Goal: Task Accomplishment & Management: Use online tool/utility

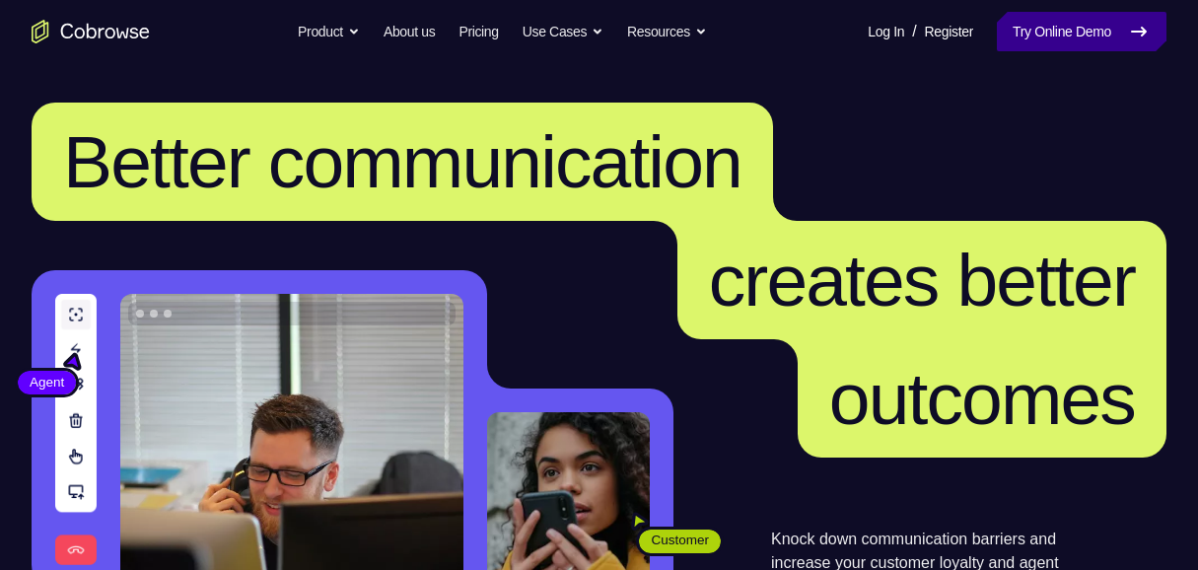
click at [1089, 17] on link "Try Online Demo" at bounding box center [1081, 31] width 170 height 39
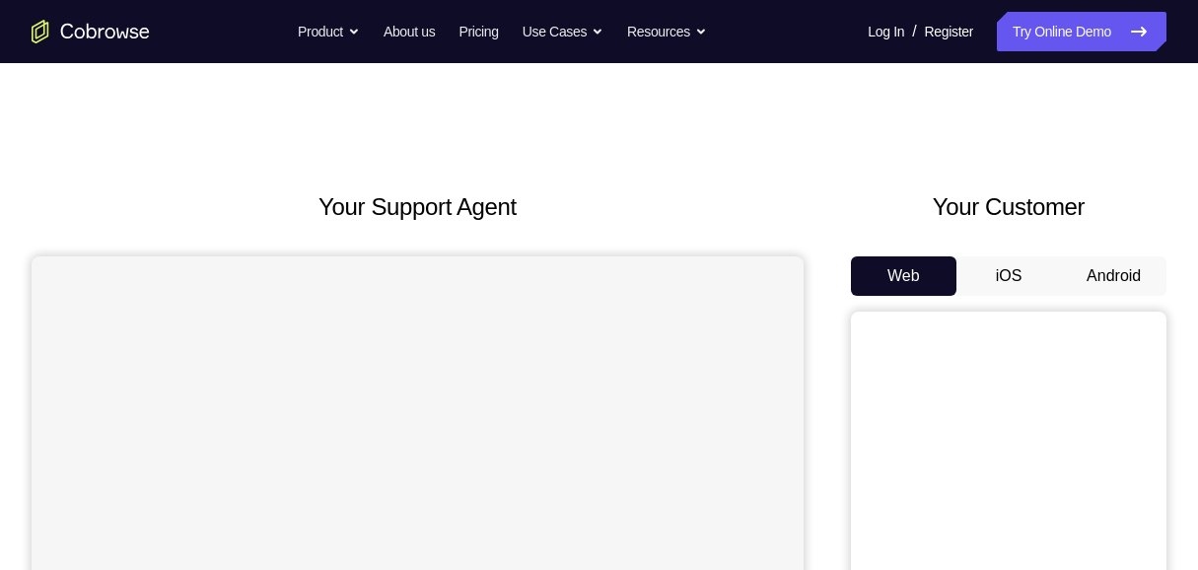
click at [1119, 279] on button "Android" at bounding box center [1113, 275] width 105 height 39
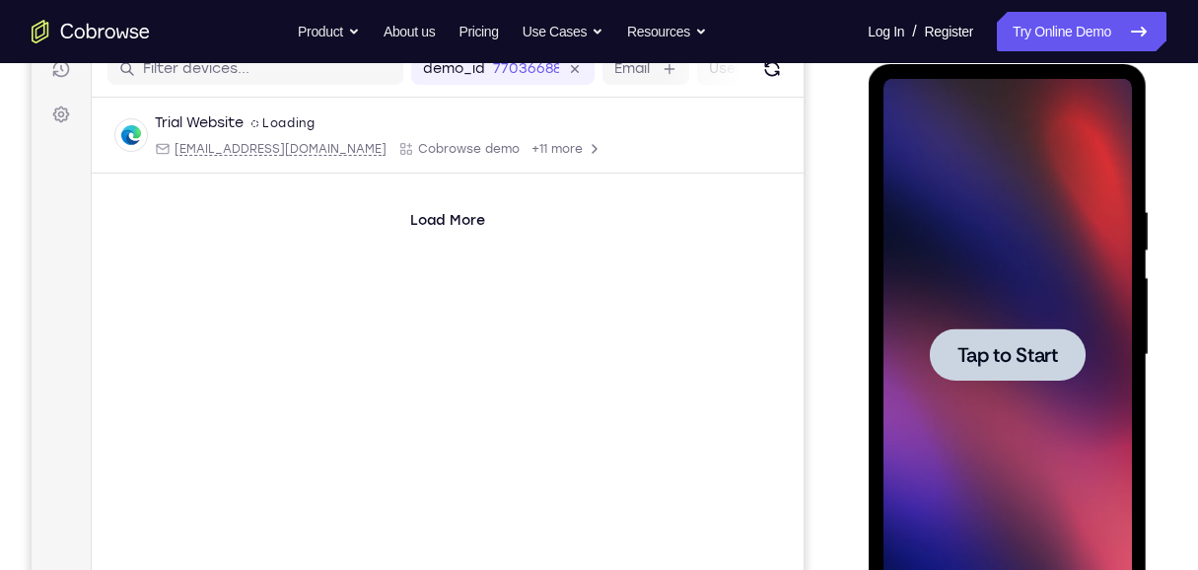
click at [1048, 381] on div at bounding box center [1006, 355] width 248 height 552
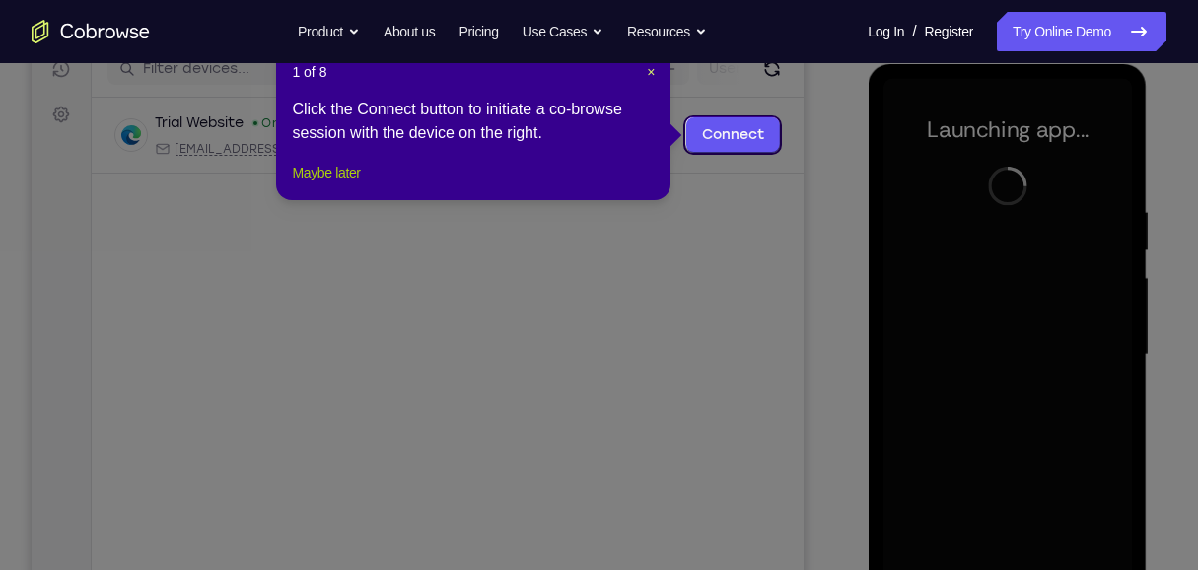
click at [333, 184] on button "Maybe later" at bounding box center [326, 173] width 68 height 24
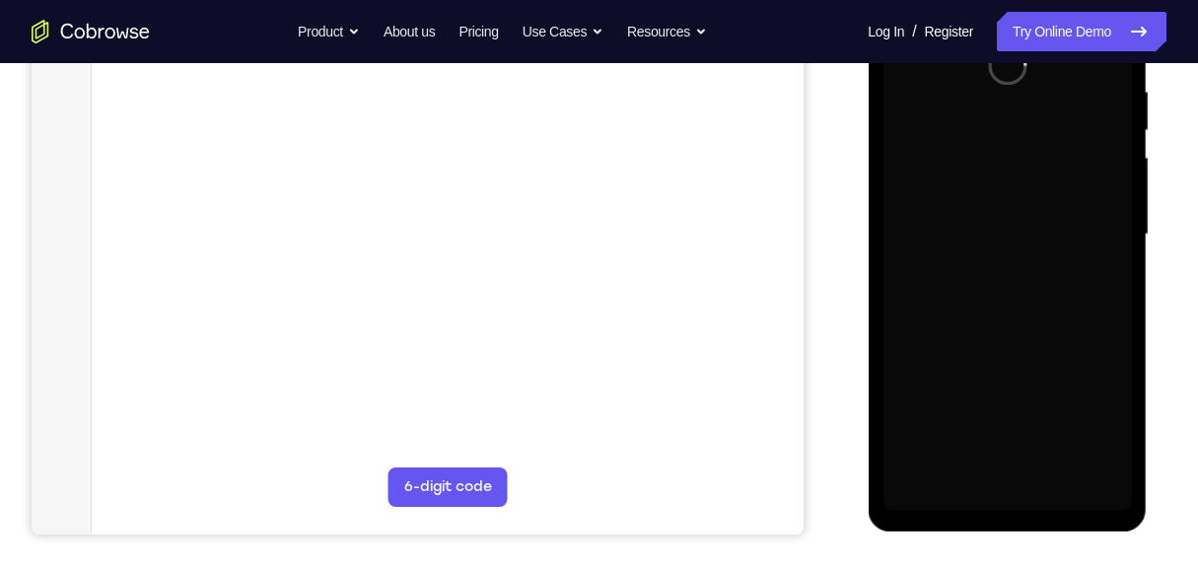
scroll to position [525, 0]
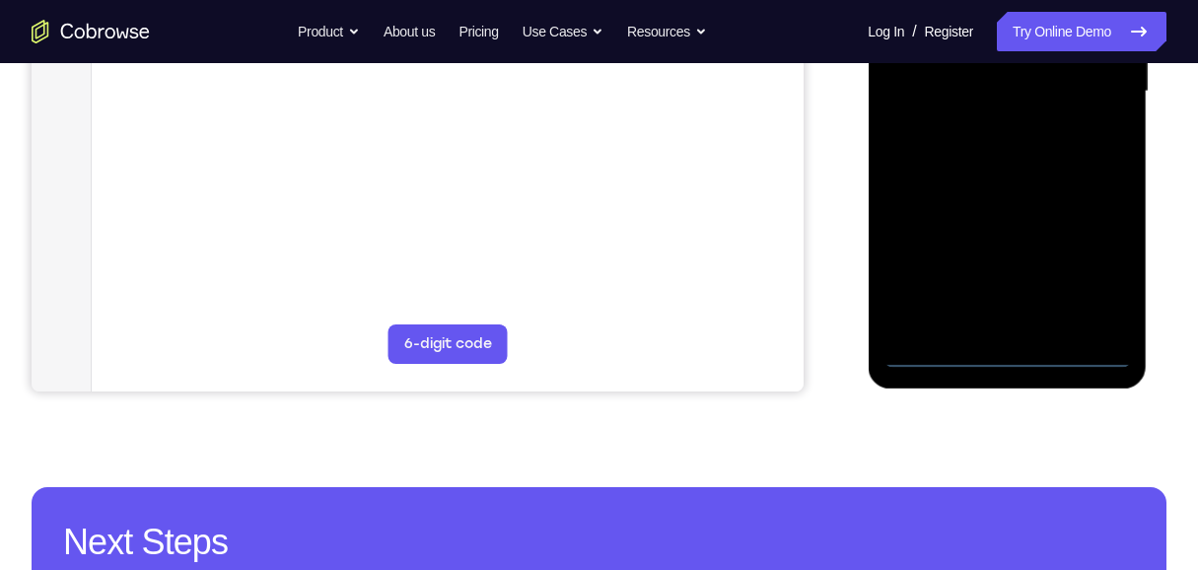
click at [1012, 353] on div at bounding box center [1006, 92] width 248 height 552
click at [1085, 283] on div at bounding box center [1006, 92] width 248 height 552
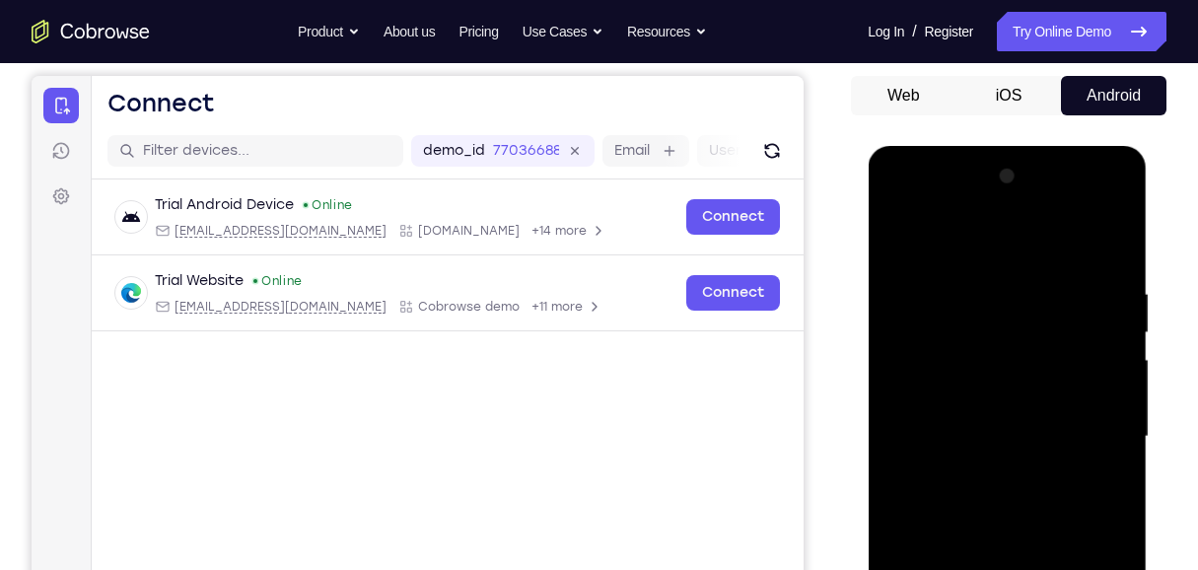
scroll to position [131, 0]
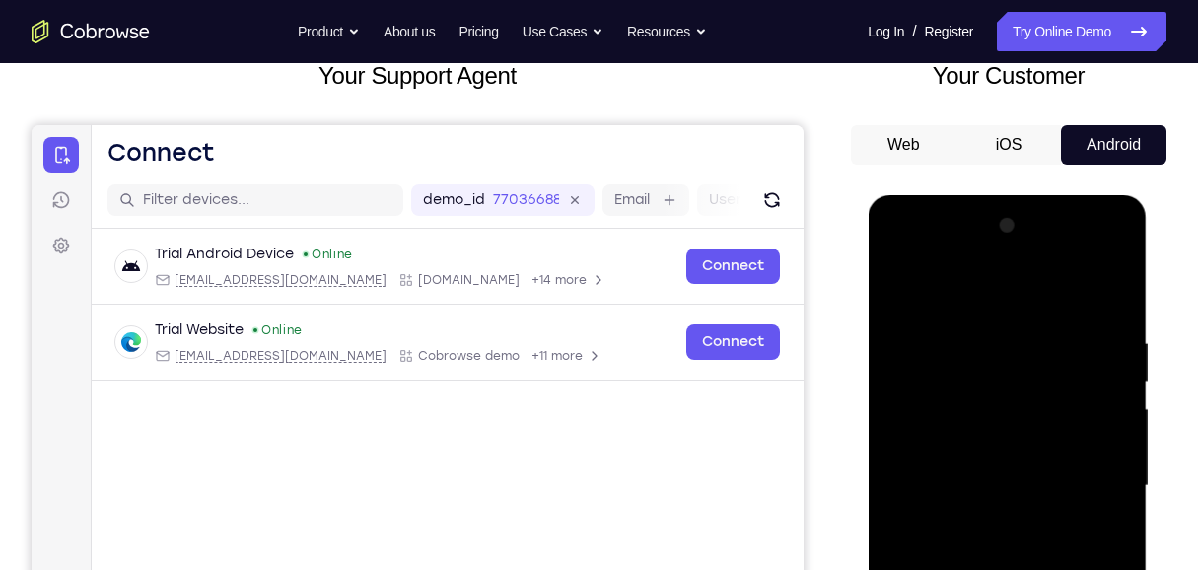
click at [994, 311] on div at bounding box center [1006, 486] width 248 height 552
click at [1095, 475] on div at bounding box center [1006, 486] width 248 height 552
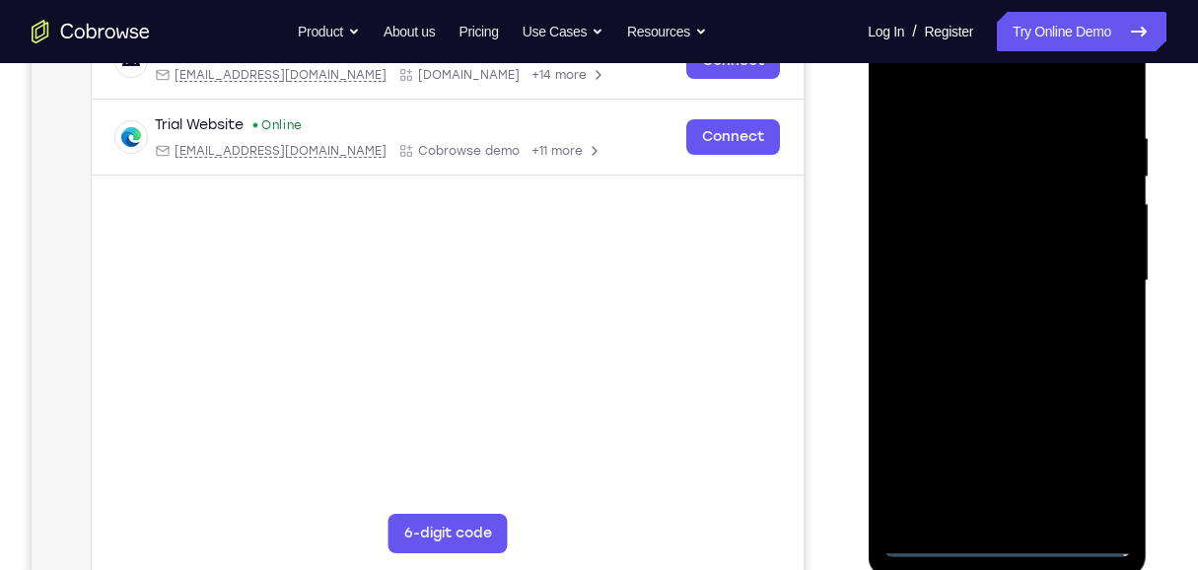
scroll to position [394, 0]
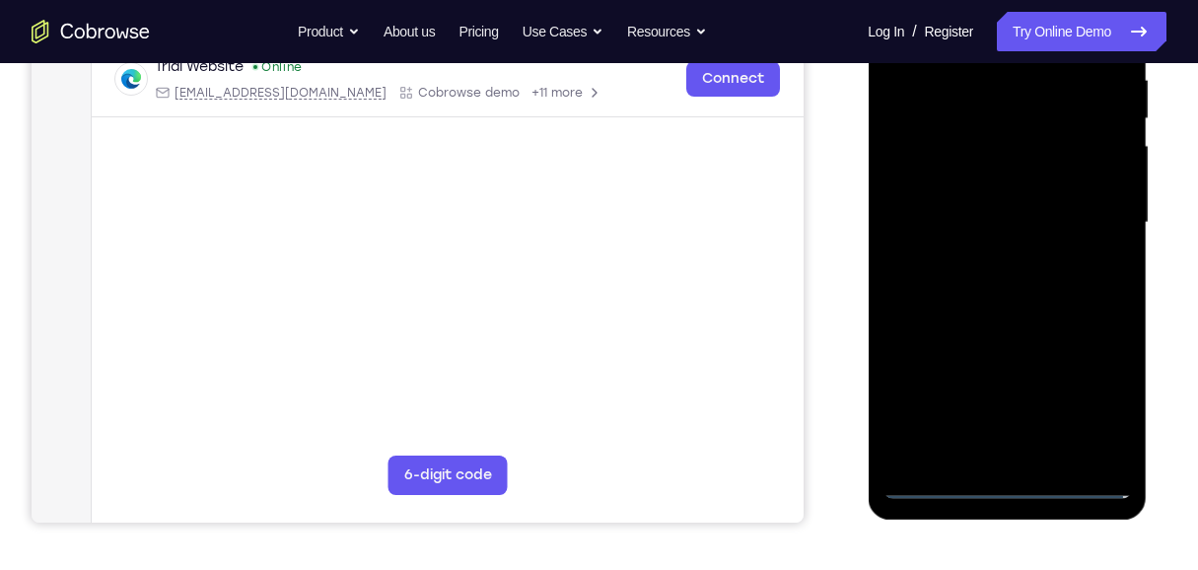
click at [1025, 457] on div at bounding box center [1006, 223] width 248 height 552
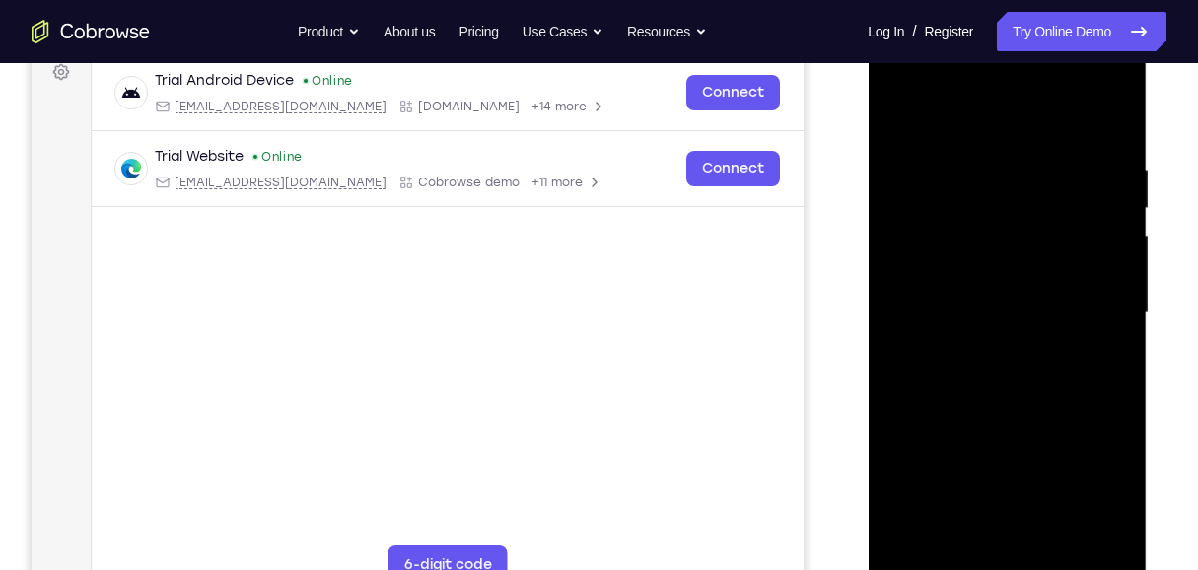
scroll to position [328, 0]
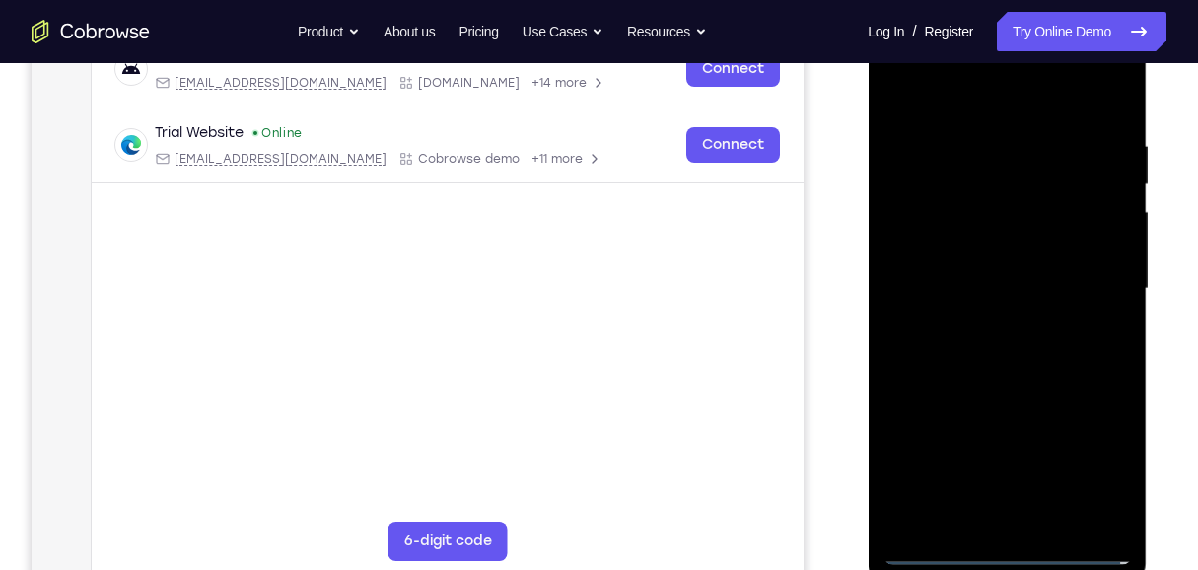
click at [974, 272] on div at bounding box center [1006, 289] width 248 height 552
click at [991, 291] on div at bounding box center [1006, 289] width 248 height 552
click at [994, 369] on div at bounding box center [1006, 289] width 248 height 552
drag, startPoint x: 1022, startPoint y: 95, endPoint x: 1025, endPoint y: 45, distance: 49.4
click at [1025, 45] on div at bounding box center [1006, 289] width 248 height 552
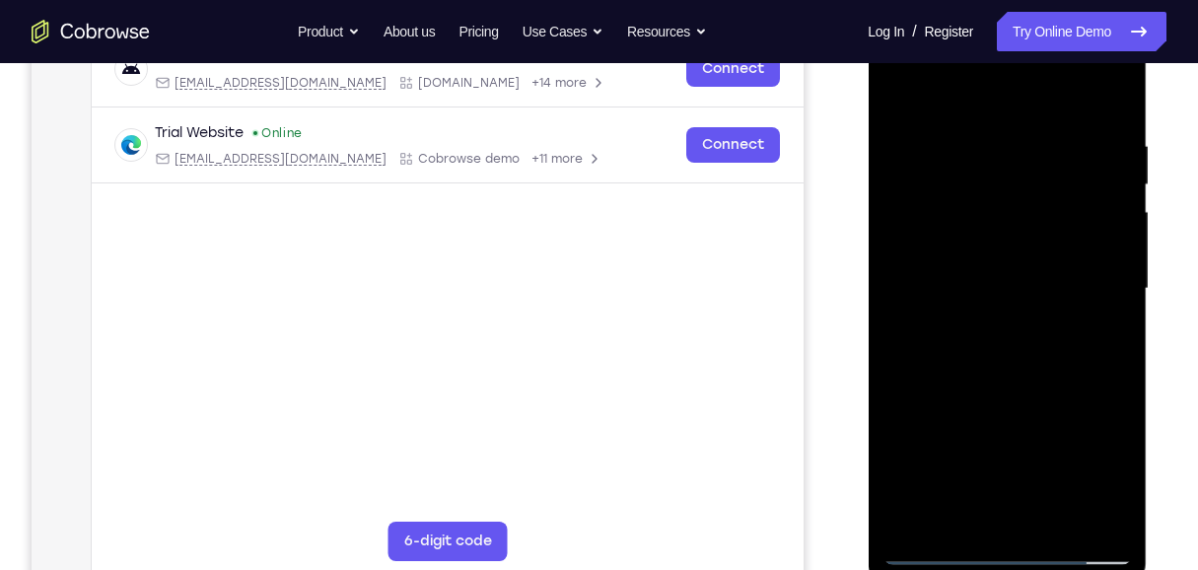
click at [985, 138] on div at bounding box center [1006, 289] width 248 height 552
click at [1097, 174] on div at bounding box center [1006, 289] width 248 height 552
click at [1105, 513] on div at bounding box center [1006, 289] width 248 height 552
click at [1097, 340] on div at bounding box center [1006, 289] width 248 height 552
click at [1107, 513] on div at bounding box center [1006, 289] width 248 height 552
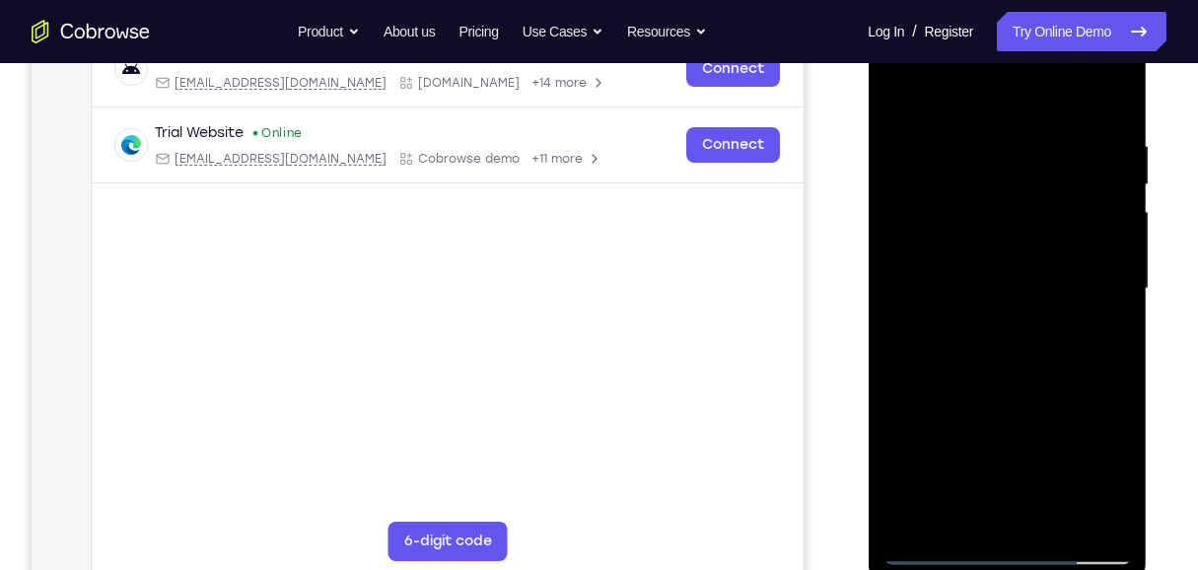
click at [1098, 296] on div at bounding box center [1006, 289] width 248 height 552
click at [906, 302] on div at bounding box center [1006, 289] width 248 height 552
click at [959, 515] on div at bounding box center [1006, 289] width 248 height 552
click at [914, 252] on div at bounding box center [1006, 289] width 248 height 552
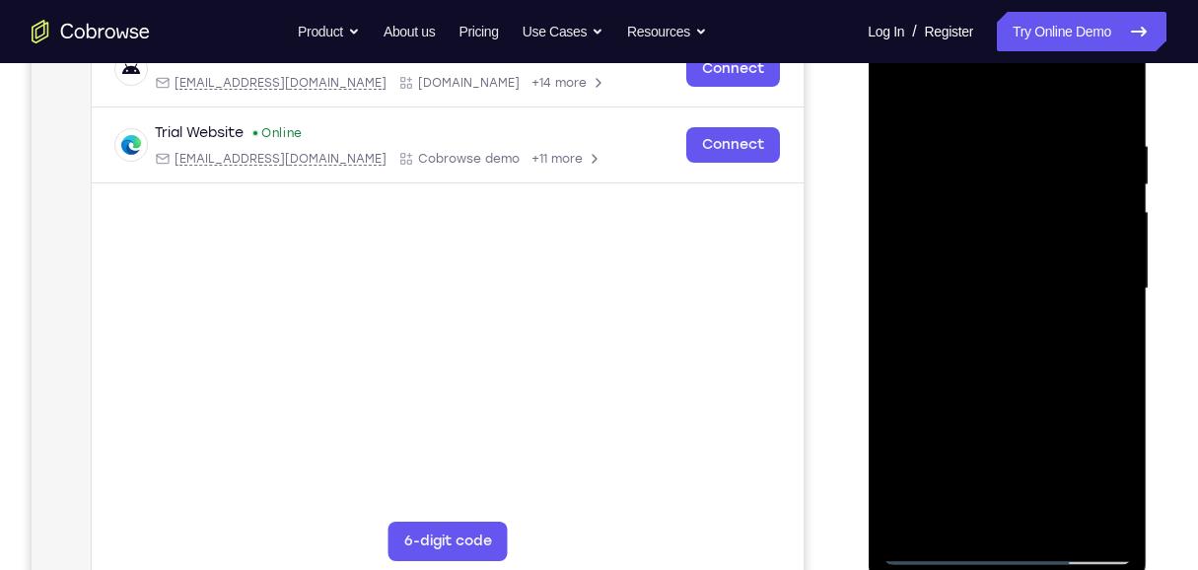
click at [947, 520] on div at bounding box center [1006, 289] width 248 height 552
click at [938, 546] on div at bounding box center [1006, 289] width 248 height 552
click at [1004, 512] on div at bounding box center [1006, 289] width 248 height 552
click at [931, 549] on div at bounding box center [1006, 289] width 248 height 552
click at [1104, 514] on div at bounding box center [1006, 289] width 248 height 552
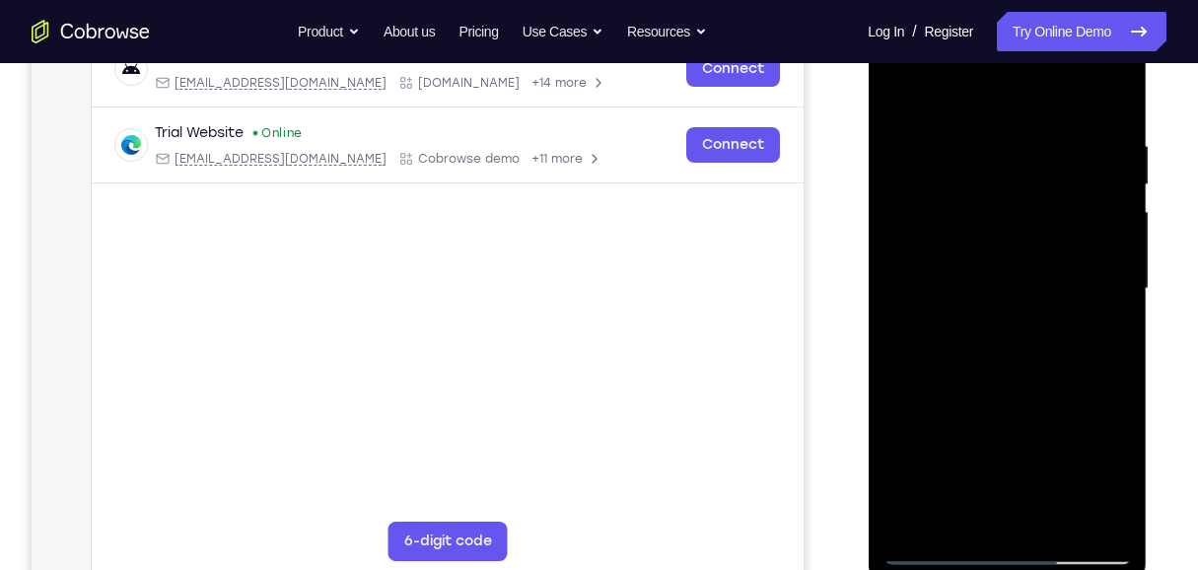
click at [1088, 344] on div at bounding box center [1006, 289] width 248 height 552
click at [1111, 513] on div at bounding box center [1006, 289] width 248 height 552
click at [1104, 324] on div at bounding box center [1006, 289] width 248 height 552
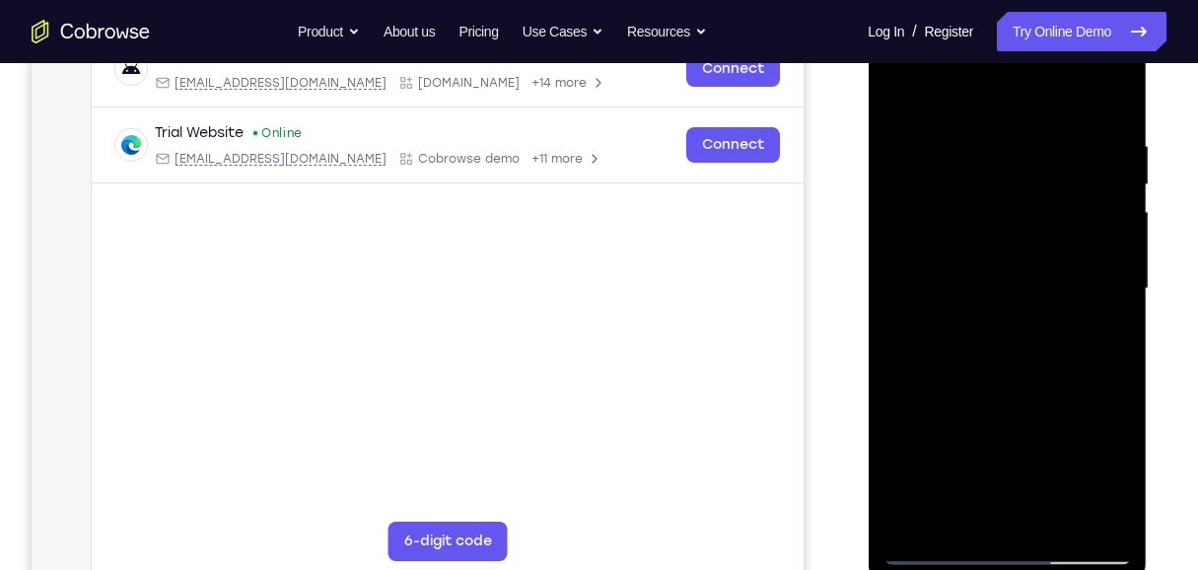
click at [929, 347] on div at bounding box center [1006, 289] width 248 height 552
click at [966, 522] on div at bounding box center [1006, 289] width 248 height 552
click at [939, 550] on div at bounding box center [1006, 289] width 248 height 552
click at [1103, 514] on div at bounding box center [1006, 289] width 248 height 552
click at [1100, 351] on div at bounding box center [1006, 289] width 248 height 552
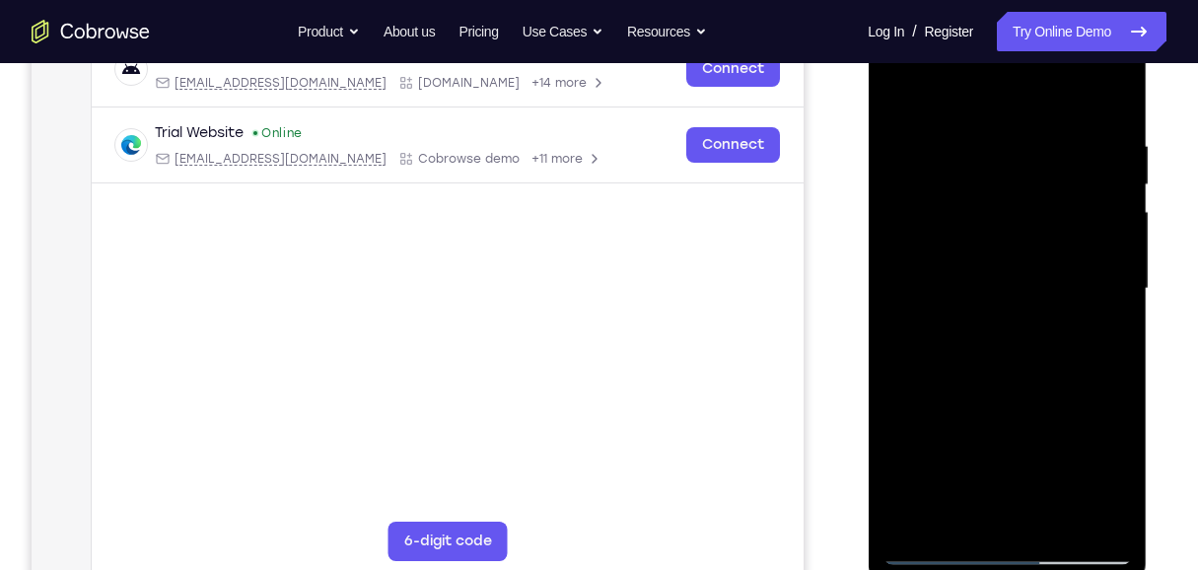
click at [1107, 201] on div at bounding box center [1006, 289] width 248 height 552
click at [1110, 103] on div at bounding box center [1006, 289] width 248 height 552
click at [1051, 523] on div at bounding box center [1006, 289] width 248 height 552
click at [1026, 398] on div at bounding box center [1006, 289] width 248 height 552
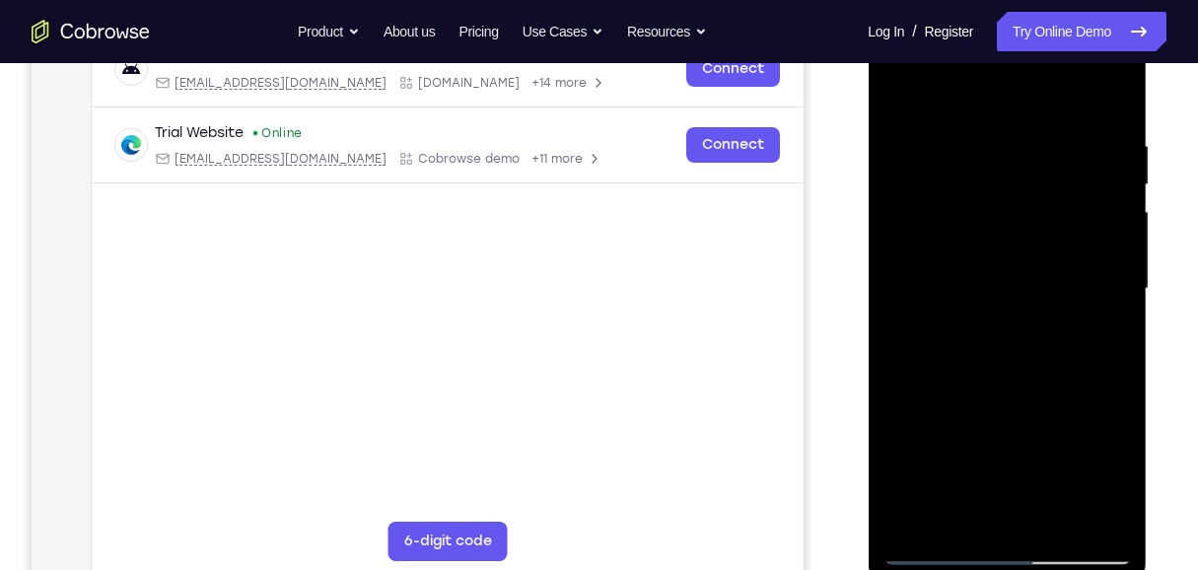
click at [1017, 342] on div at bounding box center [1006, 289] width 248 height 552
click at [1000, 519] on div at bounding box center [1006, 289] width 248 height 552
click at [1104, 340] on div at bounding box center [1006, 289] width 248 height 552
click at [890, 98] on div at bounding box center [1006, 289] width 248 height 552
click at [988, 337] on div at bounding box center [1006, 289] width 248 height 552
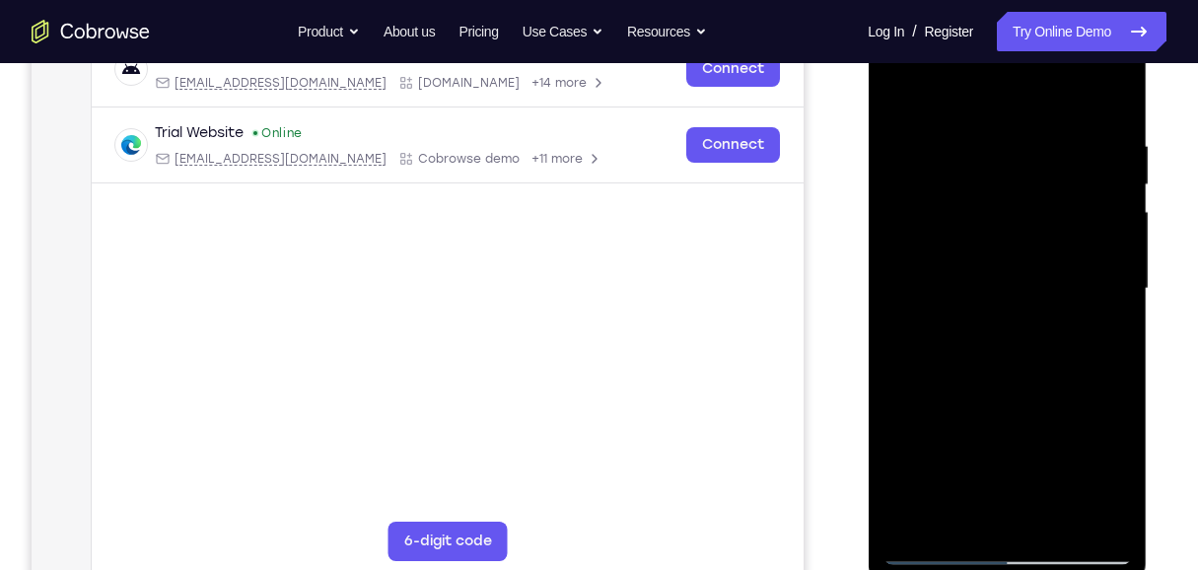
click at [1049, 178] on div at bounding box center [1006, 289] width 248 height 552
click at [954, 448] on div at bounding box center [1006, 289] width 248 height 552
click at [913, 455] on div at bounding box center [1006, 289] width 248 height 552
click at [951, 448] on div at bounding box center [1006, 289] width 248 height 552
click at [960, 453] on div at bounding box center [1006, 289] width 248 height 552
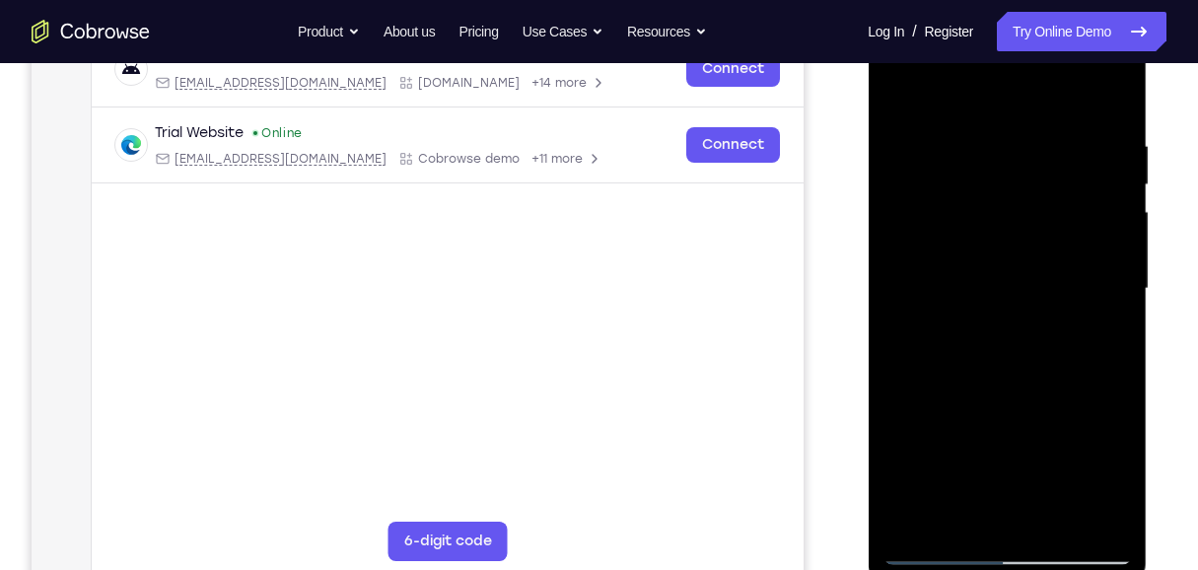
click at [950, 469] on div at bounding box center [1006, 289] width 248 height 552
click at [987, 361] on div at bounding box center [1006, 289] width 248 height 552
click at [1004, 349] on div at bounding box center [1006, 289] width 248 height 552
click at [898, 101] on div at bounding box center [1006, 289] width 248 height 552
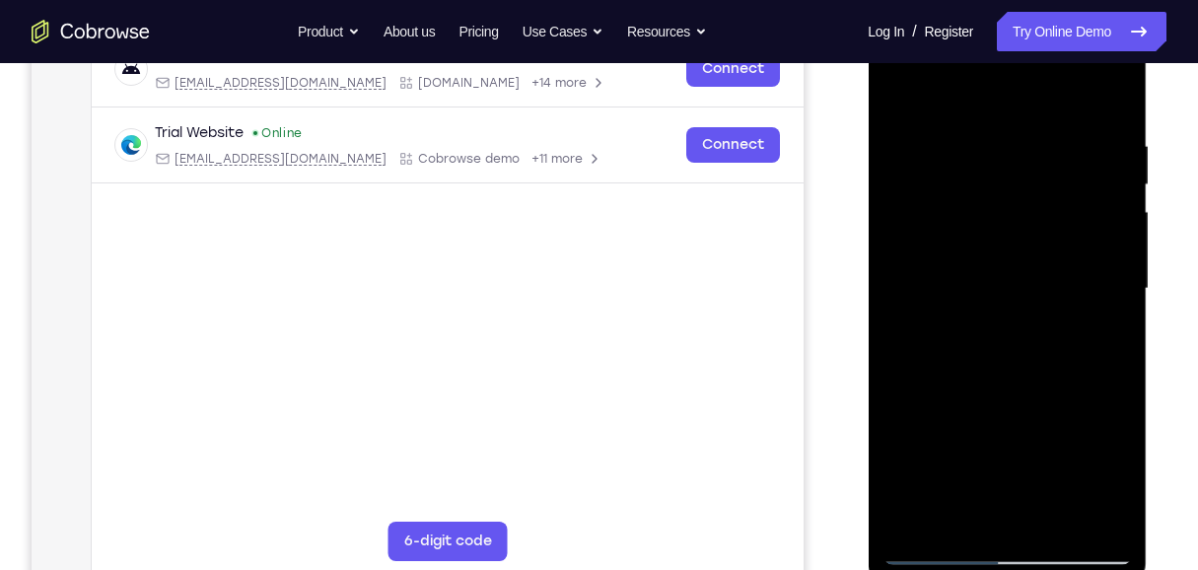
click at [959, 520] on div at bounding box center [1006, 289] width 248 height 552
click at [955, 93] on div at bounding box center [1006, 289] width 248 height 552
click at [994, 128] on div at bounding box center [1006, 289] width 248 height 552
click at [1015, 250] on div at bounding box center [1006, 289] width 248 height 552
click at [904, 82] on div at bounding box center [1006, 289] width 248 height 552
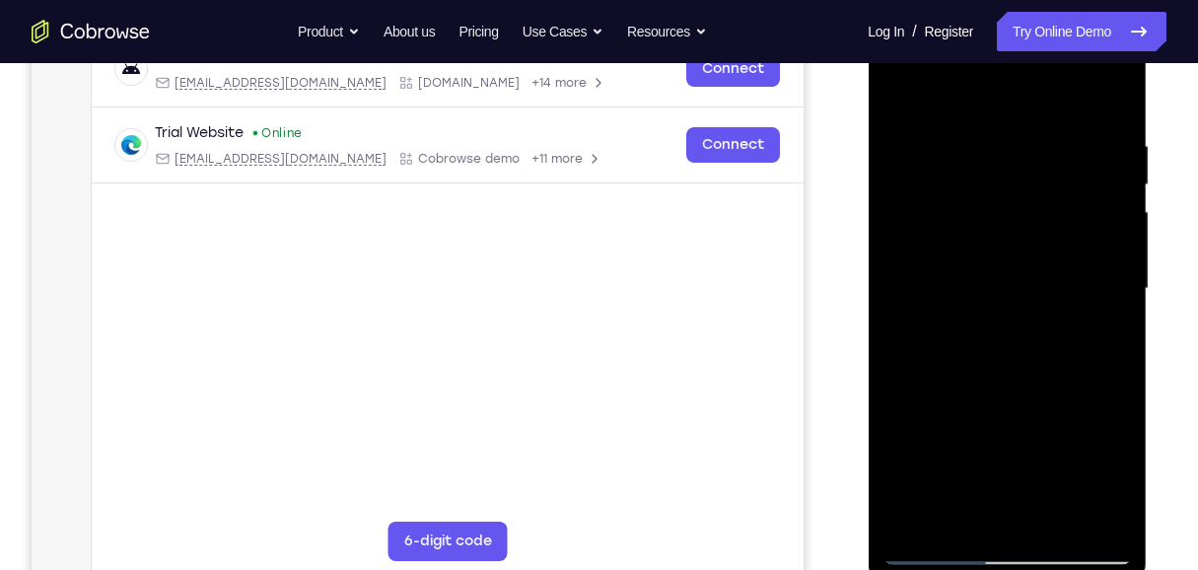
drag, startPoint x: 1034, startPoint y: 387, endPoint x: 1043, endPoint y: 189, distance: 198.3
click at [1043, 189] on div at bounding box center [1006, 289] width 248 height 552
drag, startPoint x: 945, startPoint y: 373, endPoint x: 979, endPoint y: 209, distance: 167.0
click at [979, 209] on div at bounding box center [1006, 289] width 248 height 552
drag, startPoint x: 1028, startPoint y: 168, endPoint x: 987, endPoint y: 511, distance: 345.5
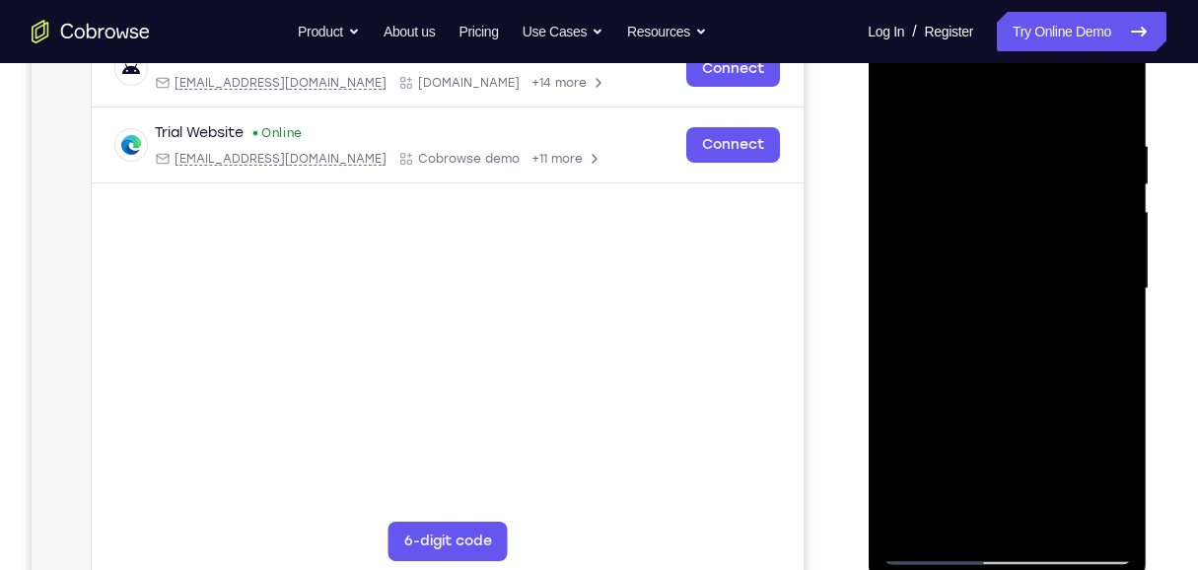
click at [987, 511] on div at bounding box center [1006, 289] width 248 height 552
drag, startPoint x: 1034, startPoint y: 195, endPoint x: 1029, endPoint y: 294, distance: 98.7
click at [1029, 294] on div at bounding box center [1006, 289] width 248 height 552
drag, startPoint x: 1016, startPoint y: 433, endPoint x: 1046, endPoint y: 231, distance: 204.2
click at [1046, 231] on div at bounding box center [1006, 289] width 248 height 552
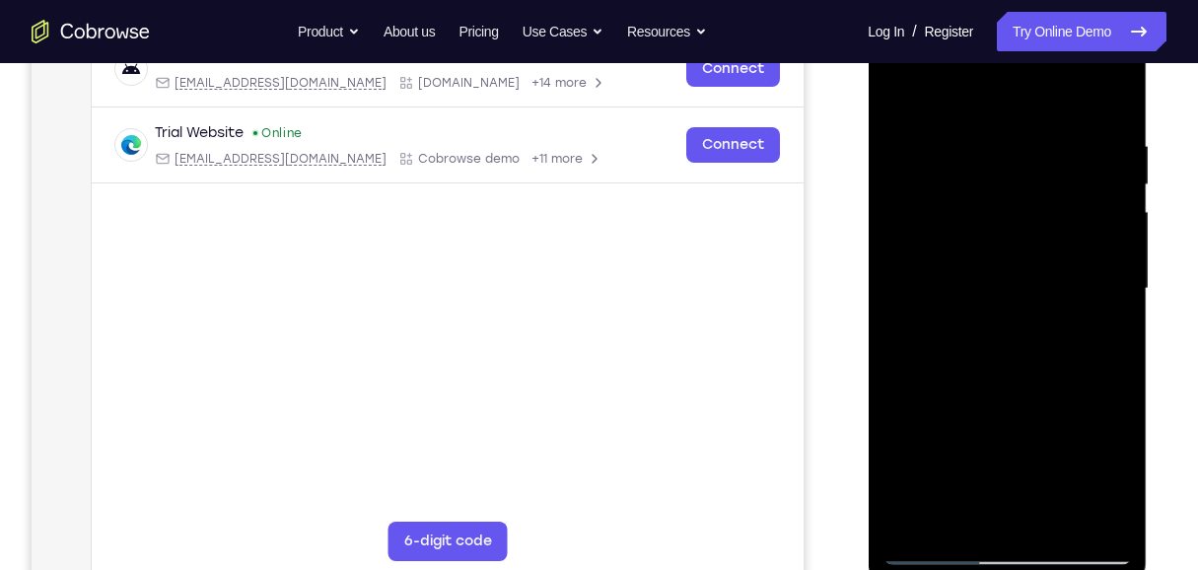
drag, startPoint x: 1024, startPoint y: 395, endPoint x: 1020, endPoint y: 214, distance: 181.4
click at [1020, 214] on div at bounding box center [1006, 289] width 248 height 552
drag, startPoint x: 1025, startPoint y: 184, endPoint x: 1017, endPoint y: 424, distance: 239.6
click at [1017, 424] on div at bounding box center [1006, 289] width 248 height 552
drag, startPoint x: 1046, startPoint y: 237, endPoint x: 1032, endPoint y: 410, distance: 174.0
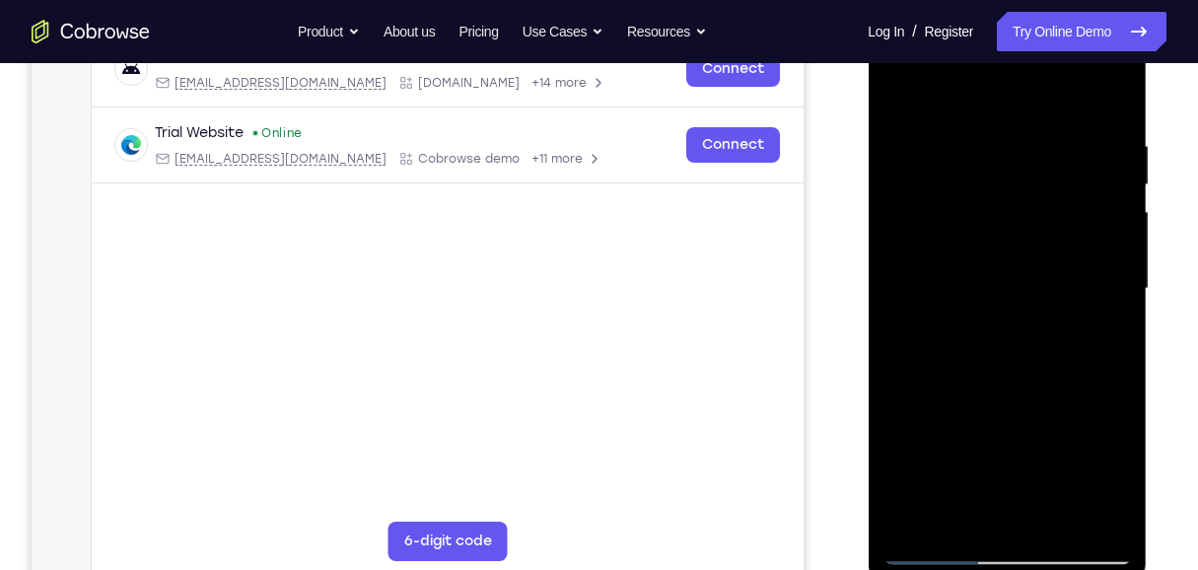
click at [1032, 410] on div at bounding box center [1006, 289] width 248 height 552
click at [1018, 162] on div at bounding box center [1006, 289] width 248 height 552
click at [1086, 218] on div at bounding box center [1006, 289] width 248 height 552
click at [1032, 132] on div at bounding box center [1006, 289] width 248 height 552
click at [1075, 126] on div at bounding box center [1006, 289] width 248 height 552
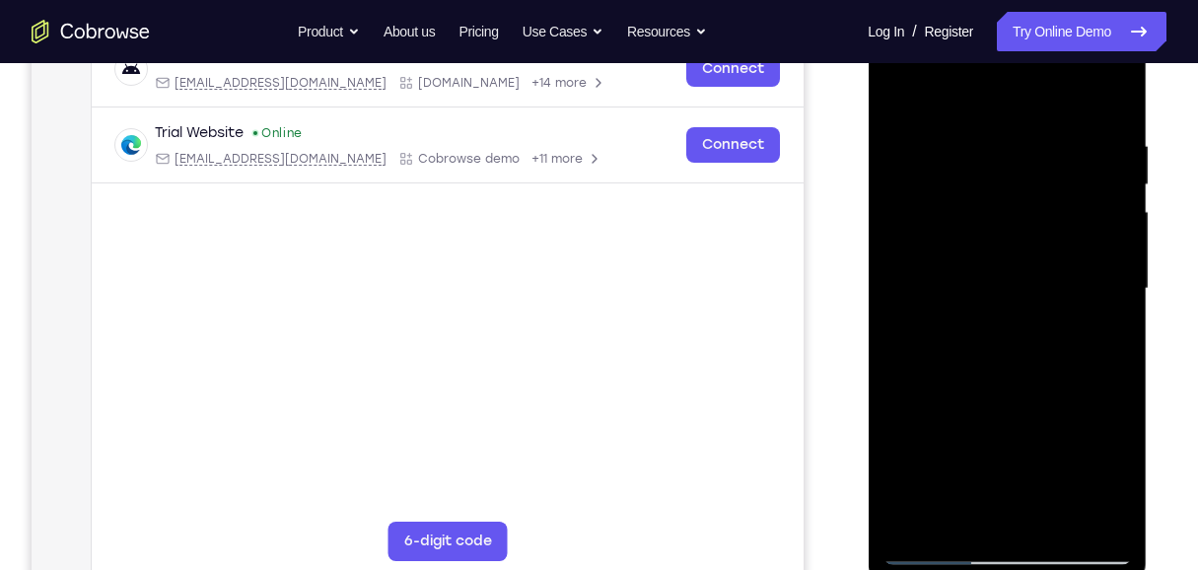
click at [1104, 519] on div at bounding box center [1006, 289] width 248 height 552
click at [1022, 349] on div at bounding box center [1006, 289] width 248 height 552
drag, startPoint x: 1019, startPoint y: 394, endPoint x: 1020, endPoint y: 306, distance: 88.7
click at [1020, 306] on div at bounding box center [1006, 289] width 248 height 552
drag, startPoint x: 1018, startPoint y: 380, endPoint x: 1026, endPoint y: 284, distance: 96.9
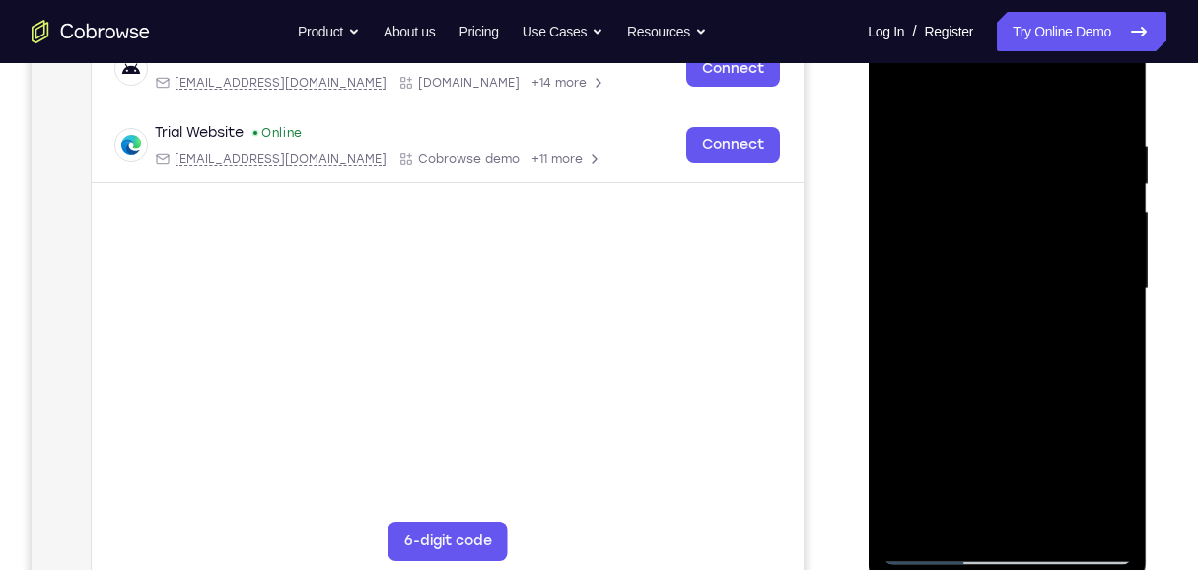
click at [1026, 284] on div at bounding box center [1006, 289] width 248 height 552
click at [1093, 195] on div at bounding box center [1006, 289] width 248 height 552
click at [1015, 365] on div at bounding box center [1006, 289] width 248 height 552
click at [902, 238] on div at bounding box center [1006, 289] width 248 height 552
click at [1093, 240] on div at bounding box center [1006, 289] width 248 height 552
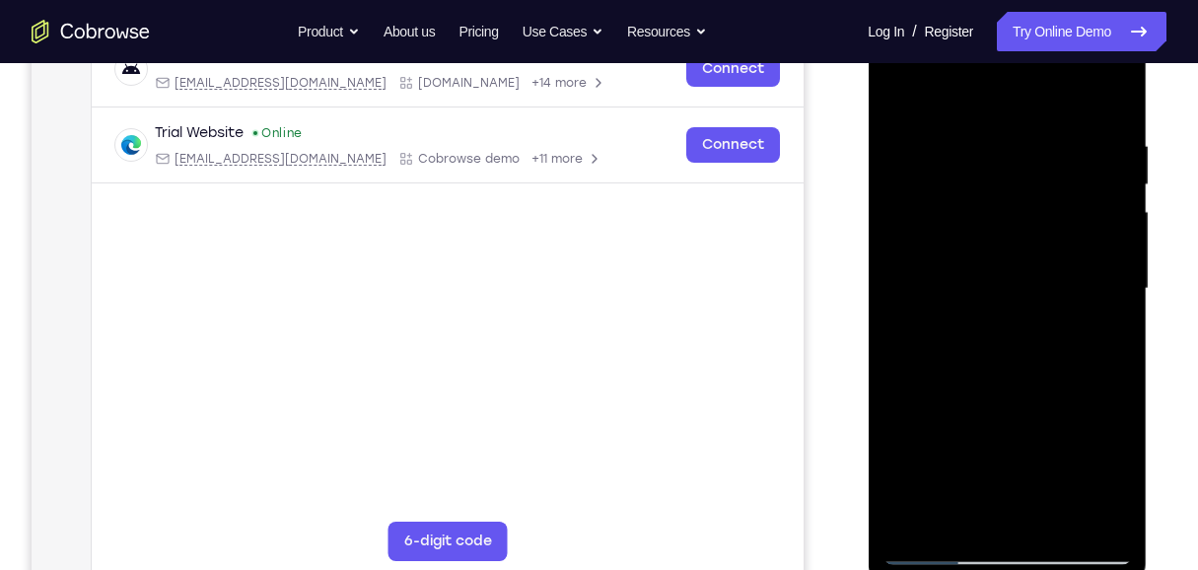
click at [1093, 240] on div at bounding box center [1006, 289] width 248 height 552
click at [1093, 230] on div at bounding box center [1006, 289] width 248 height 552
click at [1030, 400] on div at bounding box center [1006, 289] width 248 height 552
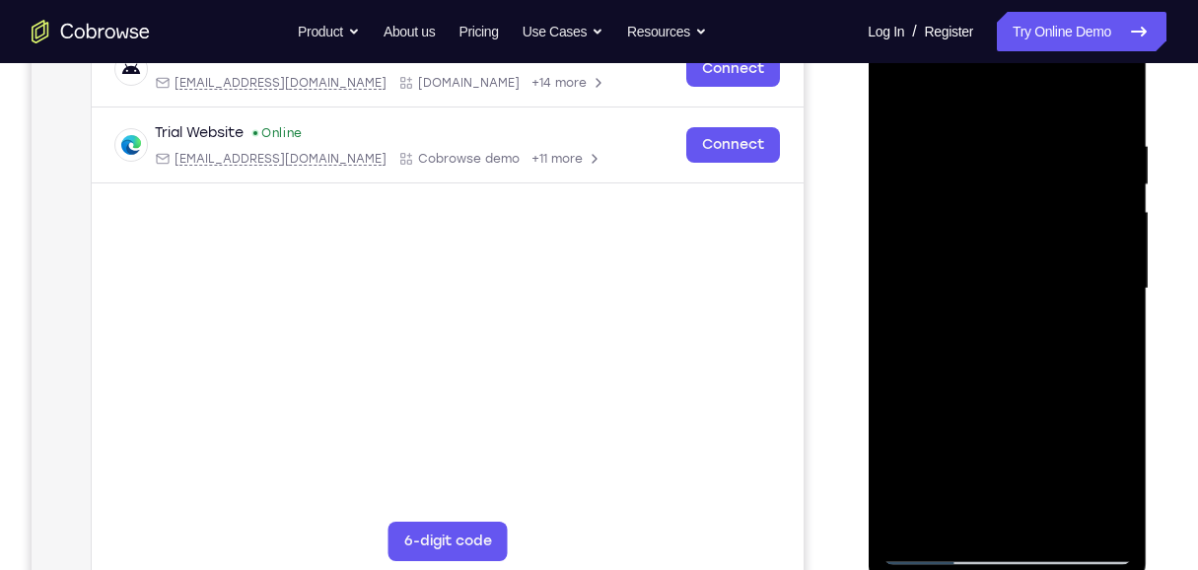
click at [905, 520] on div at bounding box center [1006, 289] width 248 height 552
drag, startPoint x: 1054, startPoint y: 132, endPoint x: 1072, endPoint y: 452, distance: 320.9
click at [1072, 452] on div at bounding box center [1006, 289] width 248 height 552
drag, startPoint x: 1070, startPoint y: 434, endPoint x: 1072, endPoint y: 219, distance: 214.9
click at [1072, 219] on div at bounding box center [1006, 289] width 248 height 552
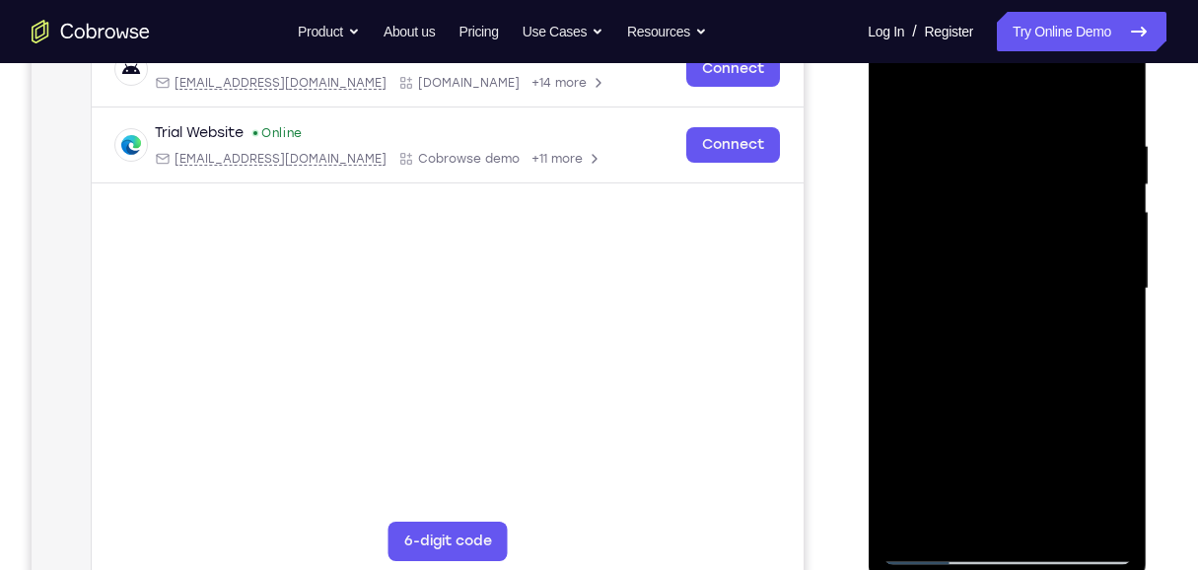
click at [981, 140] on div at bounding box center [1006, 289] width 248 height 552
click at [1104, 229] on div at bounding box center [1006, 289] width 248 height 552
click at [876, 277] on div at bounding box center [1006, 291] width 279 height 587
click at [911, 272] on div at bounding box center [1006, 289] width 248 height 552
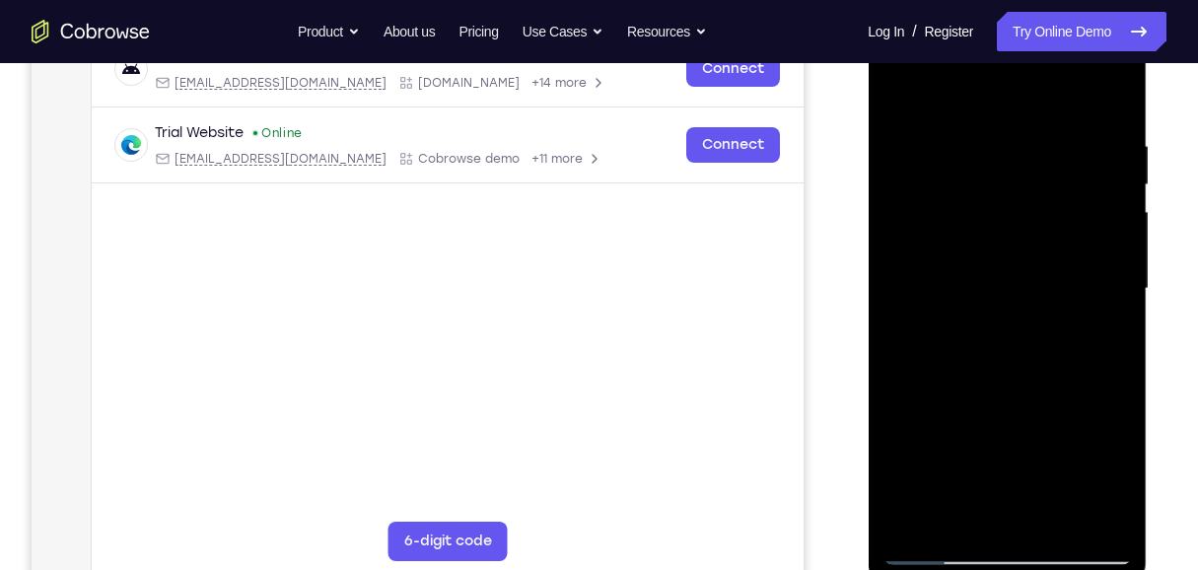
click at [1107, 98] on div at bounding box center [1006, 289] width 248 height 552
drag, startPoint x: 1008, startPoint y: 381, endPoint x: 1026, endPoint y: 272, distance: 110.8
click at [1026, 272] on div at bounding box center [1006, 289] width 248 height 552
click at [1123, 246] on div at bounding box center [1006, 289] width 248 height 552
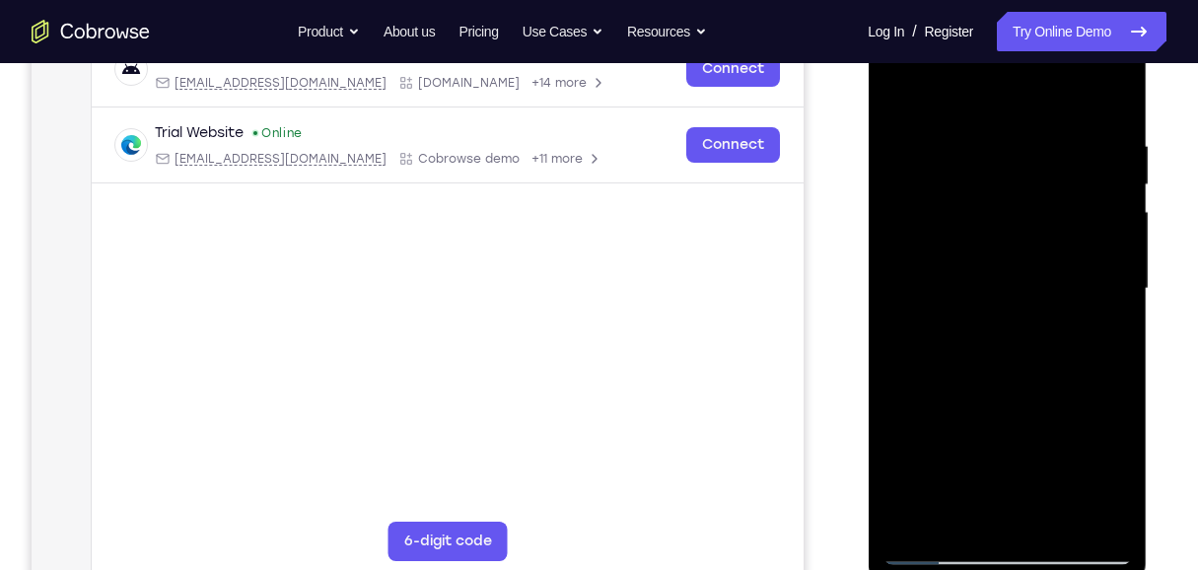
click at [1123, 246] on div at bounding box center [1006, 289] width 248 height 552
click at [892, 253] on div at bounding box center [1006, 289] width 248 height 552
drag, startPoint x: 1079, startPoint y: 417, endPoint x: 1085, endPoint y: 229, distance: 188.3
click at [1085, 229] on div at bounding box center [1006, 289] width 248 height 552
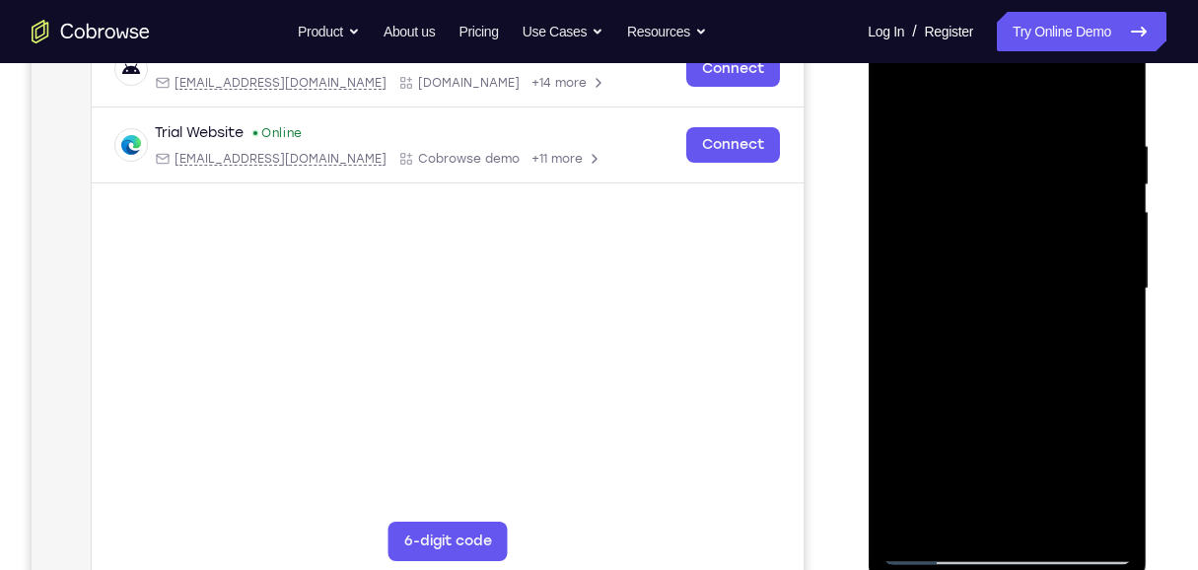
drag, startPoint x: 1073, startPoint y: 387, endPoint x: 1073, endPoint y: 256, distance: 131.1
click at [1073, 256] on div at bounding box center [1006, 289] width 248 height 552
drag, startPoint x: 1072, startPoint y: 395, endPoint x: 1054, endPoint y: 265, distance: 131.4
click at [1054, 265] on div at bounding box center [1006, 289] width 248 height 552
click at [1125, 291] on div at bounding box center [1006, 289] width 248 height 552
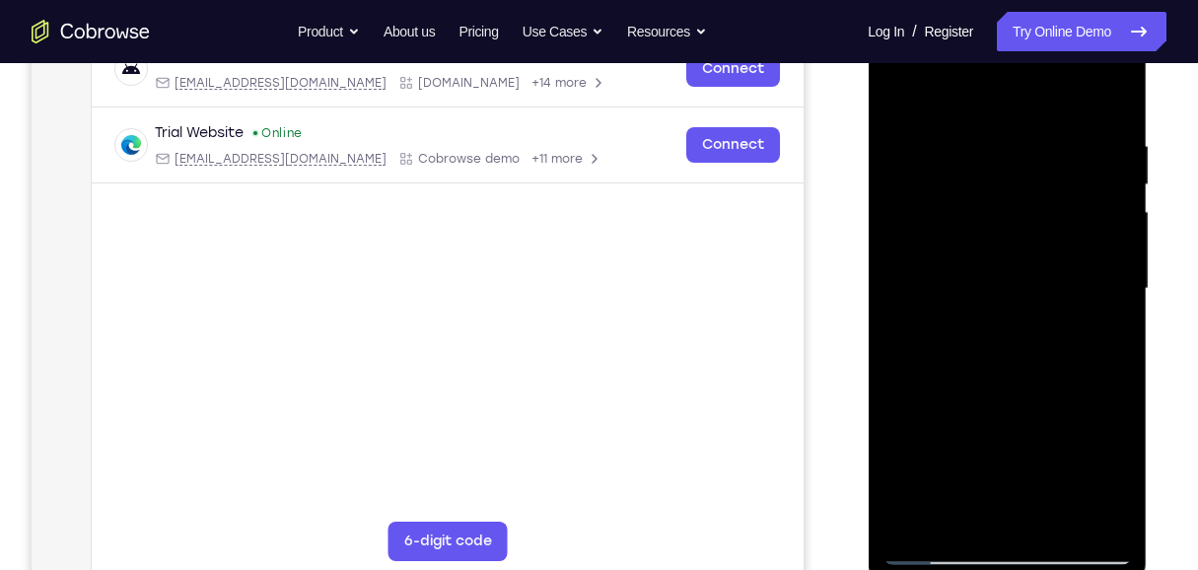
click at [1125, 291] on div at bounding box center [1006, 289] width 248 height 552
drag, startPoint x: 1053, startPoint y: 384, endPoint x: 1060, endPoint y: 240, distance: 144.1
click at [1061, 219] on div at bounding box center [1006, 289] width 248 height 552
drag, startPoint x: 1050, startPoint y: 361, endPoint x: 1048, endPoint y: 224, distance: 137.0
click at [1048, 224] on div at bounding box center [1006, 289] width 248 height 552
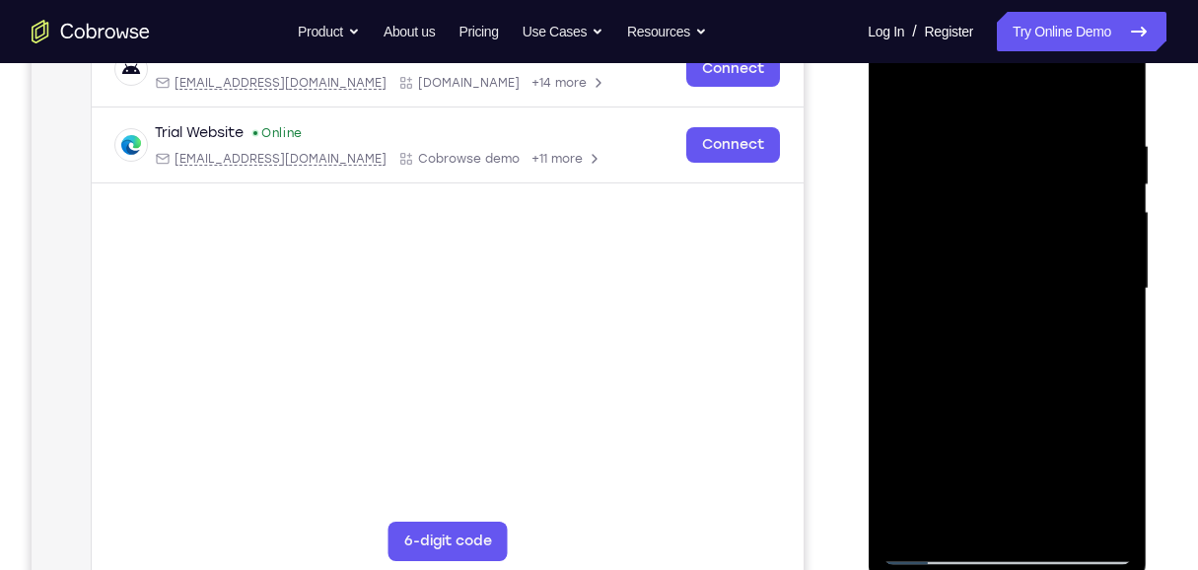
drag, startPoint x: 1038, startPoint y: 357, endPoint x: 1056, endPoint y: 150, distance: 207.7
click at [1056, 154] on div at bounding box center [1006, 289] width 248 height 552
drag, startPoint x: 1107, startPoint y: 289, endPoint x: 1107, endPoint y: 151, distance: 138.0
click at [1107, 151] on div at bounding box center [1006, 289] width 248 height 552
drag, startPoint x: 1085, startPoint y: 389, endPoint x: 1086, endPoint y: 260, distance: 129.1
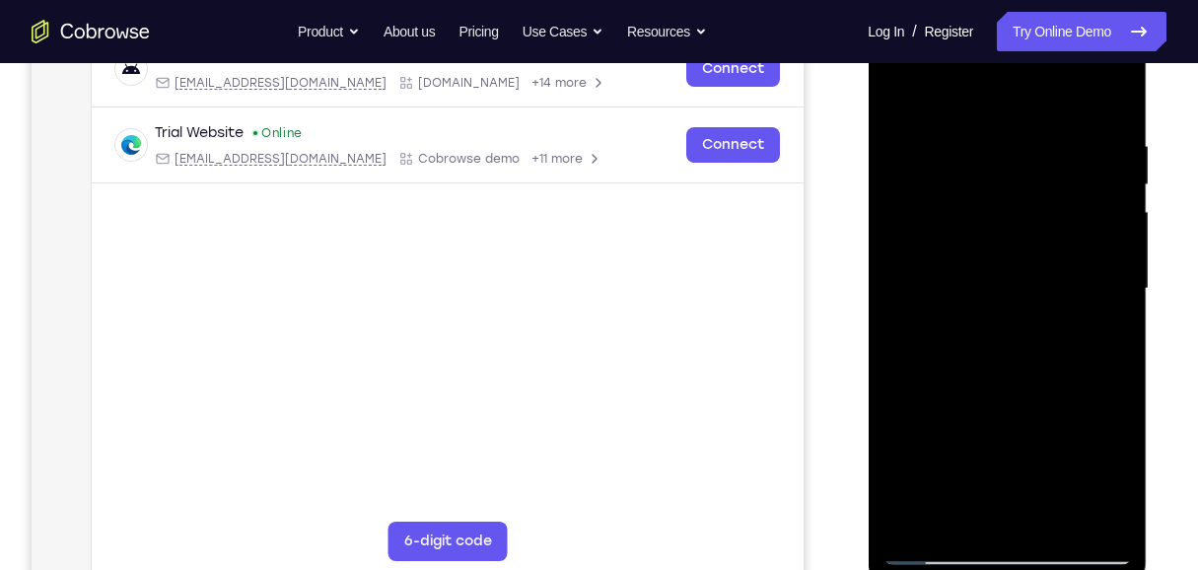
click at [1086, 260] on div at bounding box center [1006, 289] width 248 height 552
drag, startPoint x: 1044, startPoint y: 201, endPoint x: 1063, endPoint y: 420, distance: 219.7
click at [1063, 420] on div at bounding box center [1006, 289] width 248 height 552
drag, startPoint x: 1033, startPoint y: 196, endPoint x: 1044, endPoint y: 338, distance: 142.3
click at [1044, 338] on div at bounding box center [1006, 289] width 248 height 552
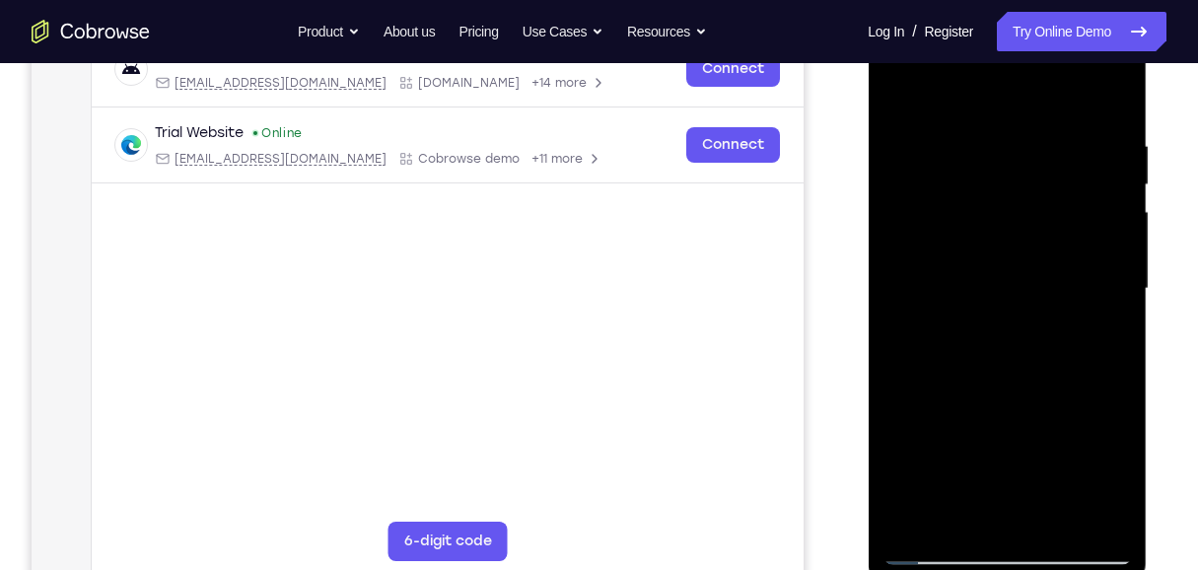
click at [1118, 367] on div at bounding box center [1006, 289] width 248 height 552
drag, startPoint x: 1089, startPoint y: 418, endPoint x: 1089, endPoint y: 214, distance: 204.0
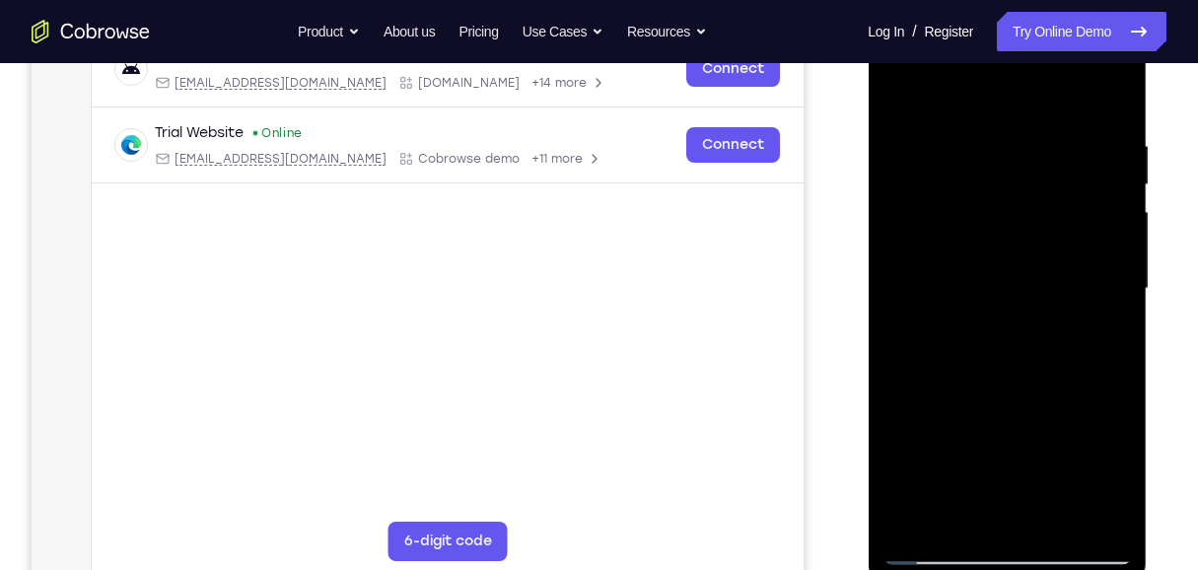
click at [1090, 215] on div at bounding box center [1006, 289] width 248 height 552
drag, startPoint x: 1032, startPoint y: 376, endPoint x: 1012, endPoint y: 166, distance: 210.9
click at [1023, 118] on div at bounding box center [1006, 289] width 248 height 552
drag, startPoint x: 1014, startPoint y: 339, endPoint x: 1030, endPoint y: 70, distance: 269.5
click at [1036, 91] on div at bounding box center [1006, 289] width 248 height 552
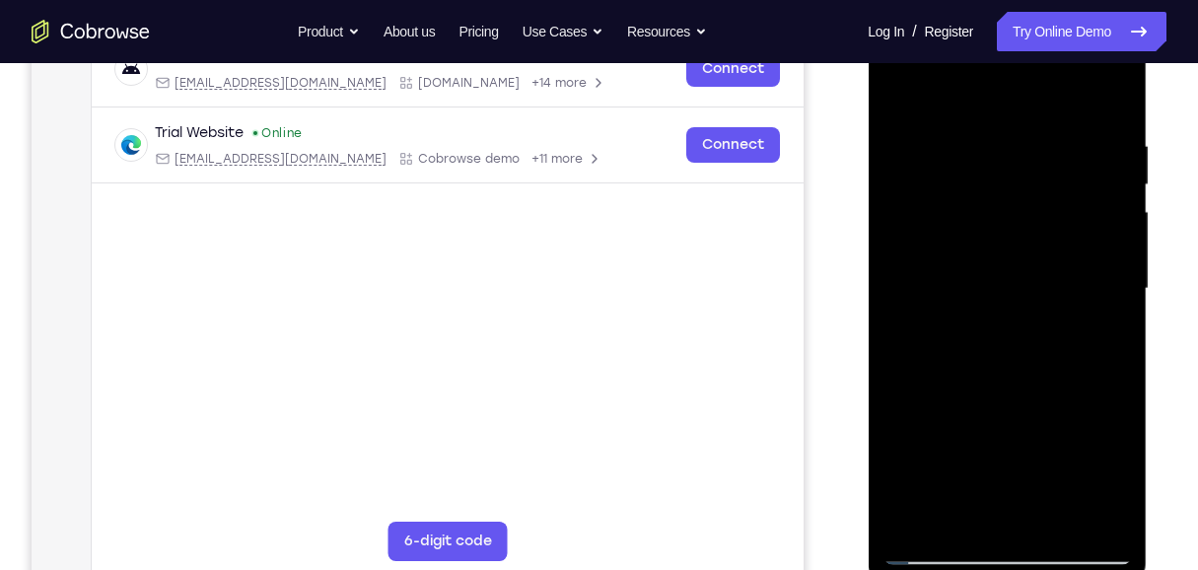
drag, startPoint x: 1079, startPoint y: 382, endPoint x: 1074, endPoint y: 213, distance: 169.6
click at [1074, 213] on div at bounding box center [1006, 289] width 248 height 552
drag, startPoint x: 1065, startPoint y: 410, endPoint x: 1068, endPoint y: 266, distance: 143.9
click at [1068, 266] on div at bounding box center [1006, 289] width 248 height 552
drag, startPoint x: 1053, startPoint y: 443, endPoint x: 1063, endPoint y: 228, distance: 215.1
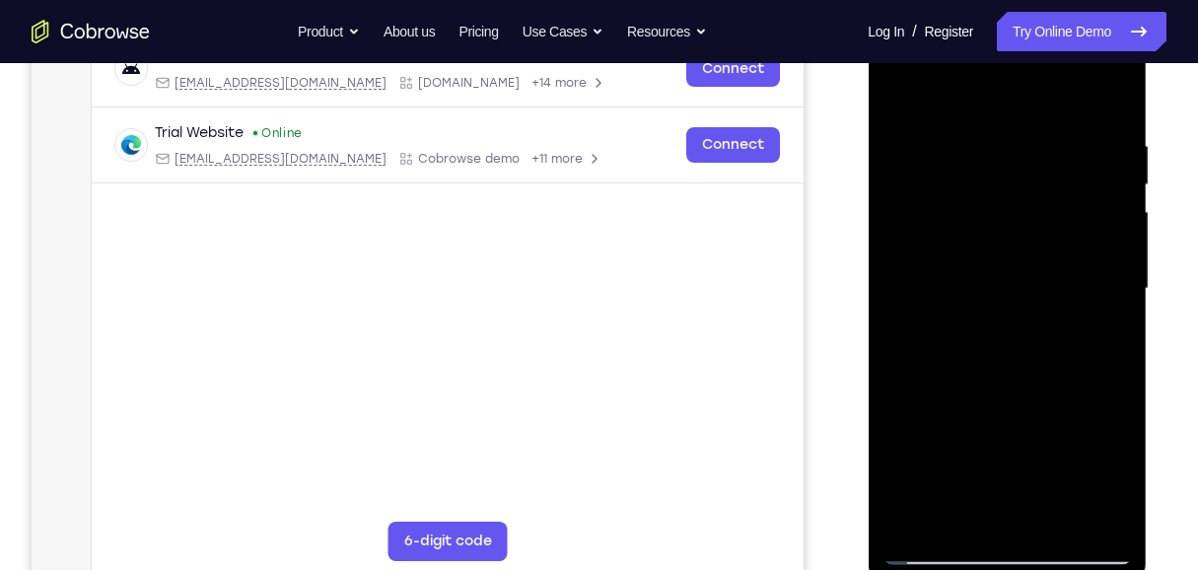
click at [1063, 228] on div at bounding box center [1006, 289] width 248 height 552
drag, startPoint x: 958, startPoint y: 300, endPoint x: 965, endPoint y: 170, distance: 130.3
click at [965, 170] on div at bounding box center [1006, 289] width 248 height 552
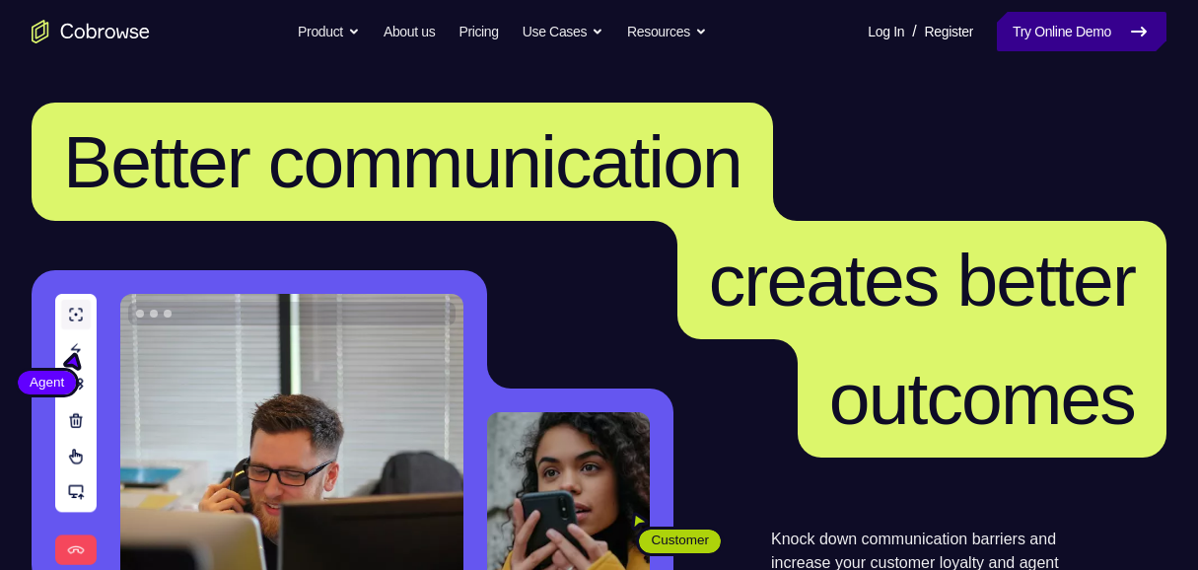
click at [1090, 44] on link "Try Online Demo" at bounding box center [1081, 31] width 170 height 39
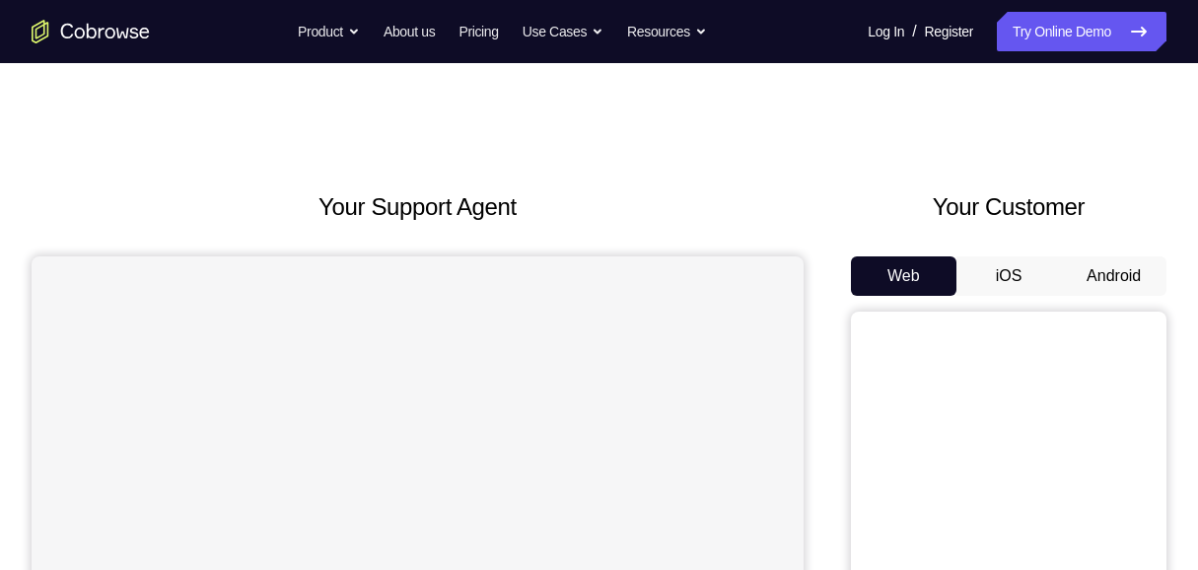
click at [1099, 274] on button "Android" at bounding box center [1113, 275] width 105 height 39
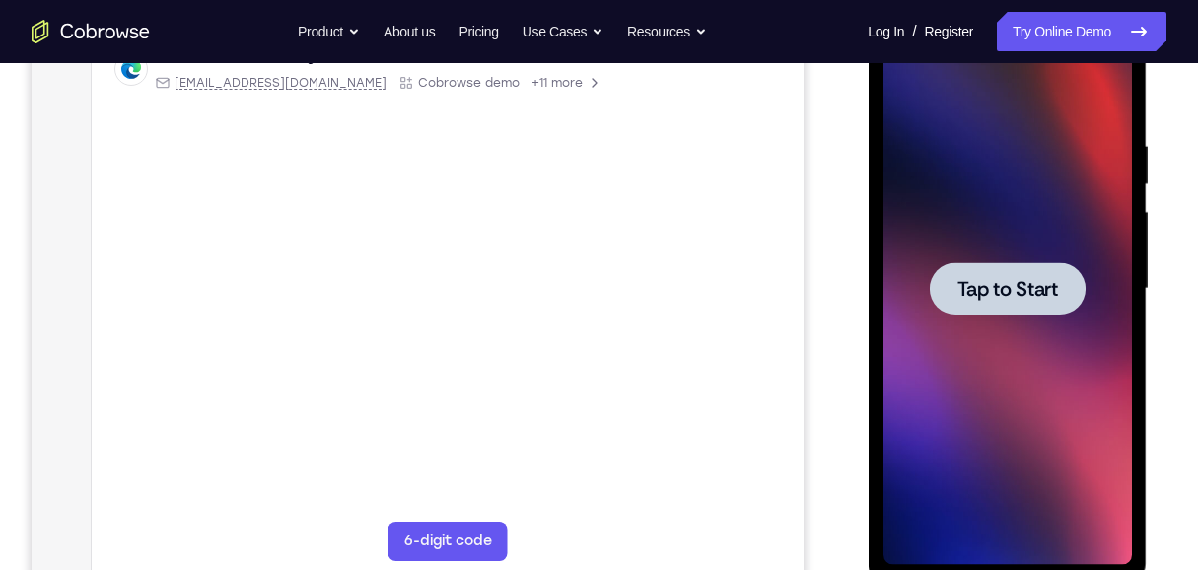
click at [989, 302] on div at bounding box center [1006, 288] width 156 height 52
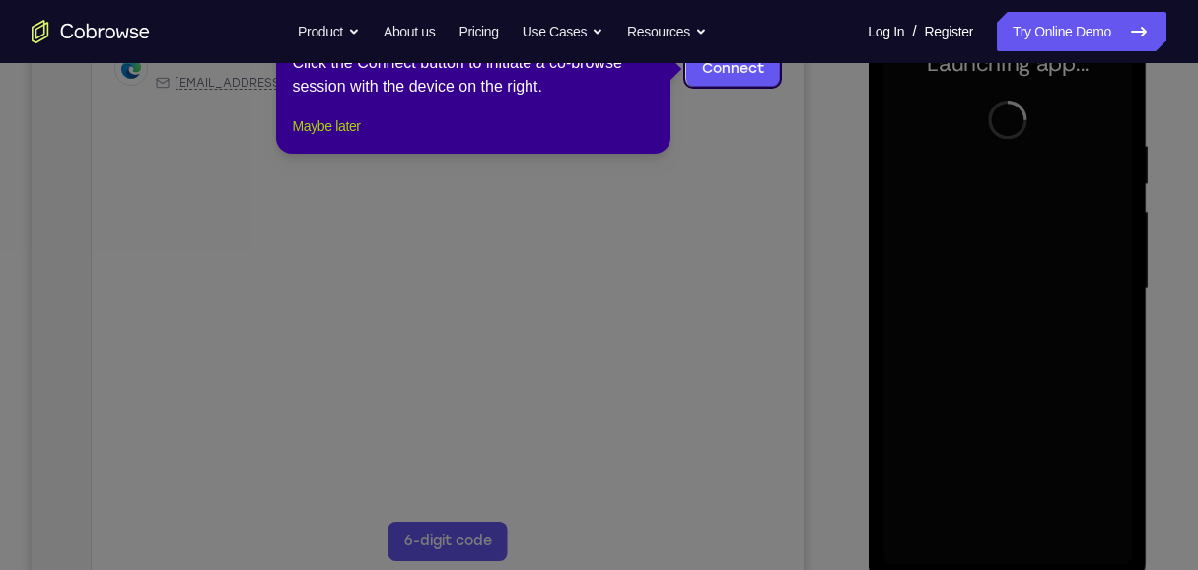
click at [342, 138] on button "Maybe later" at bounding box center [326, 126] width 68 height 24
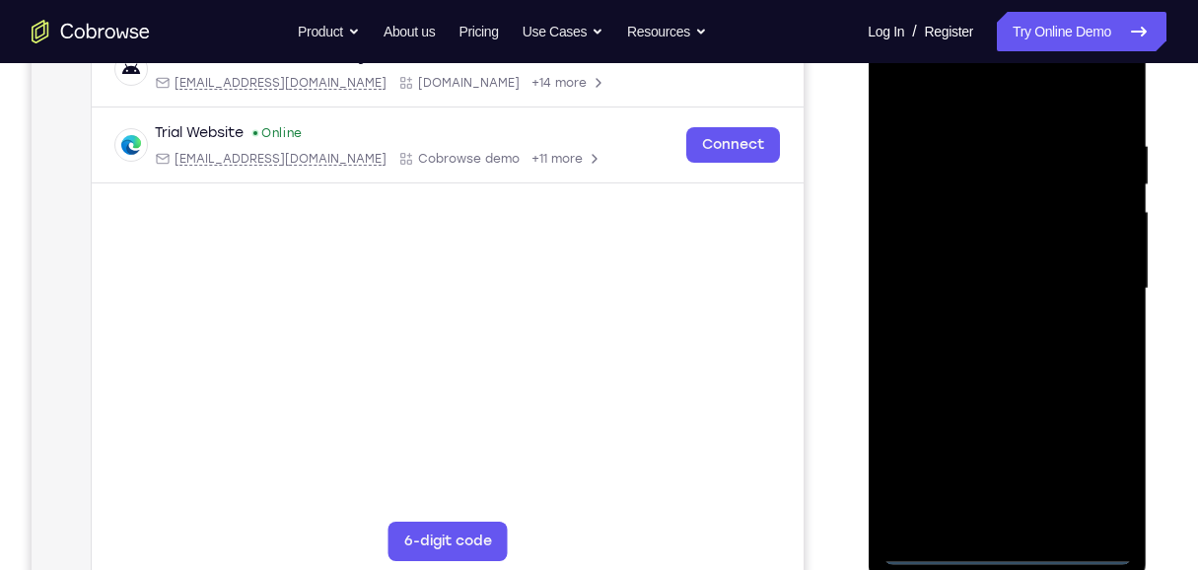
click at [1014, 551] on div at bounding box center [1006, 289] width 248 height 552
click at [1089, 472] on div at bounding box center [1006, 289] width 248 height 552
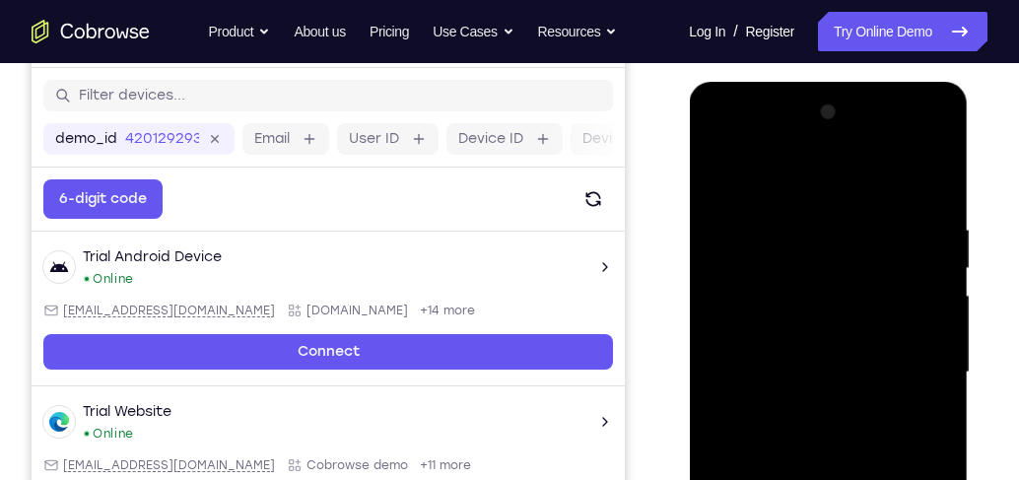
scroll to position [243, 0]
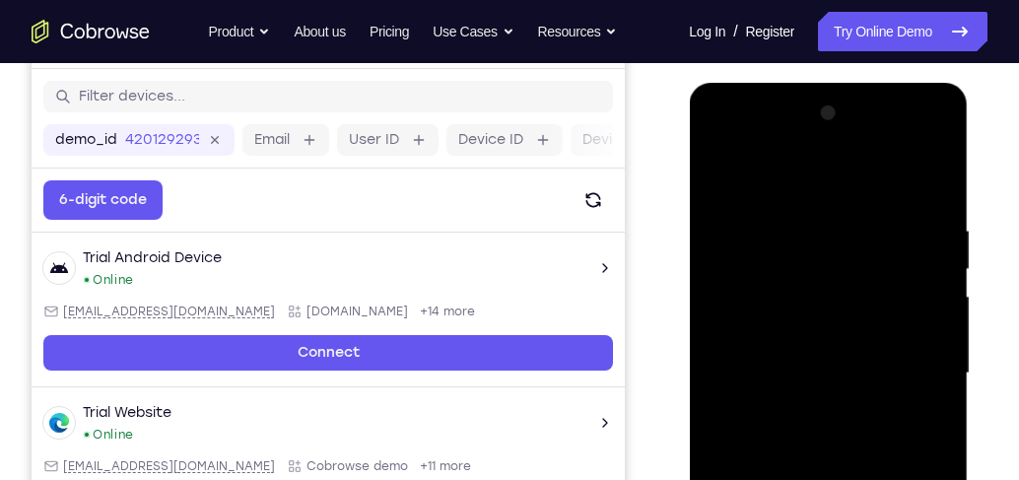
click at [818, 138] on div at bounding box center [828, 374] width 248 height 552
click at [804, 171] on div at bounding box center [828, 374] width 248 height 552
click at [909, 364] on div at bounding box center [828, 374] width 248 height 552
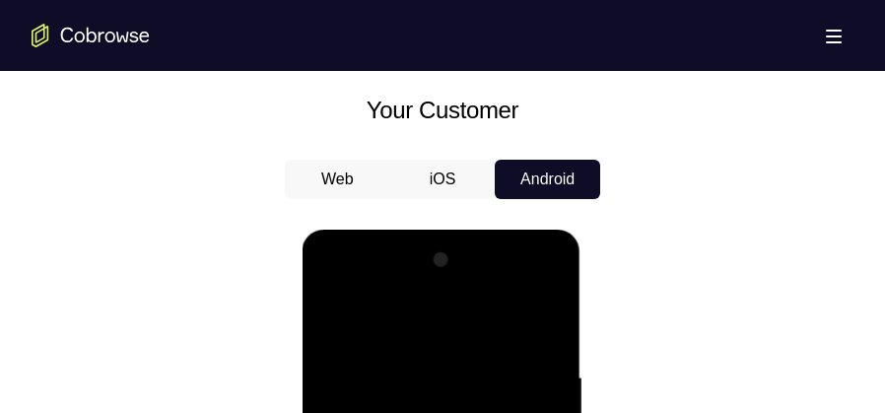
scroll to position [1194, 0]
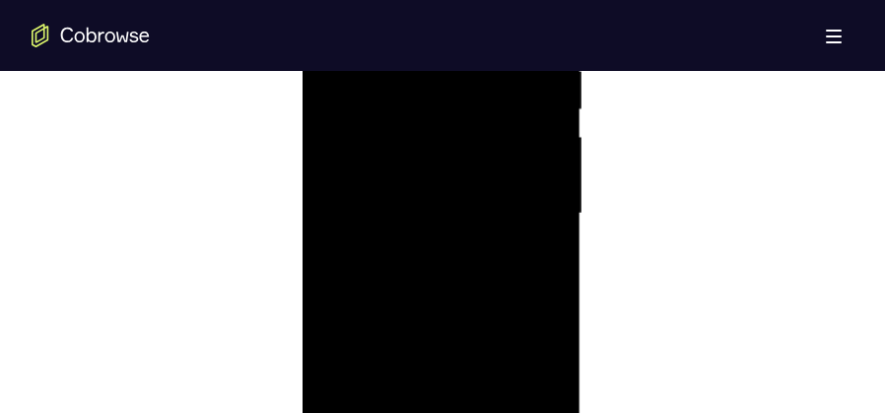
click at [409, 245] on div at bounding box center [440, 214] width 248 height 552
click at [465, 192] on div at bounding box center [440, 214] width 248 height 552
click at [466, 206] on div at bounding box center [440, 214] width 248 height 552
click at [471, 267] on div at bounding box center [440, 214] width 248 height 552
click at [461, 260] on div at bounding box center [440, 214] width 248 height 552
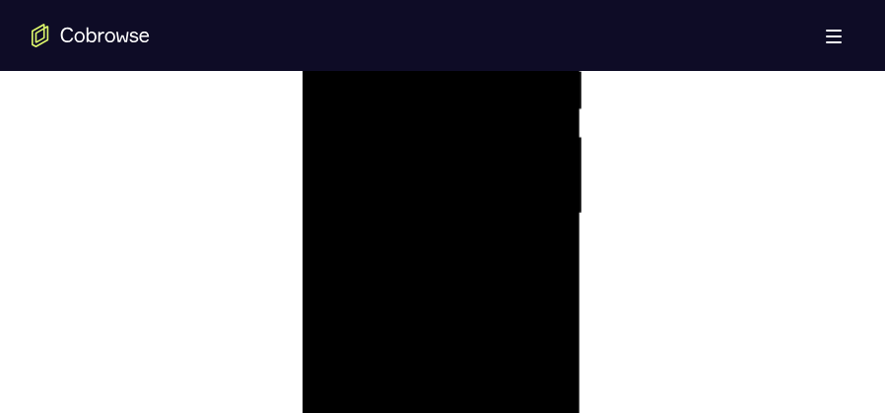
click at [461, 273] on div at bounding box center [440, 214] width 248 height 552
click at [452, 264] on div at bounding box center [440, 214] width 248 height 552
click at [538, 240] on div at bounding box center [440, 214] width 248 height 552
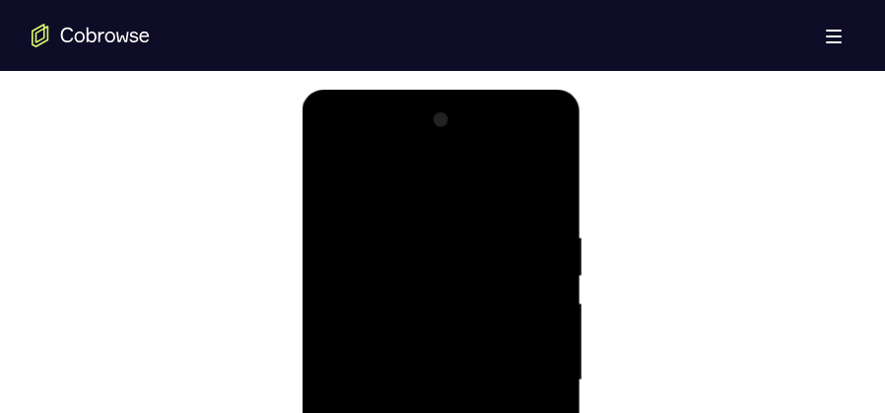
scroll to position [996, 0]
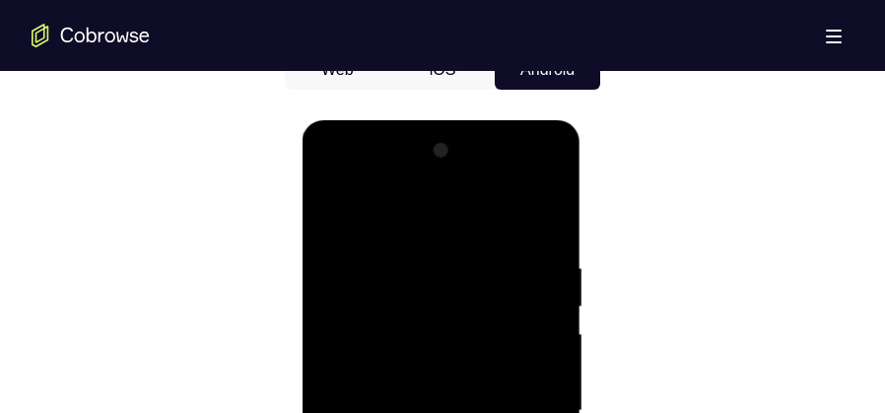
click at [555, 233] on div at bounding box center [440, 411] width 248 height 552
click at [422, 258] on div at bounding box center [440, 411] width 248 height 552
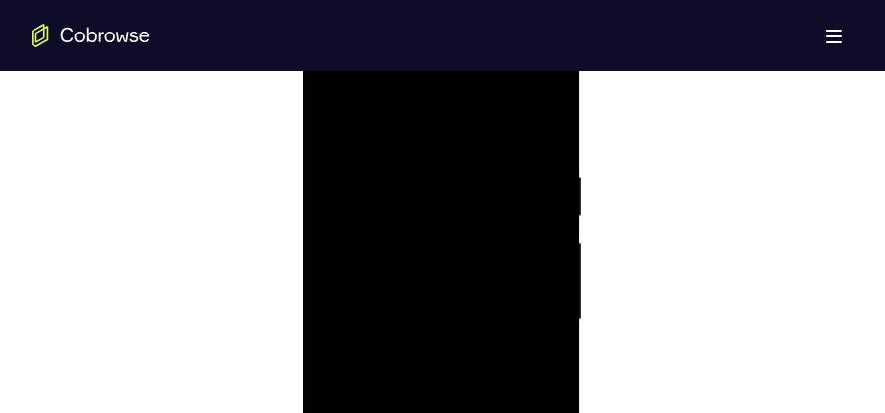
scroll to position [1144, 0]
drag, startPoint x: 406, startPoint y: 245, endPoint x: 523, endPoint y: 229, distance: 118.5
click at [523, 229] on div at bounding box center [440, 263] width 248 height 552
drag, startPoint x: 399, startPoint y: 239, endPoint x: 517, endPoint y: 223, distance: 119.3
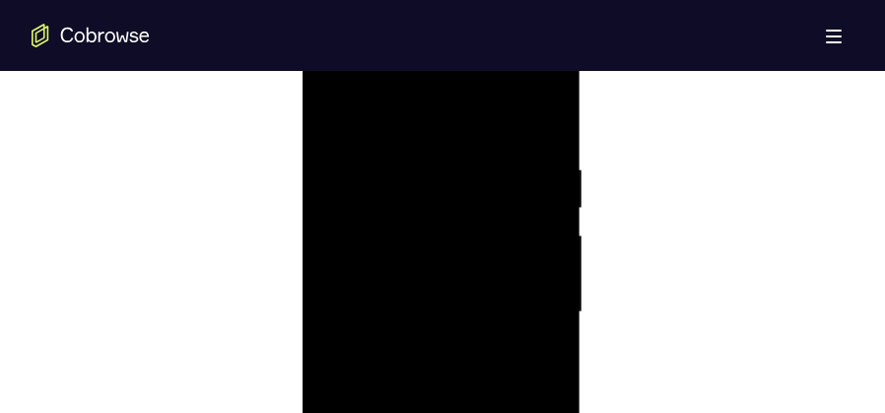
click at [517, 223] on div at bounding box center [440, 312] width 248 height 552
click at [331, 241] on div at bounding box center [440, 312] width 248 height 552
drag, startPoint x: 512, startPoint y: 164, endPoint x: 514, endPoint y: 225, distance: 61.1
click at [514, 209] on div at bounding box center [440, 263] width 248 height 552
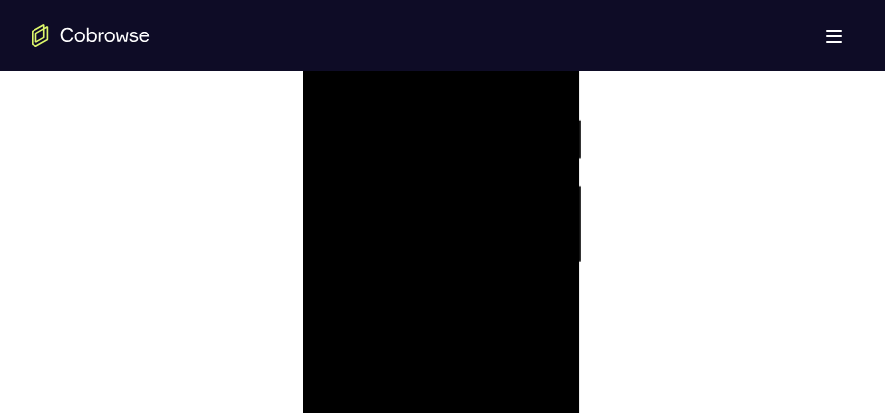
click at [324, 225] on div at bounding box center [440, 263] width 248 height 552
drag, startPoint x: 337, startPoint y: 221, endPoint x: 477, endPoint y: 204, distance: 141.0
click at [468, 206] on div at bounding box center [440, 263] width 248 height 552
click at [329, 240] on div at bounding box center [440, 263] width 248 height 552
click at [333, 240] on div at bounding box center [440, 263] width 248 height 552
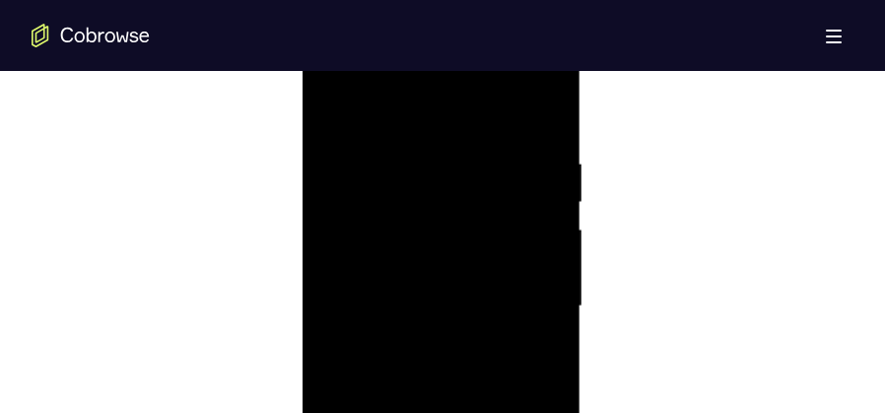
scroll to position [1095, 0]
drag, startPoint x: 333, startPoint y: 290, endPoint x: 349, endPoint y: 326, distance: 39.7
click at [349, 240] on div at bounding box center [440, 312] width 248 height 552
click at [536, 231] on div at bounding box center [440, 312] width 248 height 552
click at [501, 216] on div at bounding box center [440, 312] width 248 height 552
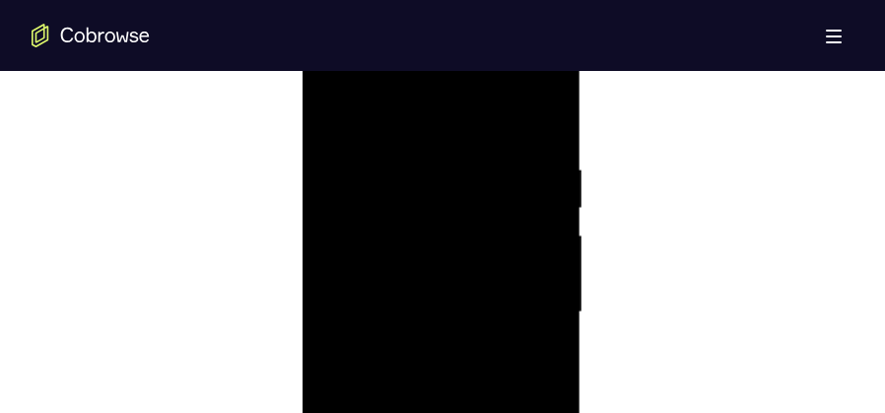
click at [522, 266] on div at bounding box center [440, 312] width 248 height 552
click at [534, 246] on div at bounding box center [440, 165] width 248 height 552
click at [551, 249] on div at bounding box center [440, 165] width 248 height 552
click at [538, 171] on div at bounding box center [440, 362] width 248 height 552
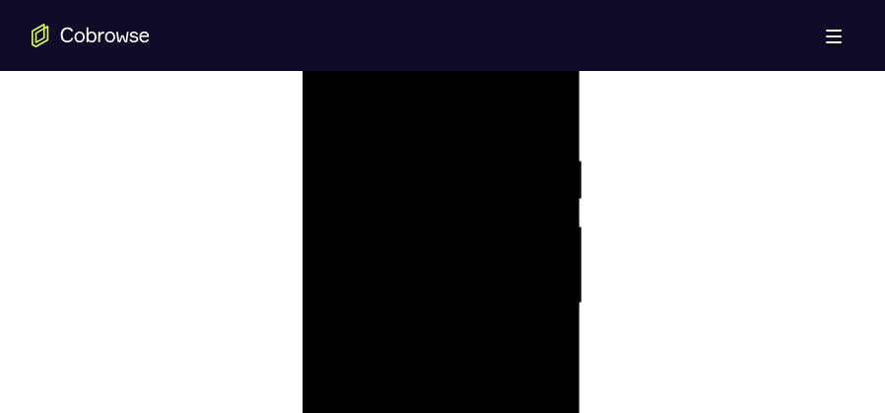
scroll to position [1095, 0]
drag, startPoint x: 509, startPoint y: 204, endPoint x: 519, endPoint y: 376, distance: 171.8
click at [519, 376] on div at bounding box center [440, 312] width 248 height 552
click at [414, 164] on div at bounding box center [440, 312] width 248 height 552
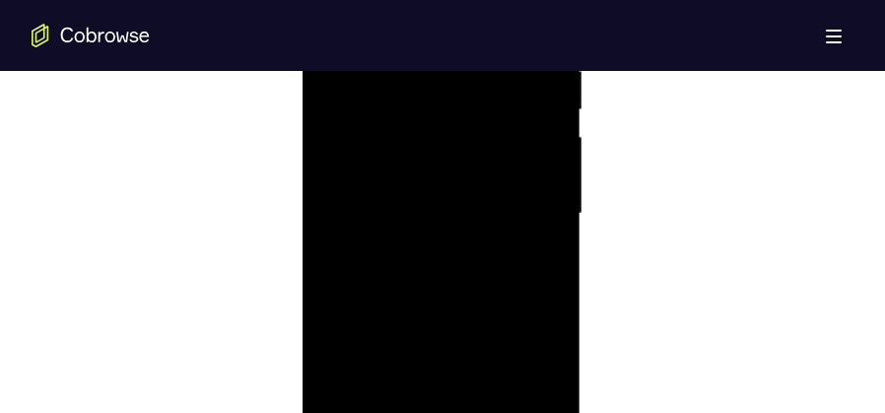
click at [543, 227] on div at bounding box center [440, 214] width 248 height 552
click at [543, 227] on div at bounding box center [440, 263] width 248 height 552
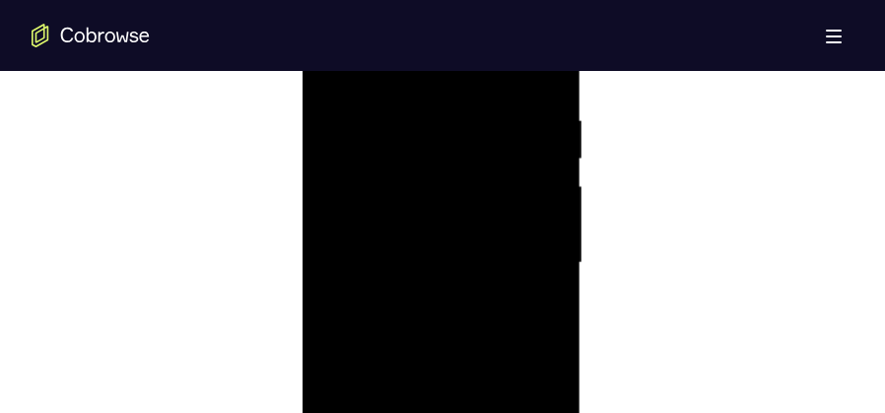
click at [543, 227] on div at bounding box center [440, 263] width 248 height 552
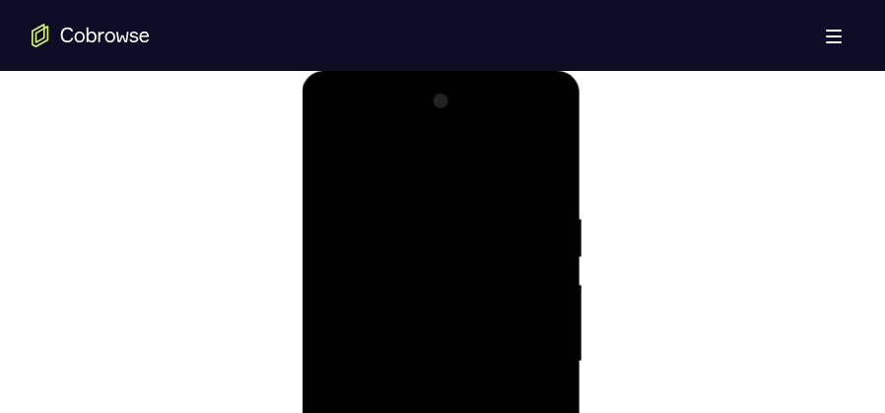
click at [543, 227] on div at bounding box center [440, 362] width 248 height 552
click at [543, 227] on div at bounding box center [440, 263] width 248 height 552
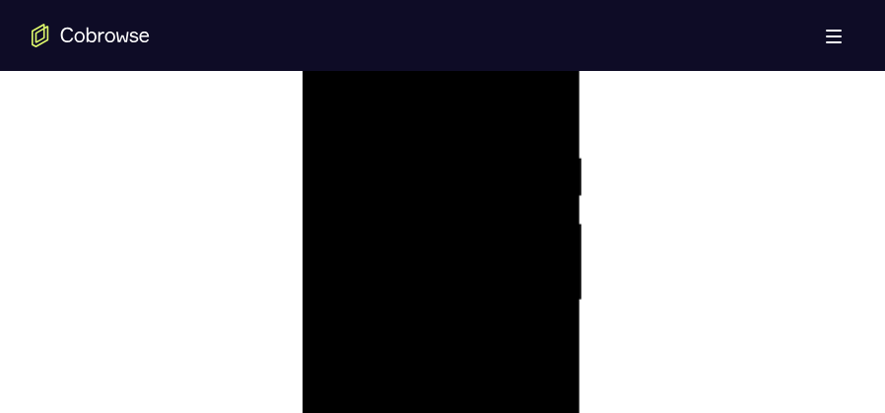
scroll to position [1095, 0]
click at [543, 227] on div at bounding box center [440, 312] width 248 height 552
drag, startPoint x: 333, startPoint y: 257, endPoint x: 531, endPoint y: 237, distance: 199.2
click at [531, 237] on div at bounding box center [440, 312] width 248 height 552
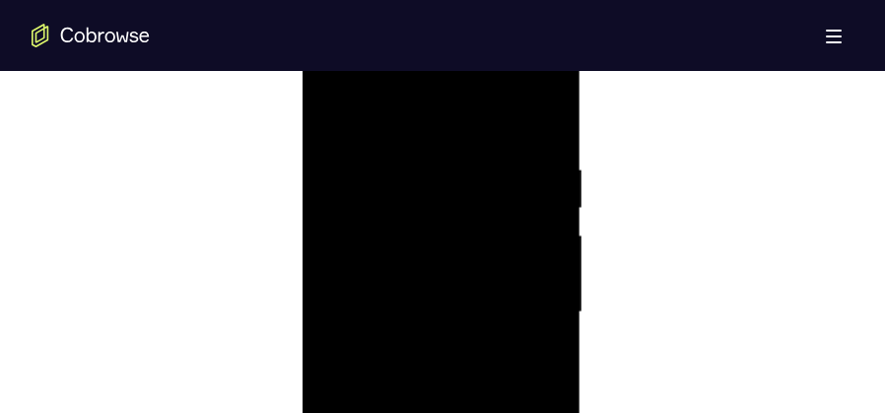
click at [536, 235] on div at bounding box center [440, 312] width 248 height 552
click at [536, 235] on div at bounding box center [440, 263] width 248 height 552
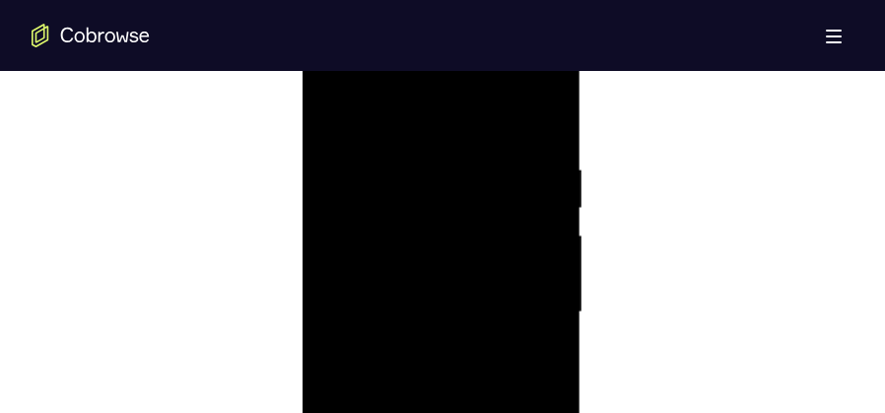
click at [542, 240] on div at bounding box center [440, 312] width 248 height 552
click at [545, 120] on div at bounding box center [440, 312] width 248 height 552
click at [541, 147] on div at bounding box center [440, 312] width 248 height 552
click at [549, 175] on div at bounding box center [440, 312] width 248 height 552
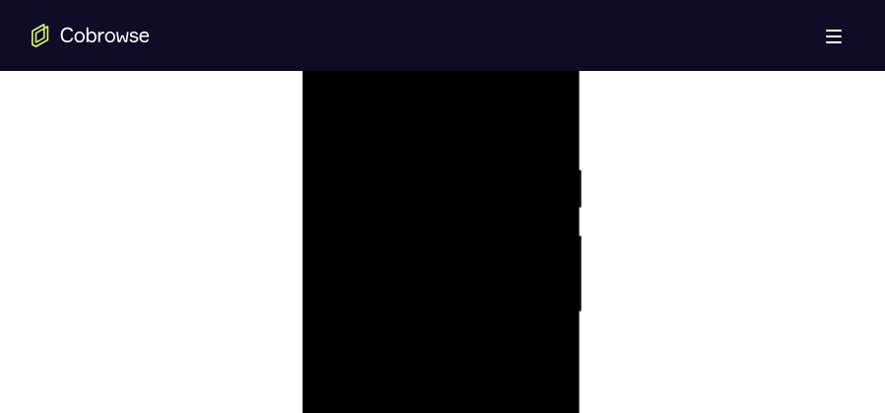
click at [548, 113] on div at bounding box center [440, 312] width 248 height 552
drag, startPoint x: 512, startPoint y: 169, endPoint x: 518, endPoint y: 345, distance: 176.6
click at [518, 345] on div at bounding box center [440, 312] width 248 height 552
drag, startPoint x: 511, startPoint y: 115, endPoint x: 431, endPoint y: 125, distance: 80.4
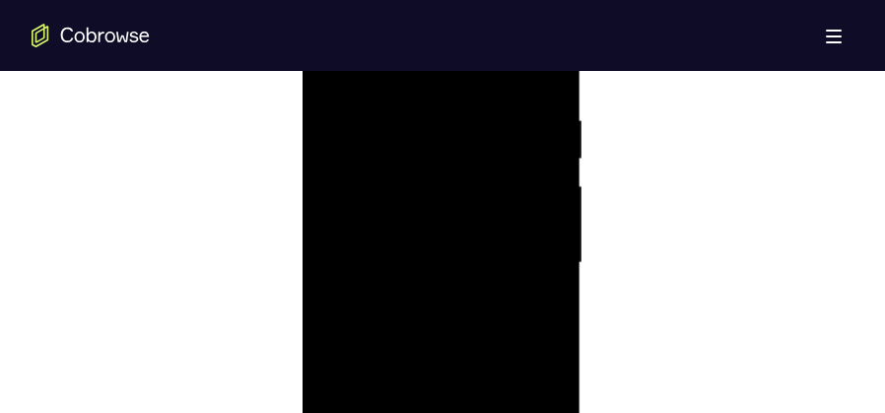
click at [431, 125] on div at bounding box center [440, 263] width 248 height 552
click at [554, 208] on div at bounding box center [440, 165] width 248 height 552
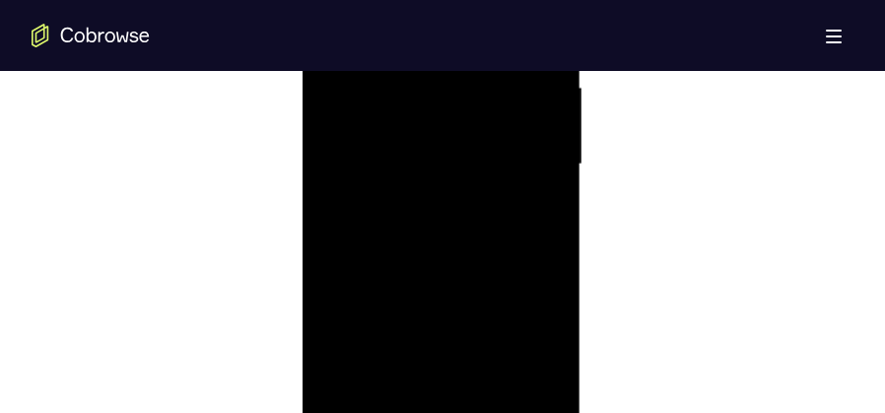
click at [554, 208] on div at bounding box center [440, 165] width 248 height 552
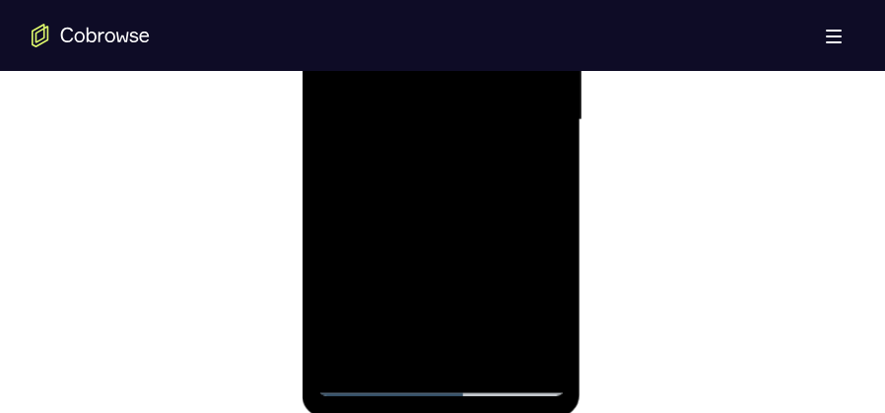
scroll to position [1341, 0]
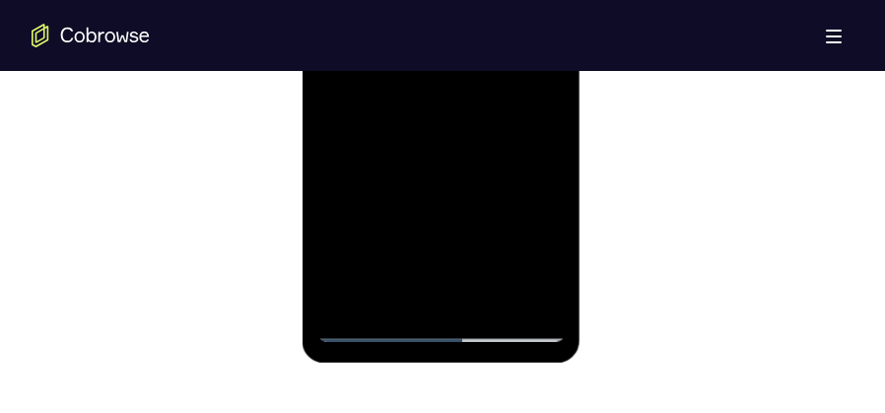
drag, startPoint x: 500, startPoint y: 223, endPoint x: 505, endPoint y: 95, distance: 128.2
click at [505, 95] on div at bounding box center [440, 66] width 248 height 552
drag, startPoint x: 465, startPoint y: 209, endPoint x: 460, endPoint y: 264, distance: 55.4
click at [460, 264] on div at bounding box center [440, 66] width 248 height 552
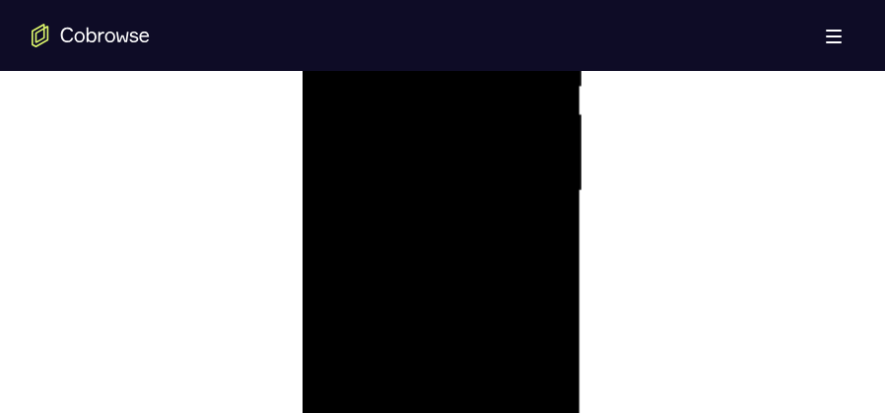
scroll to position [1194, 0]
click at [544, 252] on div at bounding box center [440, 214] width 248 height 552
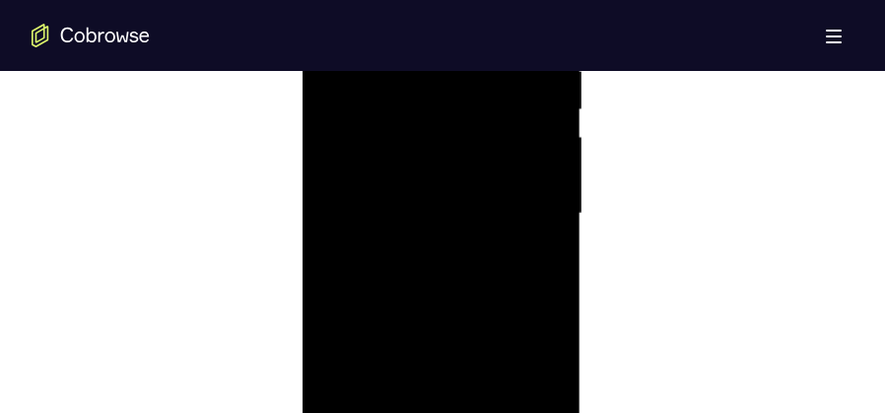
drag, startPoint x: 534, startPoint y: 271, endPoint x: 538, endPoint y: 233, distance: 38.6
click at [538, 233] on div at bounding box center [440, 214] width 248 height 552
drag, startPoint x: 520, startPoint y: 310, endPoint x: 527, endPoint y: 240, distance: 70.3
click at [527, 240] on div at bounding box center [440, 214] width 248 height 552
click at [531, 291] on div at bounding box center [440, 214] width 248 height 552
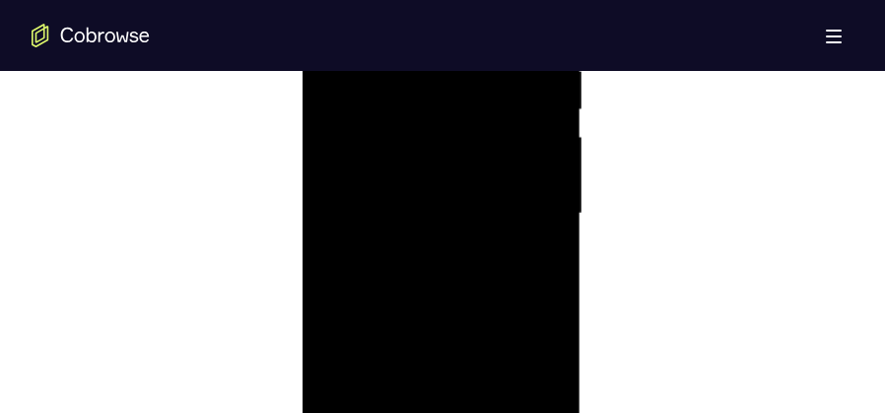
click at [540, 292] on div at bounding box center [440, 214] width 248 height 552
drag, startPoint x: 514, startPoint y: 328, endPoint x: 516, endPoint y: 163, distance: 165.6
click at [517, 161] on div at bounding box center [440, 214] width 248 height 552
drag, startPoint x: 497, startPoint y: 315, endPoint x: 506, endPoint y: 103, distance: 212.1
click at [506, 103] on div at bounding box center [440, 214] width 248 height 552
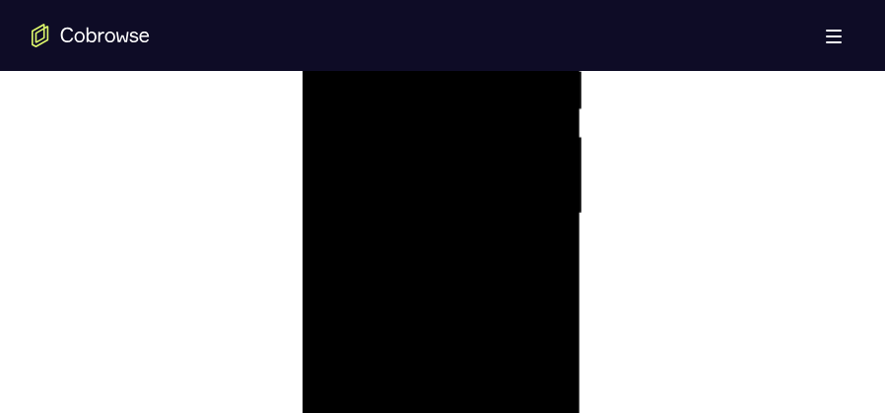
drag, startPoint x: 507, startPoint y: 248, endPoint x: 514, endPoint y: 119, distance: 129.3
click at [514, 119] on div at bounding box center [440, 214] width 248 height 552
drag, startPoint x: 483, startPoint y: 322, endPoint x: 491, endPoint y: 192, distance: 130.3
click at [491, 192] on div at bounding box center [440, 165] width 248 height 552
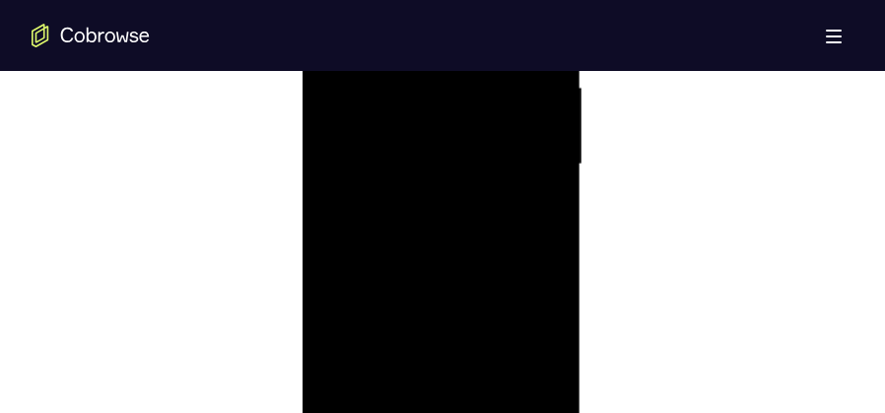
drag, startPoint x: 489, startPoint y: 274, endPoint x: 476, endPoint y: 55, distance: 219.2
click at [476, 55] on div at bounding box center [440, 165] width 248 height 552
drag, startPoint x: 495, startPoint y: 298, endPoint x: 497, endPoint y: 190, distance: 107.5
click at [497, 190] on div at bounding box center [440, 165] width 248 height 552
click at [553, 226] on div at bounding box center [440, 165] width 248 height 552
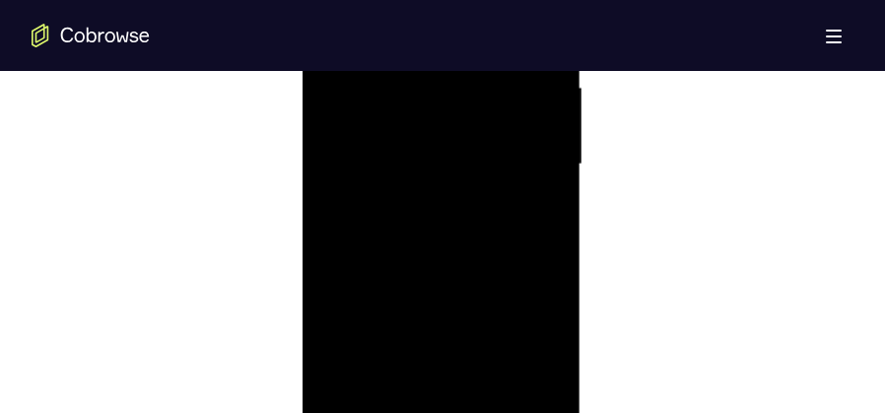
click at [549, 224] on div at bounding box center [440, 165] width 248 height 552
click at [554, 229] on div at bounding box center [440, 165] width 248 height 552
drag, startPoint x: 514, startPoint y: 289, endPoint x: 512, endPoint y: 204, distance: 84.8
click at [512, 204] on div at bounding box center [440, 165] width 248 height 552
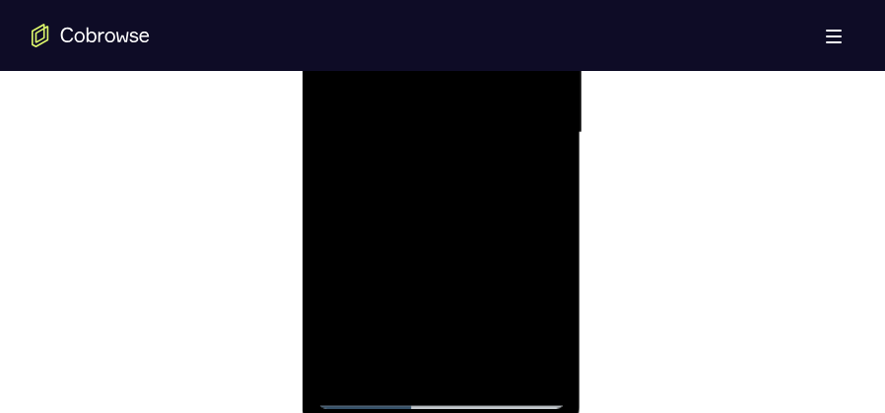
scroll to position [1292, 0]
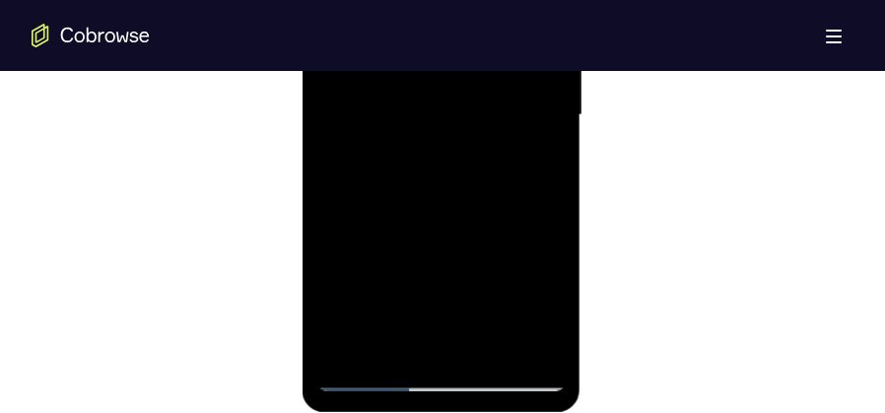
drag, startPoint x: 516, startPoint y: 259, endPoint x: 514, endPoint y: 171, distance: 87.8
click at [514, 171] on div at bounding box center [440, 115] width 248 height 552
drag, startPoint x: 513, startPoint y: 237, endPoint x: 514, endPoint y: 153, distance: 83.8
click at [514, 153] on div at bounding box center [440, 115] width 248 height 552
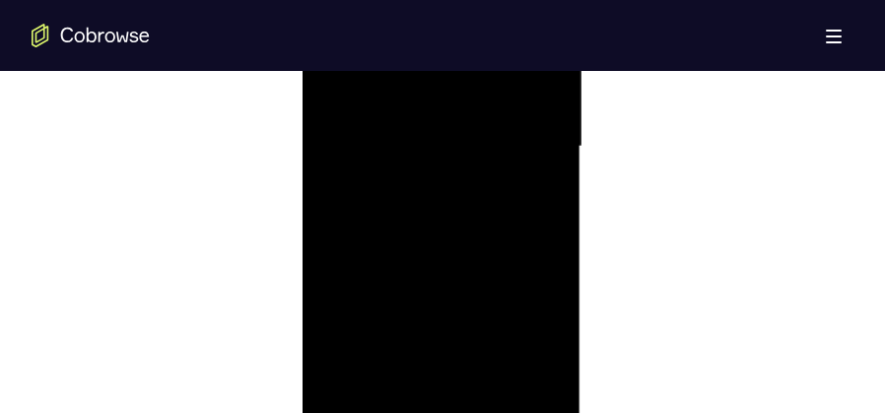
scroll to position [1243, 0]
drag, startPoint x: 476, startPoint y: 214, endPoint x: 476, endPoint y: 264, distance: 50.3
click at [476, 264] on div at bounding box center [440, 165] width 248 height 552
drag, startPoint x: 486, startPoint y: 263, endPoint x: 488, endPoint y: 213, distance: 50.3
click at [488, 213] on div at bounding box center [440, 165] width 248 height 552
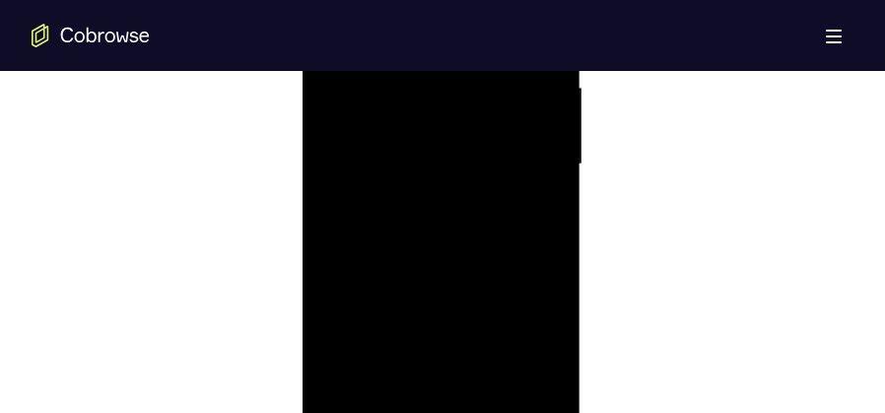
drag, startPoint x: 477, startPoint y: 243, endPoint x: 478, endPoint y: 212, distance: 31.6
click at [478, 212] on div at bounding box center [440, 165] width 248 height 552
drag, startPoint x: 478, startPoint y: 158, endPoint x: 477, endPoint y: 217, distance: 59.1
click at [477, 217] on div at bounding box center [440, 165] width 248 height 552
drag, startPoint x: 500, startPoint y: 173, endPoint x: 480, endPoint y: 85, distance: 90.9
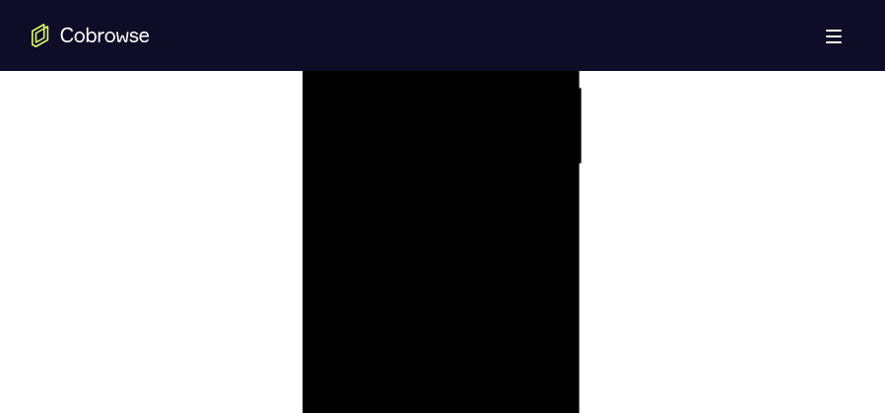
click at [480, 85] on div at bounding box center [440, 165] width 248 height 552
drag, startPoint x: 459, startPoint y: 269, endPoint x: 450, endPoint y: 135, distance: 134.3
click at [450, 135] on div at bounding box center [440, 165] width 248 height 552
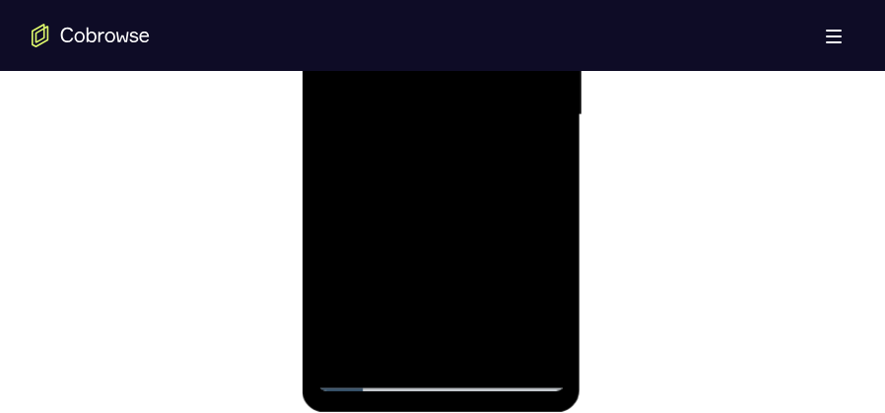
click at [495, 352] on div at bounding box center [440, 115] width 248 height 552
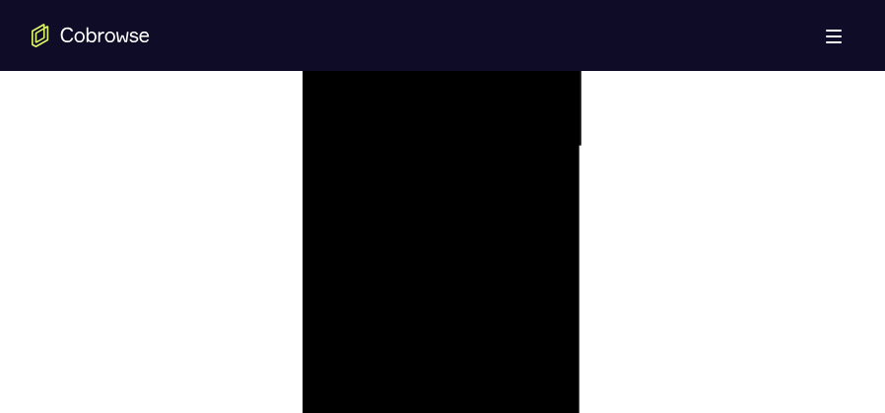
scroll to position [1243, 0]
click at [473, 265] on div at bounding box center [440, 165] width 248 height 552
drag, startPoint x: 468, startPoint y: 338, endPoint x: 481, endPoint y: 230, distance: 109.2
click at [481, 230] on div at bounding box center [440, 165] width 248 height 552
drag, startPoint x: 473, startPoint y: 320, endPoint x: 478, endPoint y: 204, distance: 116.4
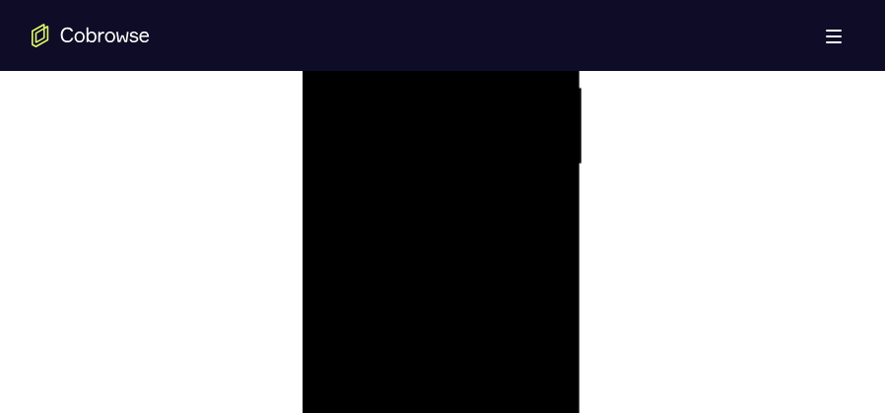
click at [478, 204] on div at bounding box center [440, 165] width 248 height 552
drag, startPoint x: 465, startPoint y: 299, endPoint x: 476, endPoint y: 194, distance: 105.0
click at [476, 194] on div at bounding box center [440, 165] width 248 height 552
drag, startPoint x: 427, startPoint y: 310, endPoint x: 446, endPoint y: 185, distance: 126.7
click at [446, 185] on div at bounding box center [440, 165] width 248 height 552
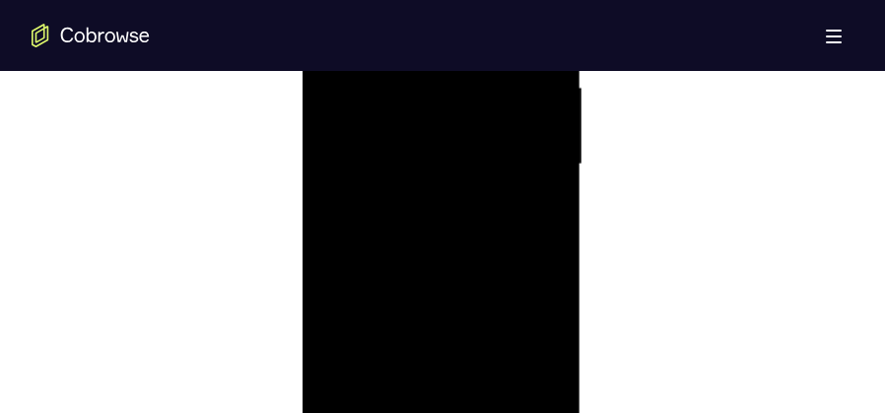
drag, startPoint x: 464, startPoint y: 272, endPoint x: 503, endPoint y: 131, distance: 146.1
click at [503, 131] on div at bounding box center [440, 165] width 248 height 552
drag, startPoint x: 494, startPoint y: 276, endPoint x: 513, endPoint y: 143, distance: 134.4
click at [513, 143] on div at bounding box center [440, 165] width 248 height 552
drag, startPoint x: 458, startPoint y: 287, endPoint x: 458, endPoint y: 173, distance: 113.3
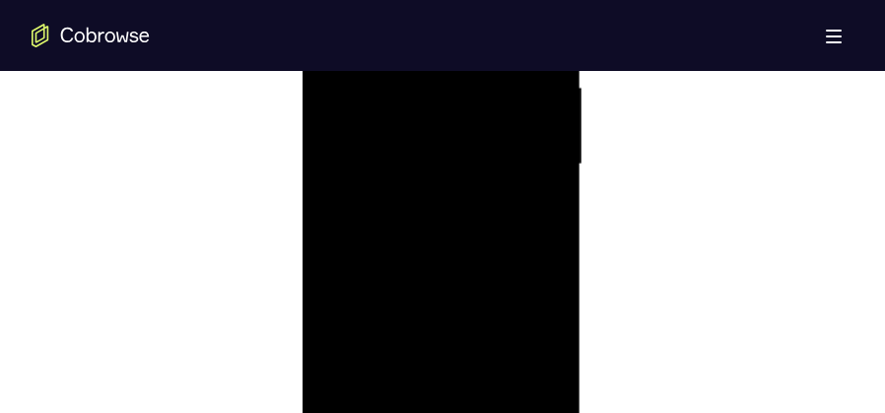
click at [458, 173] on div at bounding box center [440, 165] width 248 height 552
click at [404, 206] on div at bounding box center [440, 165] width 248 height 552
click at [460, 263] on div at bounding box center [440, 165] width 248 height 552
click at [465, 263] on div at bounding box center [440, 165] width 248 height 552
click at [441, 236] on div at bounding box center [440, 165] width 248 height 552
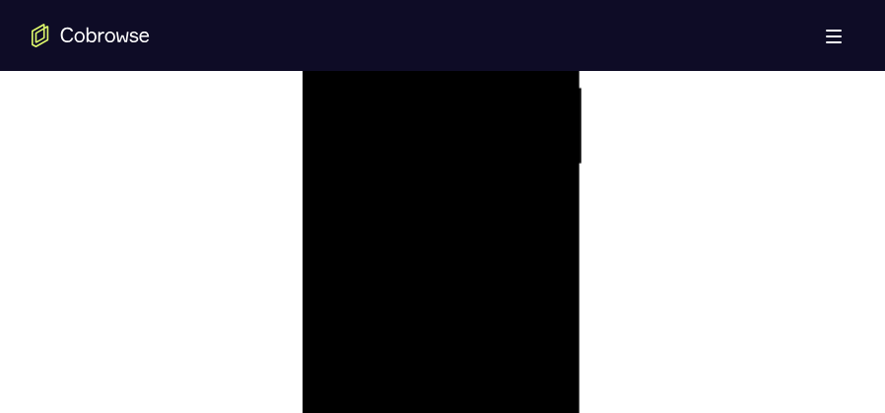
click at [416, 164] on div at bounding box center [440, 165] width 248 height 552
click at [481, 149] on div at bounding box center [440, 165] width 248 height 552
drag, startPoint x: 477, startPoint y: 184, endPoint x: 494, endPoint y: 345, distance: 161.5
click at [494, 345] on div at bounding box center [440, 263] width 248 height 552
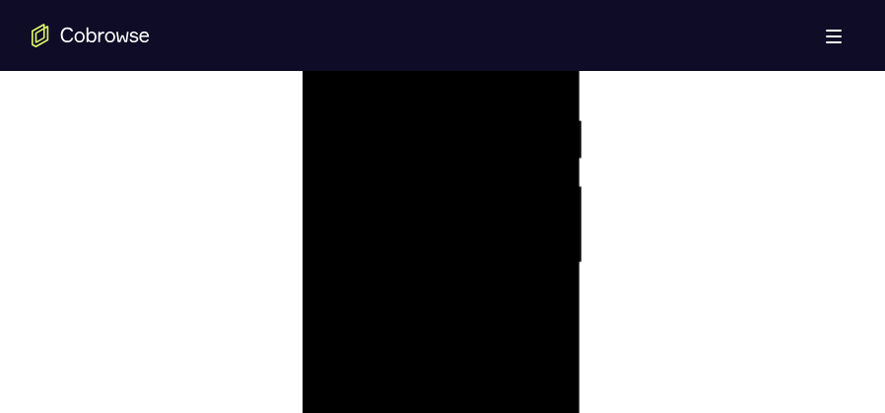
drag, startPoint x: 446, startPoint y: 129, endPoint x: 458, endPoint y: 360, distance: 230.9
click at [456, 363] on div at bounding box center [440, 263] width 248 height 552
drag, startPoint x: 379, startPoint y: 113, endPoint x: 430, endPoint y: 435, distance: 325.2
click at [430, 435] on div at bounding box center [440, 263] width 248 height 552
drag, startPoint x: 400, startPoint y: 351, endPoint x: 401, endPoint y: 438, distance: 86.7
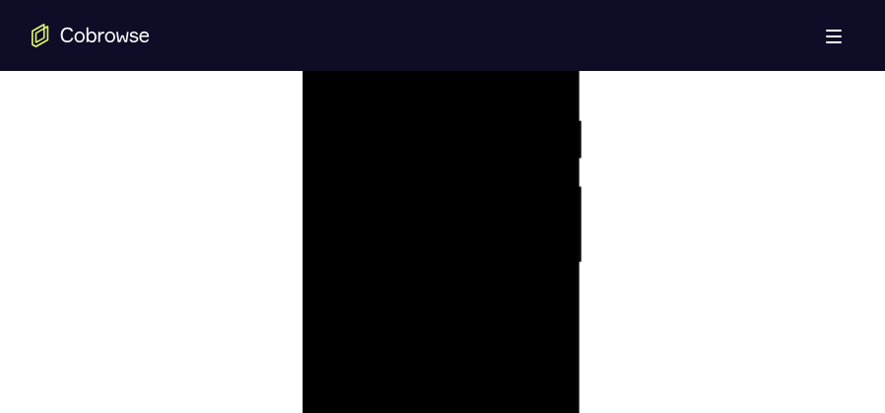
click at [401, 438] on div at bounding box center [440, 263] width 248 height 552
drag, startPoint x: 418, startPoint y: 177, endPoint x: 416, endPoint y: 438, distance: 260.2
click at [416, 438] on div at bounding box center [440, 263] width 248 height 552
drag, startPoint x: 427, startPoint y: 119, endPoint x: 417, endPoint y: 438, distance: 318.5
click at [417, 438] on div at bounding box center [440, 263] width 248 height 552
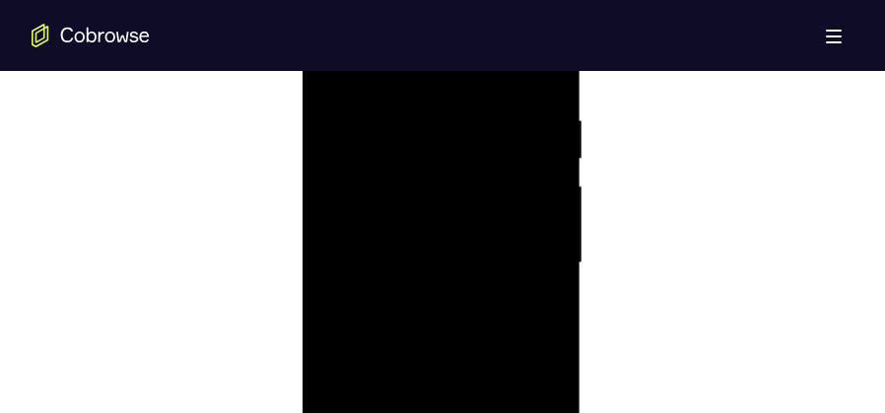
drag, startPoint x: 414, startPoint y: 164, endPoint x: 409, endPoint y: 438, distance: 274.0
click at [409, 438] on div at bounding box center [440, 263] width 248 height 552
drag, startPoint x: 442, startPoint y: 141, endPoint x: 421, endPoint y: 412, distance: 271.8
click at [421, 413] on div at bounding box center [440, 263] width 248 height 552
drag, startPoint x: 458, startPoint y: 140, endPoint x: 413, endPoint y: 438, distance: 301.1
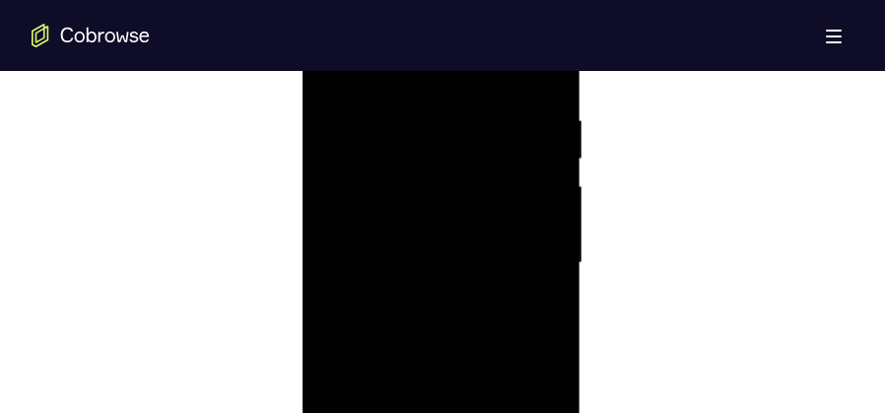
click at [413, 438] on div at bounding box center [440, 263] width 248 height 552
drag, startPoint x: 426, startPoint y: 166, endPoint x: 402, endPoint y: 438, distance: 273.1
click at [402, 438] on div at bounding box center [440, 263] width 248 height 552
drag, startPoint x: 429, startPoint y: 130, endPoint x: 415, endPoint y: 438, distance: 307.8
click at [415, 438] on div at bounding box center [440, 263] width 248 height 552
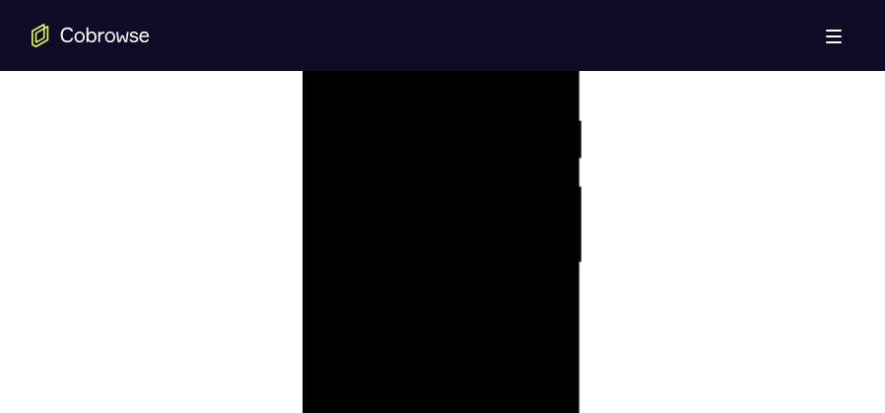
drag, startPoint x: 406, startPoint y: 115, endPoint x: 407, endPoint y: 438, distance: 322.3
click at [407, 438] on div at bounding box center [440, 263] width 248 height 552
drag, startPoint x: 433, startPoint y: 178, endPoint x: 425, endPoint y: 331, distance: 153.0
click at [430, 321] on div at bounding box center [440, 263] width 248 height 552
drag, startPoint x: 416, startPoint y: 137, endPoint x: 408, endPoint y: 313, distance: 176.6
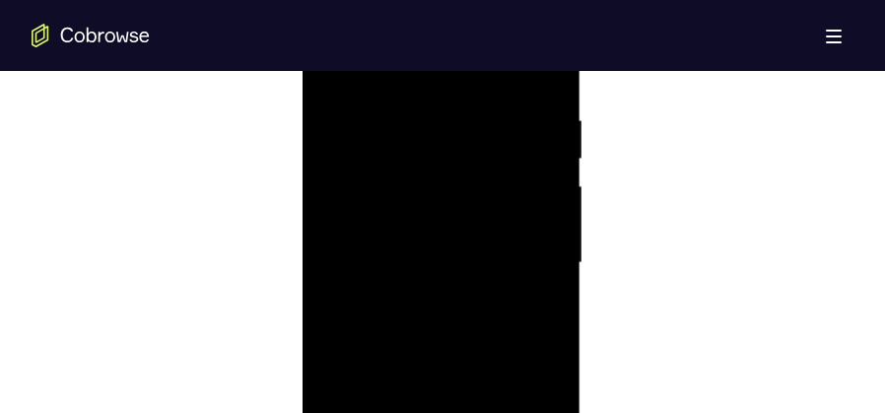
click at [410, 307] on div at bounding box center [440, 263] width 248 height 552
drag, startPoint x: 413, startPoint y: 217, endPoint x: 419, endPoint y: 438, distance: 220.9
click at [419, 438] on div at bounding box center [440, 362] width 248 height 552
drag, startPoint x: 422, startPoint y: 248, endPoint x: 414, endPoint y: 434, distance: 185.5
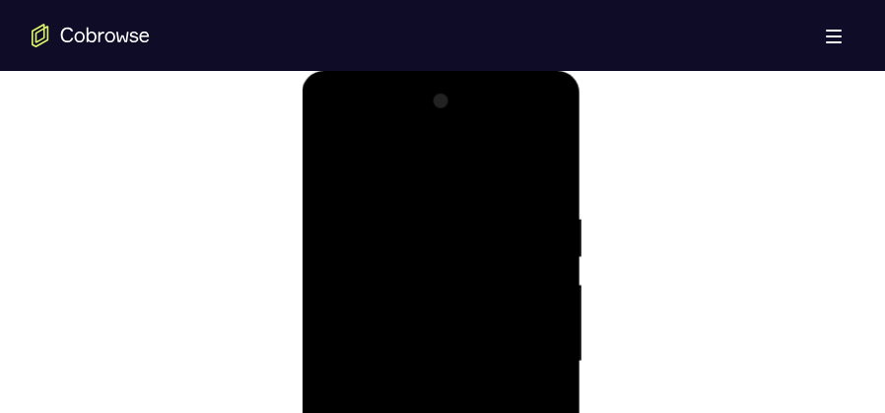
click at [414, 434] on div at bounding box center [440, 362] width 248 height 552
drag, startPoint x: 408, startPoint y: 257, endPoint x: 400, endPoint y: 379, distance: 122.5
click at [400, 379] on div at bounding box center [440, 362] width 248 height 552
drag, startPoint x: 441, startPoint y: 229, endPoint x: 393, endPoint y: 430, distance: 206.6
click at [393, 430] on div at bounding box center [440, 362] width 248 height 552
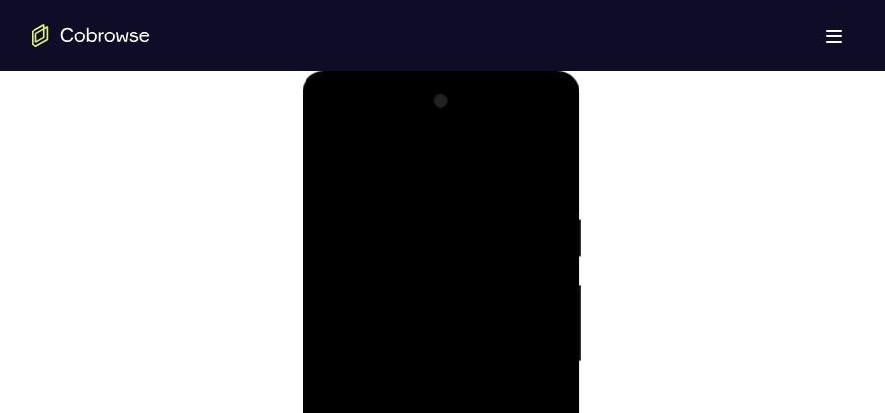
drag, startPoint x: 469, startPoint y: 222, endPoint x: 401, endPoint y: 423, distance: 212.3
click at [401, 423] on div at bounding box center [440, 362] width 248 height 552
drag, startPoint x: 419, startPoint y: 223, endPoint x: 404, endPoint y: 336, distance: 114.3
click at [408, 327] on div at bounding box center [440, 362] width 248 height 552
drag, startPoint x: 404, startPoint y: 224, endPoint x: 372, endPoint y: 438, distance: 216.3
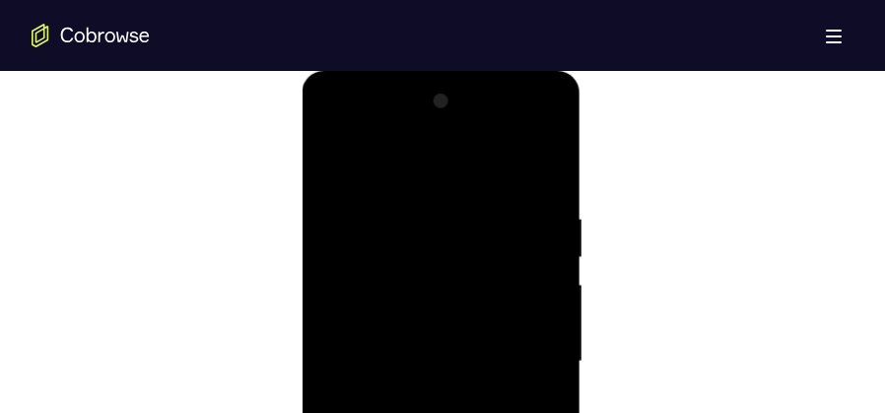
click at [372, 438] on div at bounding box center [440, 362] width 248 height 552
drag
click at [362, 397] on div at bounding box center [440, 362] width 248 height 552
click at [332, 166] on div at bounding box center [440, 362] width 248 height 552
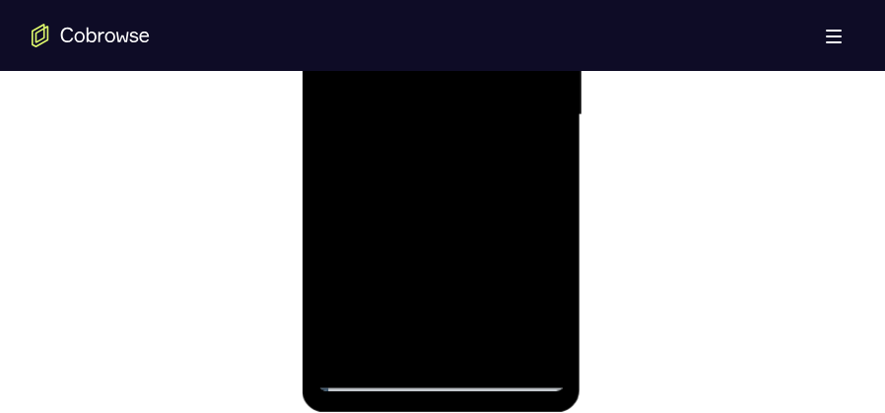
scroll to position [1194, 0]
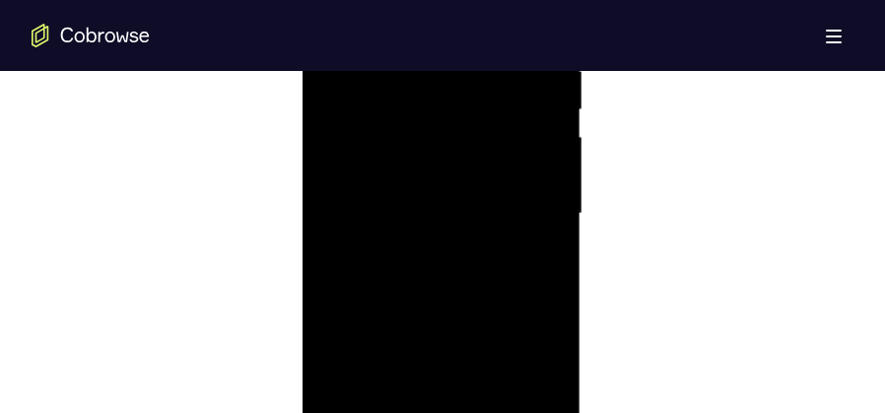
click at [414, 216] on div at bounding box center [440, 214] width 248 height 552
click at [420, 239] on div at bounding box center [440, 214] width 248 height 552
click at [393, 337] on div at bounding box center [440, 214] width 248 height 552
click at [458, 358] on div at bounding box center [440, 214] width 248 height 552
click at [446, 415] on div at bounding box center [440, 214] width 248 height 552
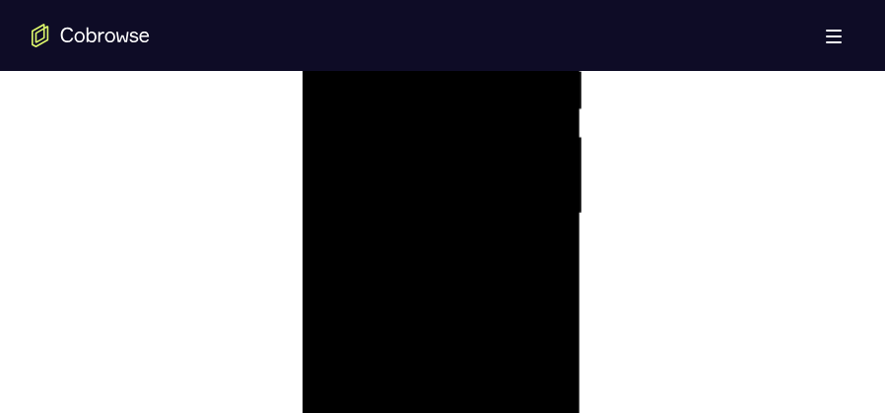
click at [426, 287] on div at bounding box center [440, 214] width 248 height 552
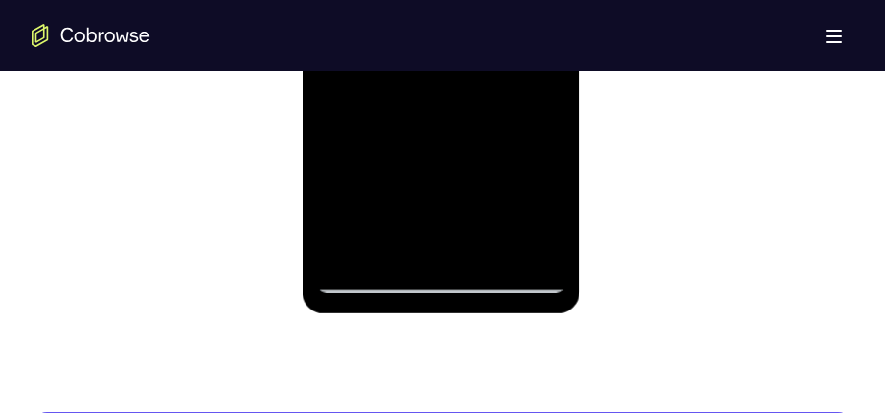
scroll to position [1391, 0]
click at [463, 114] on div at bounding box center [440, 17] width 248 height 552
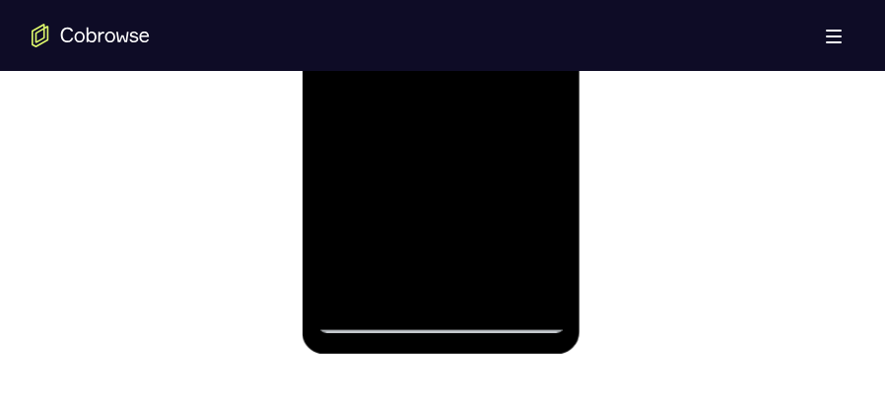
scroll to position [1243, 0]
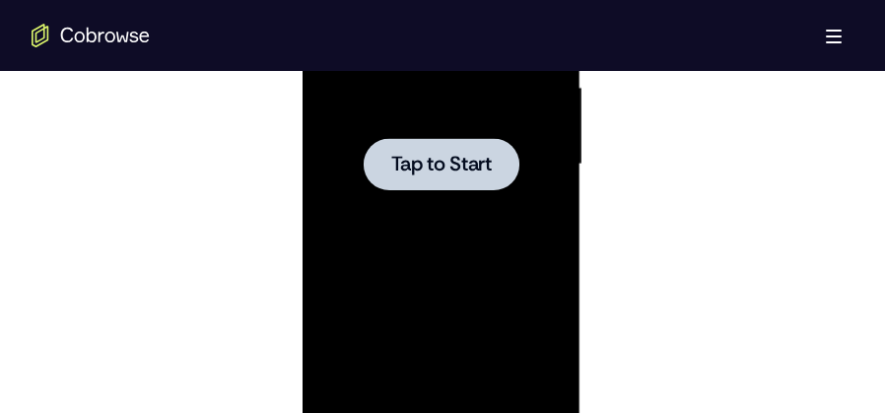
click at [485, 157] on span "Tap to Start" at bounding box center [440, 165] width 101 height 20
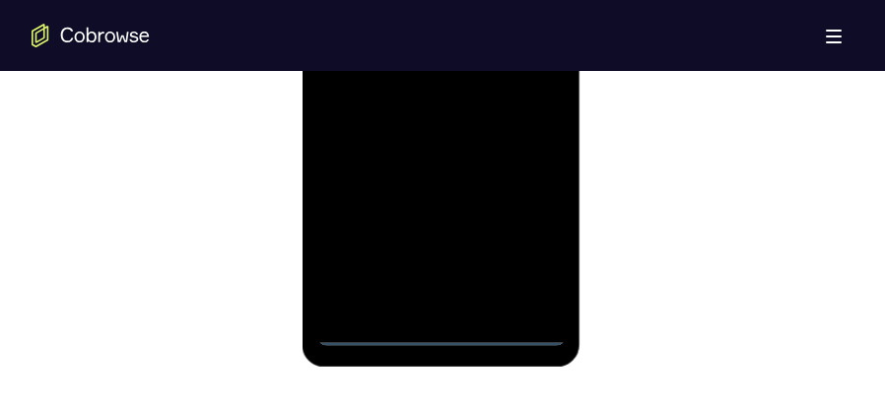
scroll to position [1391, 0]
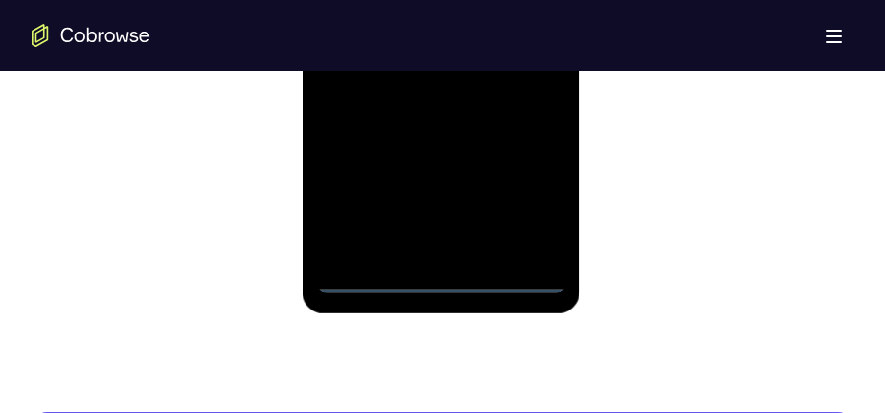
click at [445, 283] on div at bounding box center [440, 17] width 248 height 552
click at [530, 195] on div at bounding box center [440, 17] width 248 height 552
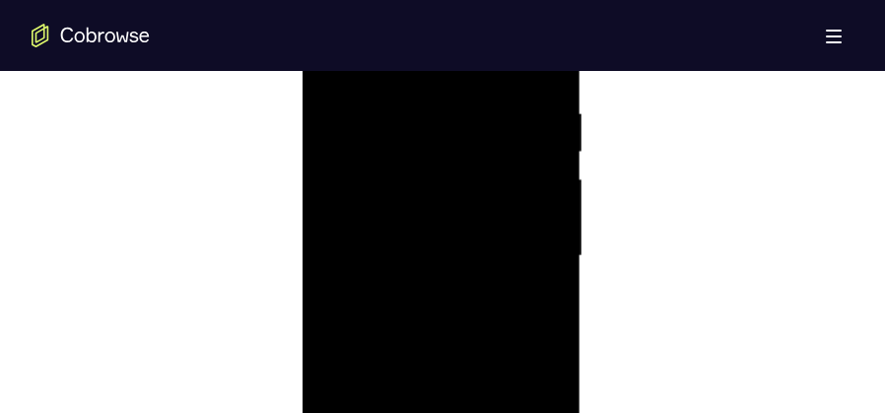
scroll to position [1095, 0]
click at [435, 121] on div at bounding box center [440, 312] width 248 height 552
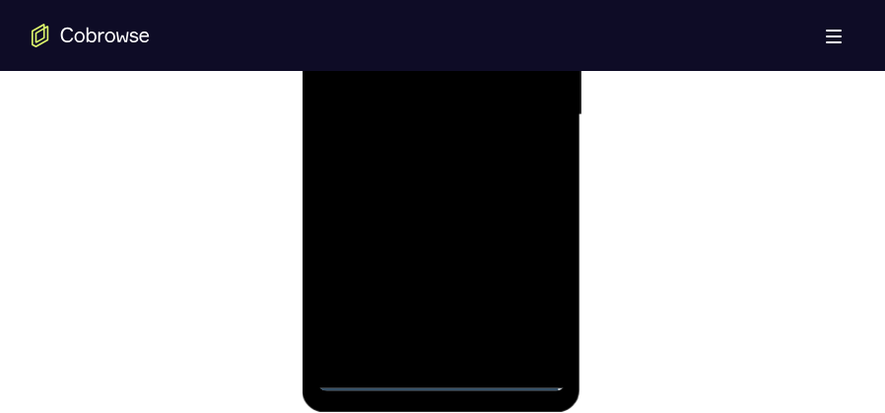
scroll to position [1292, 0]
click at [523, 109] on div at bounding box center [440, 115] width 248 height 552
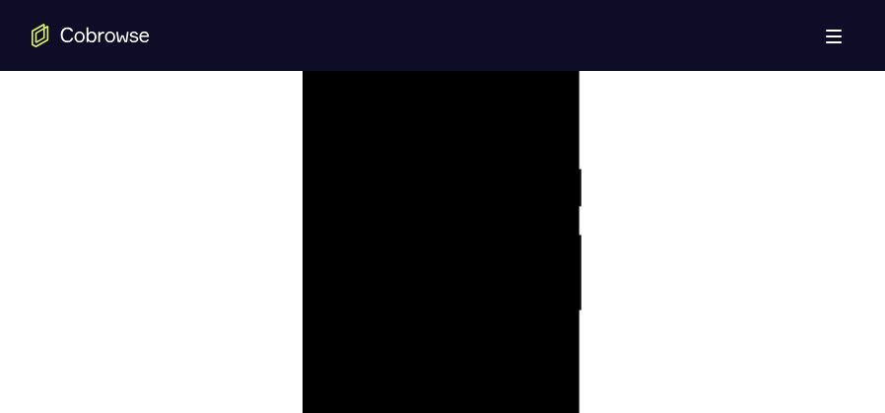
scroll to position [1095, 0]
click at [416, 349] on div at bounding box center [440, 312] width 248 height 552
click at [449, 297] on div at bounding box center [440, 312] width 248 height 552
click at [461, 309] on div at bounding box center [440, 312] width 248 height 552
click at [463, 377] on div at bounding box center [440, 312] width 248 height 552
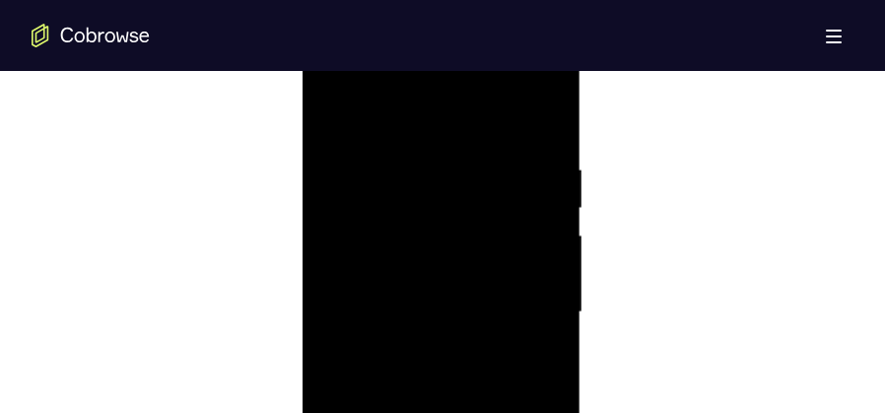
click at [483, 371] on div at bounding box center [440, 312] width 248 height 552
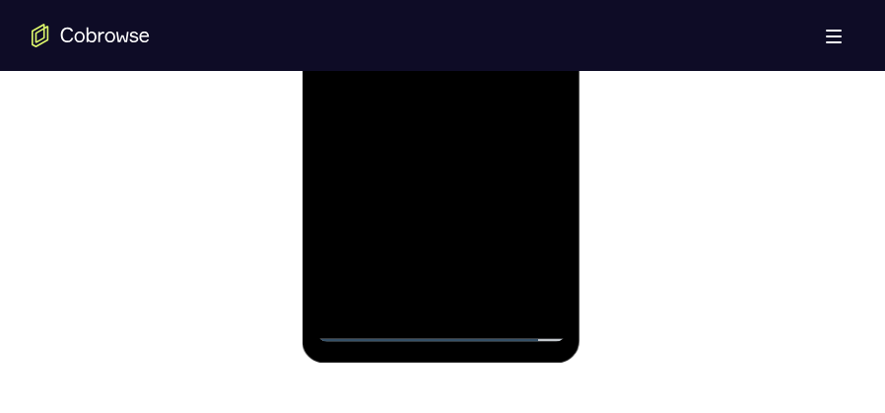
click at [465, 142] on div at bounding box center [440, 66] width 248 height 552
click at [487, 295] on div at bounding box center [440, 66] width 248 height 552
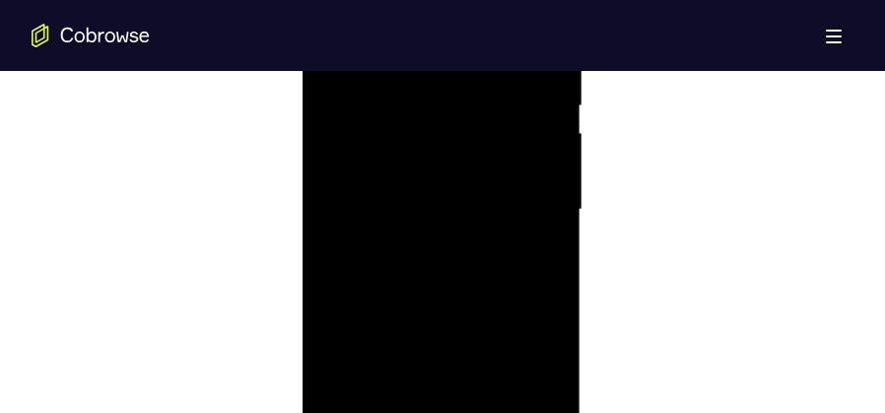
scroll to position [1194, 0]
click at [467, 319] on div at bounding box center [440, 214] width 248 height 552
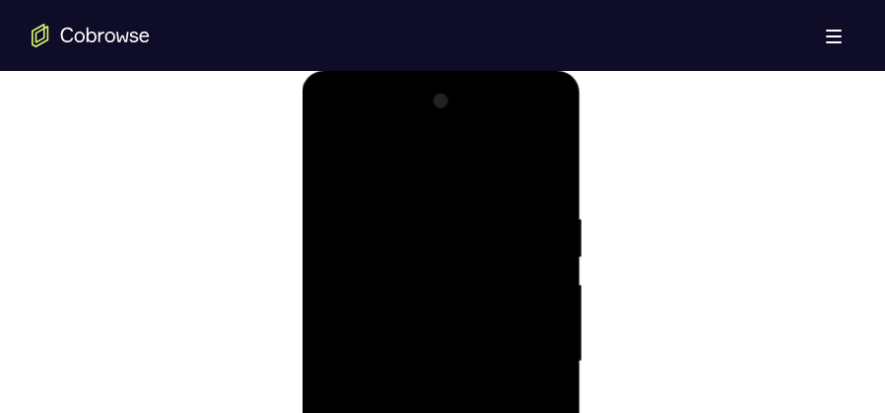
click at [332, 166] on div at bounding box center [440, 362] width 248 height 552
click at [420, 203] on div at bounding box center [440, 362] width 248 height 552
drag, startPoint x: 528, startPoint y: 228, endPoint x: 526, endPoint y: 183, distance: 44.4
click at [527, 228] on div at bounding box center [440, 362] width 248 height 552
click at [539, 168] on div at bounding box center [440, 362] width 248 height 552
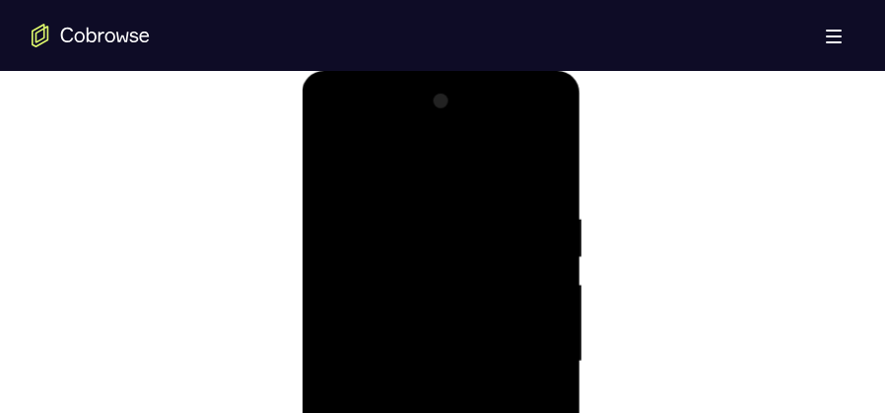
drag, startPoint x: 508, startPoint y: 235, endPoint x: 514, endPoint y: 384, distance: 149.9
click at [514, 384] on div at bounding box center [440, 362] width 248 height 552
click at [555, 228] on div at bounding box center [440, 165] width 248 height 552
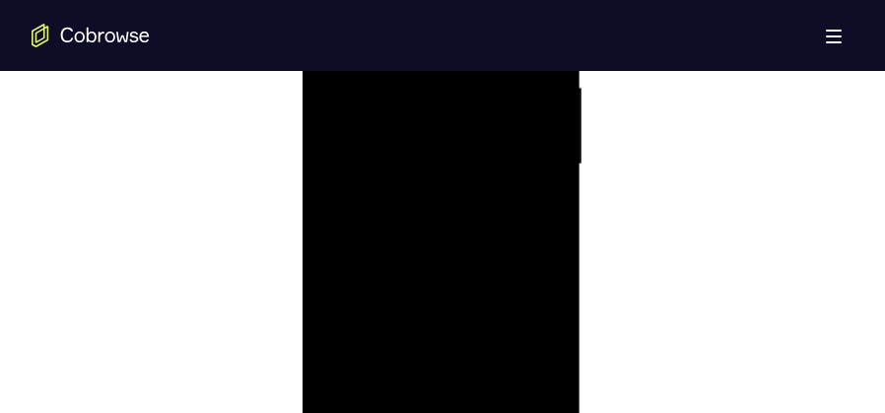
click at [553, 231] on div at bounding box center [440, 165] width 248 height 552
click at [553, 232] on div at bounding box center [440, 165] width 248 height 552
drag, startPoint x: 428, startPoint y: 280, endPoint x: 436, endPoint y: 368, distance: 88.1
click at [436, 368] on div at bounding box center [440, 362] width 248 height 552
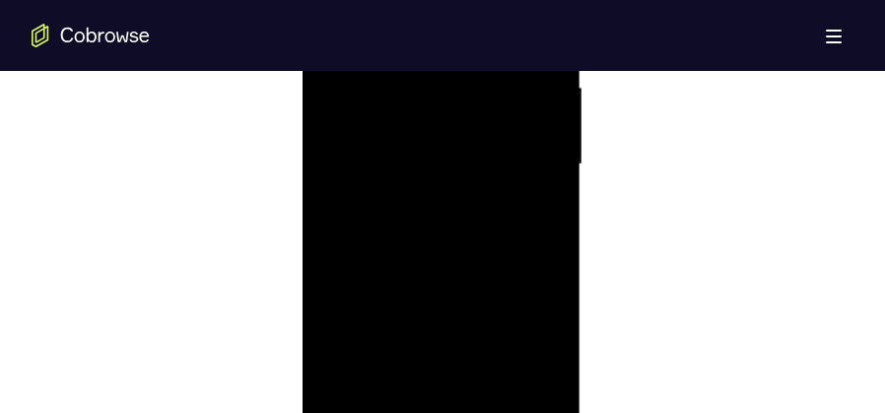
scroll to position [1194, 0]
click at [551, 303] on div at bounding box center [440, 214] width 248 height 552
click at [548, 303] on div at bounding box center [440, 214] width 248 height 552
click at [548, 302] on div at bounding box center [440, 214] width 248 height 552
click at [549, 297] on div at bounding box center [440, 214] width 248 height 552
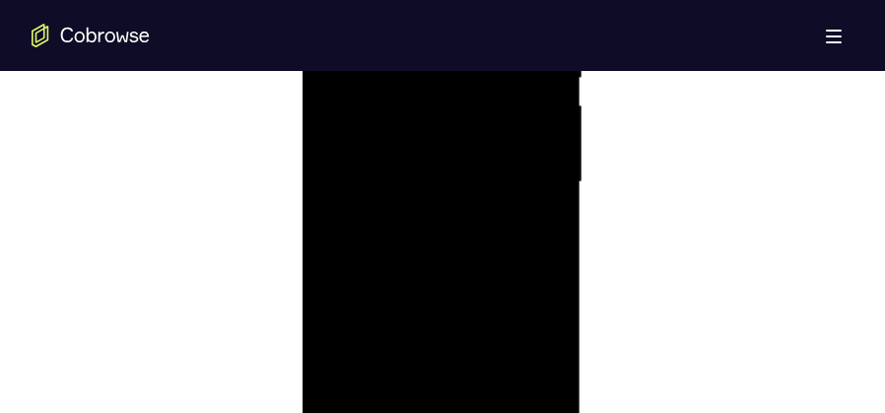
scroll to position [1243, 0]
click at [546, 254] on div at bounding box center [440, 165] width 248 height 552
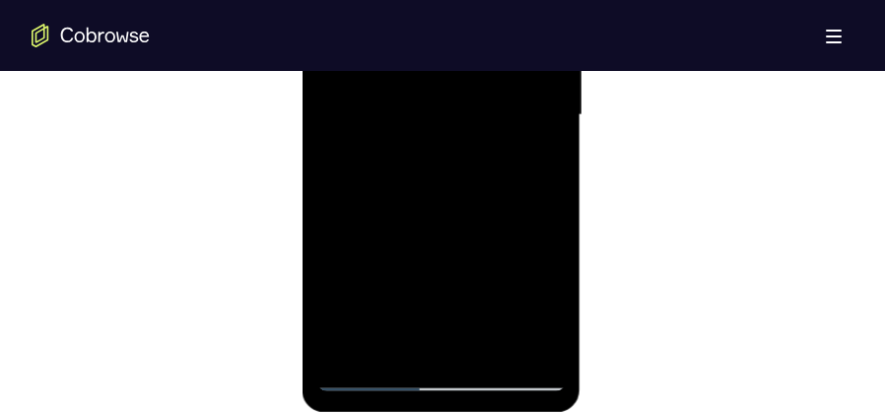
click at [345, 347] on div at bounding box center [440, 115] width 248 height 552
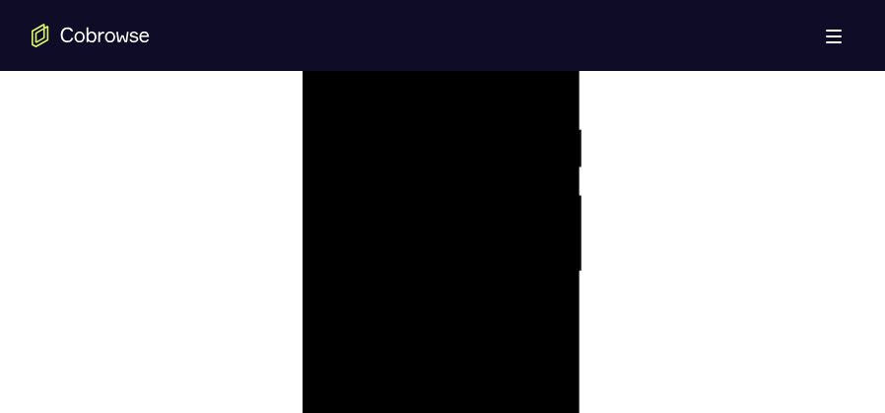
scroll to position [1095, 0]
drag, startPoint x: 479, startPoint y: 215, endPoint x: 474, endPoint y: 407, distance: 192.3
click at [474, 407] on div at bounding box center [440, 312] width 248 height 552
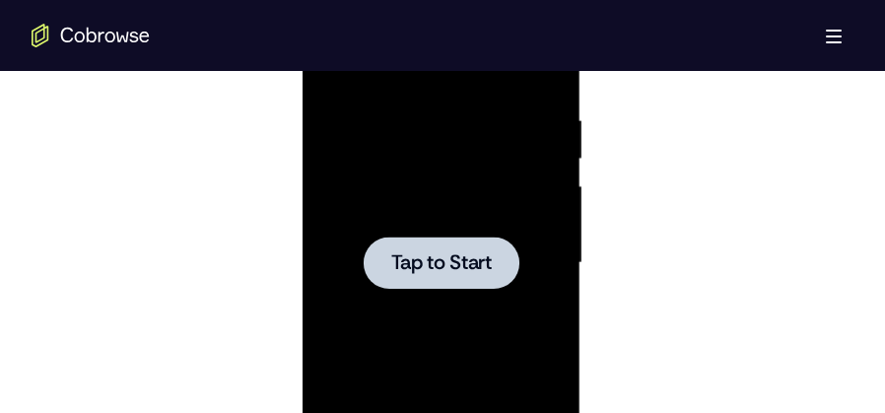
click at [336, 164] on div at bounding box center [440, 263] width 248 height 552
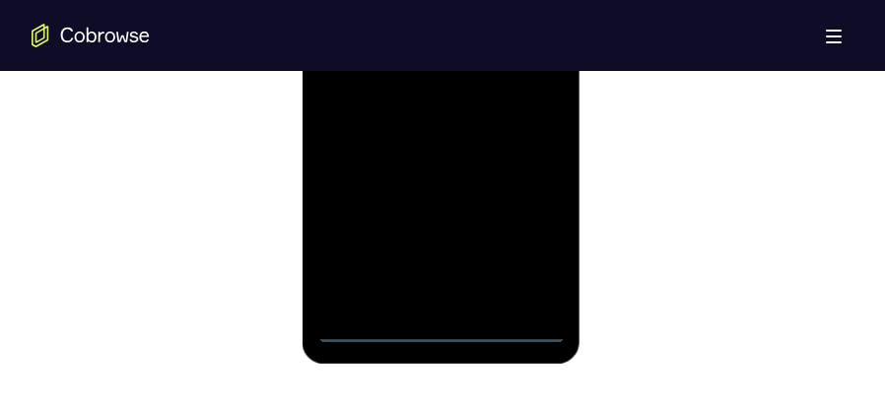
scroll to position [1391, 0]
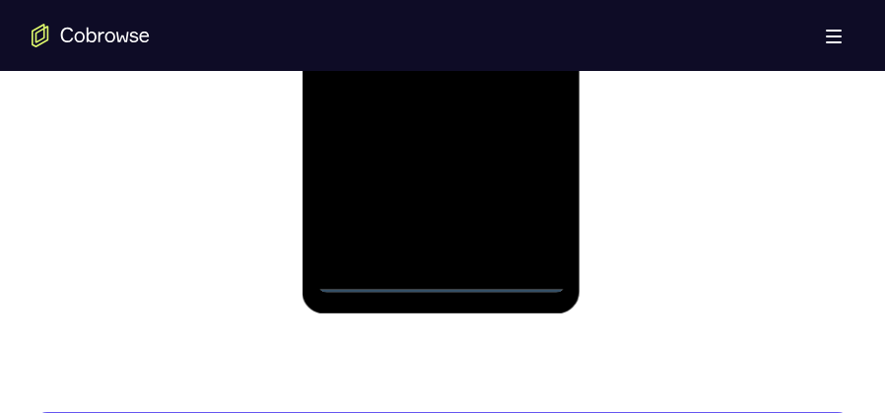
click at [440, 283] on div at bounding box center [440, 17] width 248 height 552
click at [532, 195] on div at bounding box center [440, 17] width 248 height 552
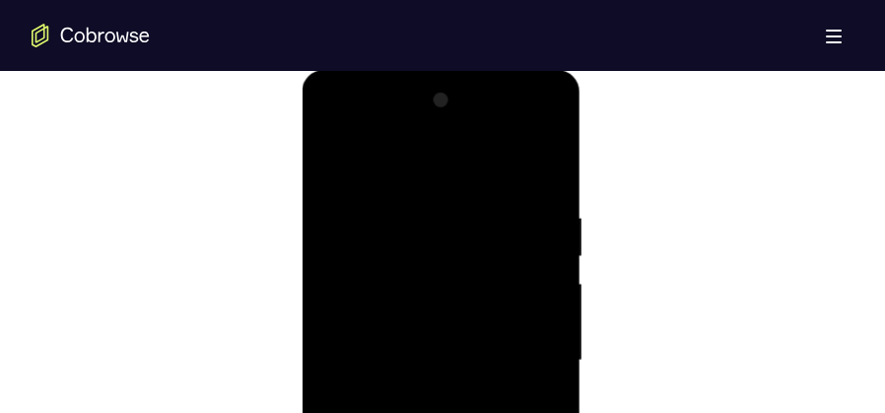
scroll to position [1046, 0]
click at [469, 174] on div at bounding box center [440, 362] width 248 height 552
click at [529, 197] on div at bounding box center [440, 214] width 248 height 552
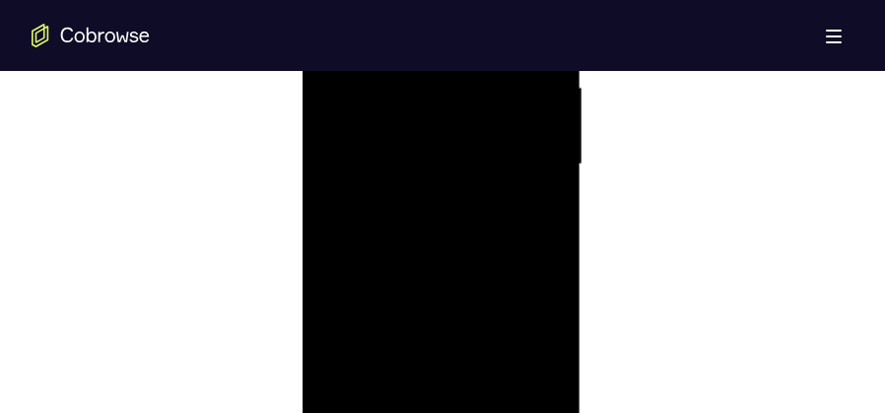
click at [418, 201] on div at bounding box center [440, 165] width 248 height 552
click at [429, 125] on div at bounding box center [440, 165] width 248 height 552
click at [397, 153] on div at bounding box center [440, 165] width 248 height 552
click at [415, 202] on div at bounding box center [440, 165] width 248 height 552
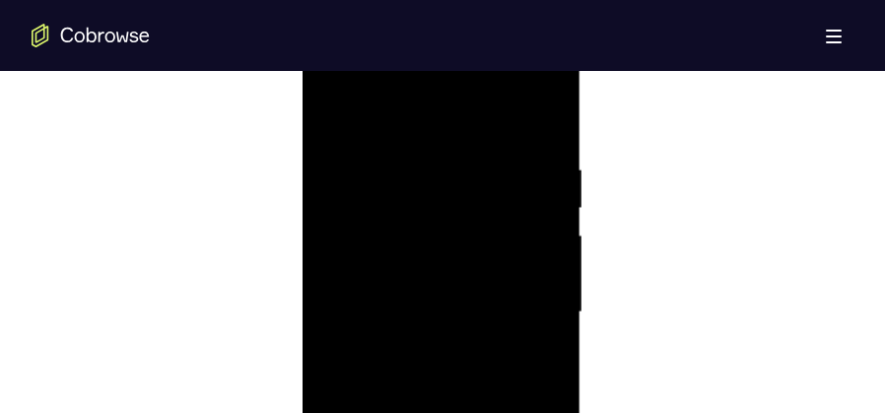
click at [444, 268] on div at bounding box center [440, 312] width 248 height 552
drag, startPoint x: 407, startPoint y: 120, endPoint x: 413, endPoint y: 65, distance: 55.5
click at [413, 65] on div at bounding box center [440, 312] width 248 height 552
click at [546, 301] on div at bounding box center [440, 214] width 248 height 552
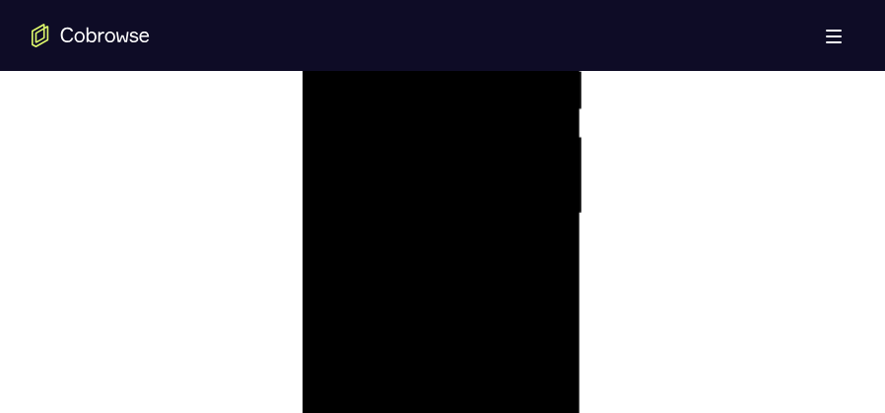
click at [551, 302] on div at bounding box center [440, 214] width 248 height 552
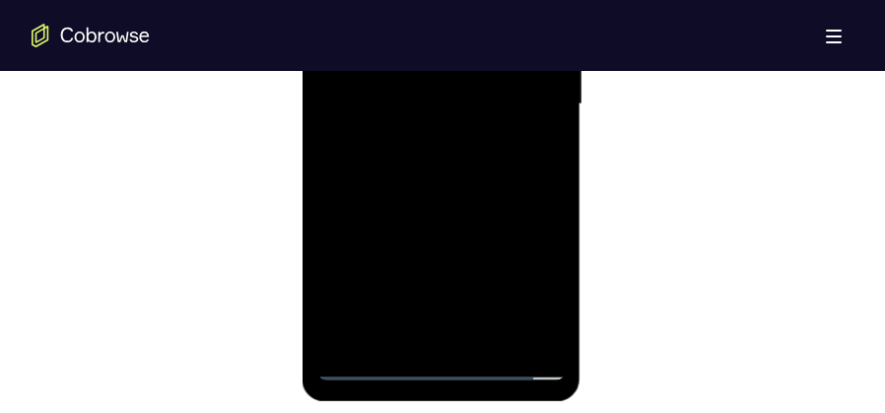
scroll to position [1440, 0]
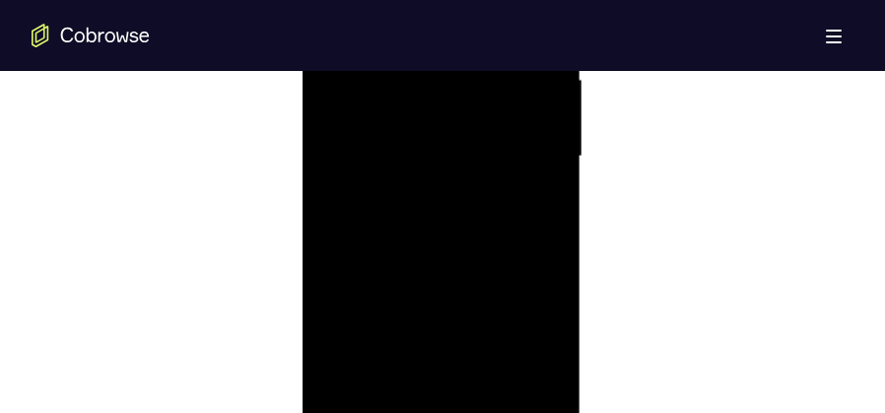
scroll to position [1243, 0]
click at [472, 268] on div at bounding box center [440, 165] width 248 height 552
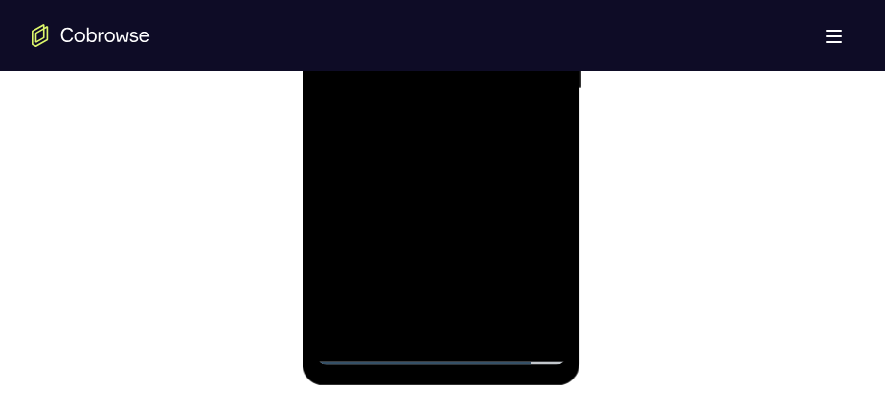
scroll to position [1391, 0]
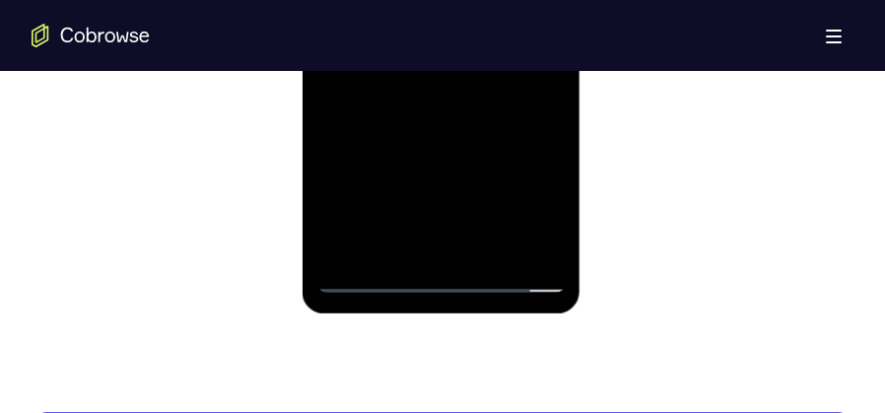
click at [359, 277] on div at bounding box center [440, 17] width 248 height 552
click at [537, 254] on div at bounding box center [440, 17] width 248 height 552
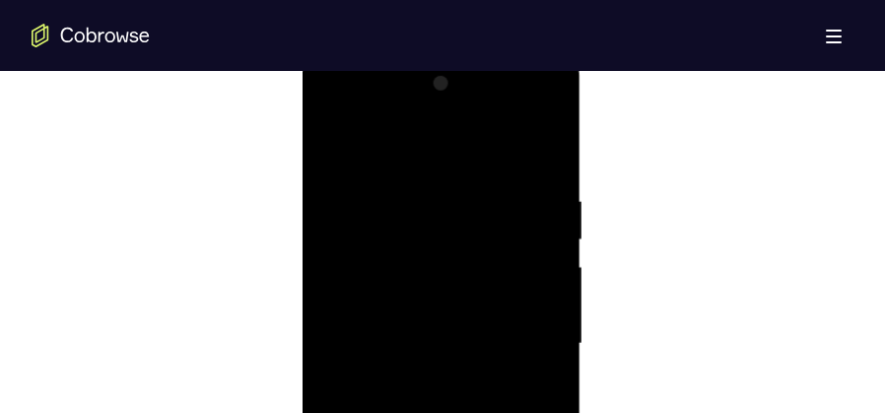
scroll to position [1046, 0]
click at [333, 159] on div at bounding box center [440, 362] width 248 height 552
drag, startPoint x: 427, startPoint y: 239, endPoint x: 432, endPoint y: 166, distance: 73.1
click at [432, 166] on div at bounding box center [440, 214] width 248 height 552
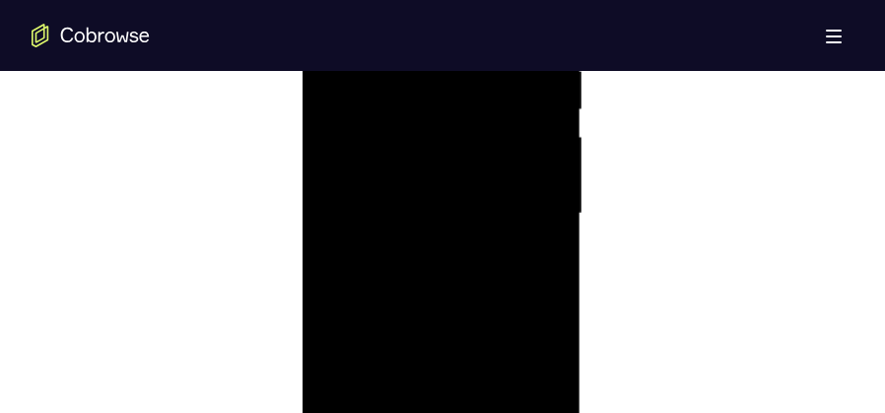
click at [382, 297] on div at bounding box center [440, 214] width 248 height 552
drag, startPoint x: 481, startPoint y: 189, endPoint x: 465, endPoint y: 311, distance: 123.2
click at [465, 311] on div at bounding box center [440, 312] width 248 height 552
click at [525, 225] on div at bounding box center [440, 312] width 248 height 552
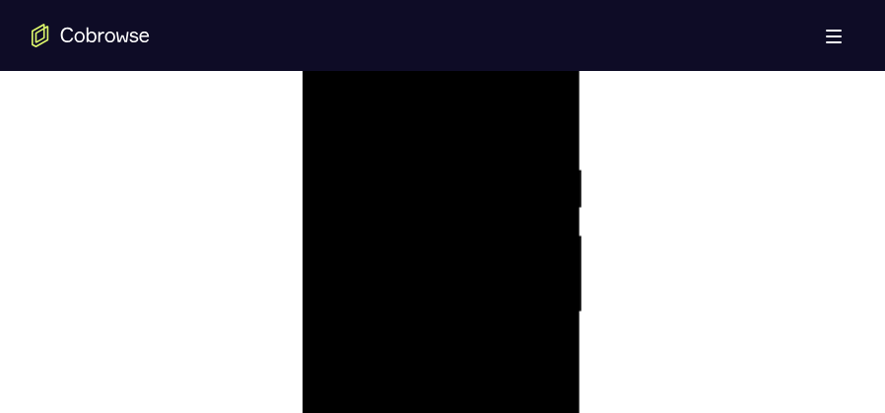
click at [443, 205] on div at bounding box center [440, 312] width 248 height 552
click at [527, 261] on div at bounding box center [440, 312] width 248 height 552
click at [459, 355] on div at bounding box center [440, 312] width 248 height 552
drag, startPoint x: 448, startPoint y: 362, endPoint x: 455, endPoint y: 291, distance: 71.3
click at [455, 291] on div at bounding box center [440, 312] width 248 height 552
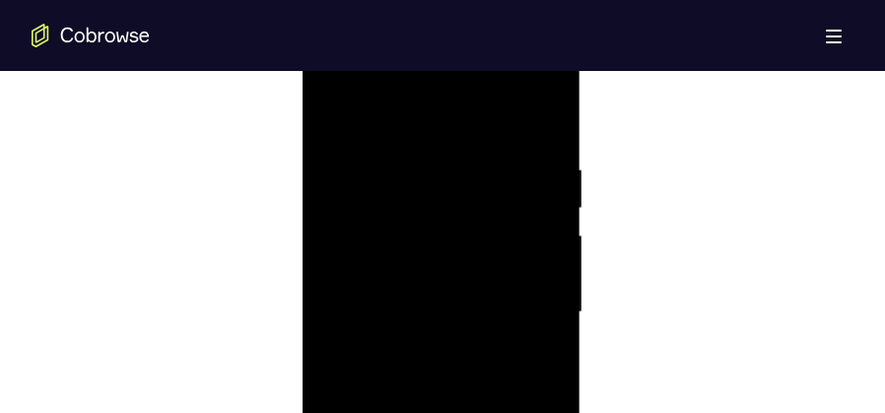
click at [390, 220] on div at bounding box center [440, 312] width 248 height 552
click at [346, 228] on div at bounding box center [440, 312] width 248 height 552
drag, startPoint x: 425, startPoint y: 224, endPoint x: 354, endPoint y: 225, distance: 71.0
click at [354, 225] on div at bounding box center [440, 312] width 248 height 552
drag, startPoint x: 451, startPoint y: 350, endPoint x: 448, endPoint y: 254, distance: 95.7
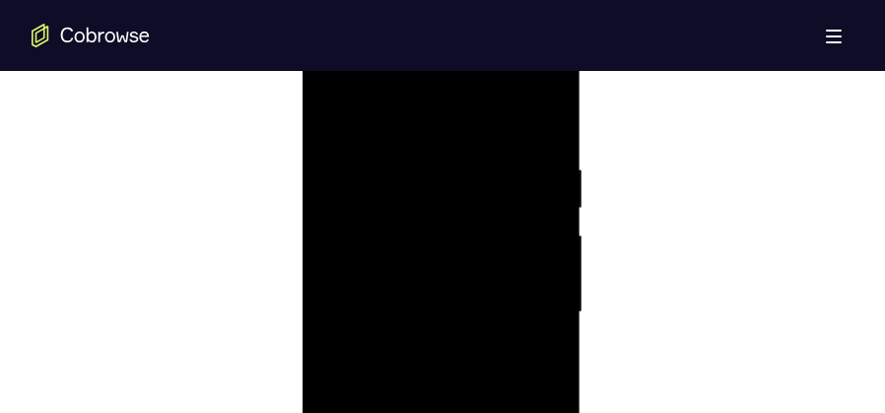
click at [448, 254] on div at bounding box center [440, 312] width 248 height 552
drag, startPoint x: 445, startPoint y: 332, endPoint x: 443, endPoint y: 247, distance: 84.8
click at [443, 247] on div at bounding box center [440, 312] width 248 height 552
drag, startPoint x: 443, startPoint y: 307, endPoint x: 442, endPoint y: 247, distance: 59.1
click at [442, 247] on div at bounding box center [440, 312] width 248 height 552
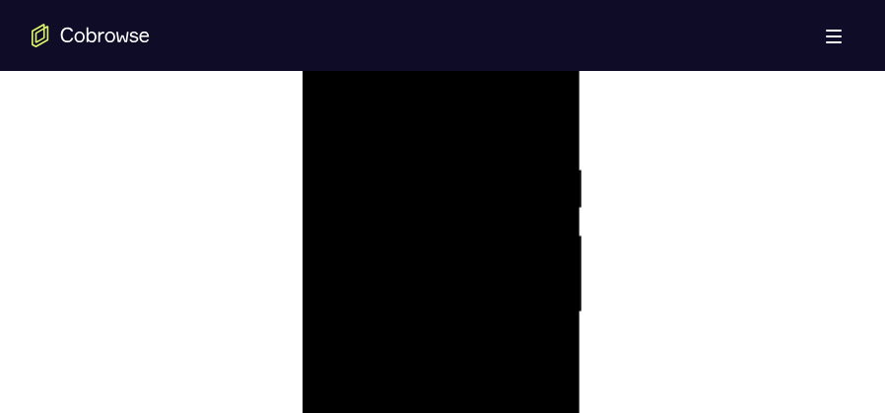
drag, startPoint x: 432, startPoint y: 340, endPoint x: 428, endPoint y: 271, distance: 69.1
click at [428, 271] on div at bounding box center [440, 312] width 248 height 552
drag, startPoint x: 436, startPoint y: 331, endPoint x: 450, endPoint y: 210, distance: 122.1
click at [450, 210] on div at bounding box center [440, 312] width 248 height 552
drag, startPoint x: 439, startPoint y: 313, endPoint x: 438, endPoint y: 211, distance: 102.5
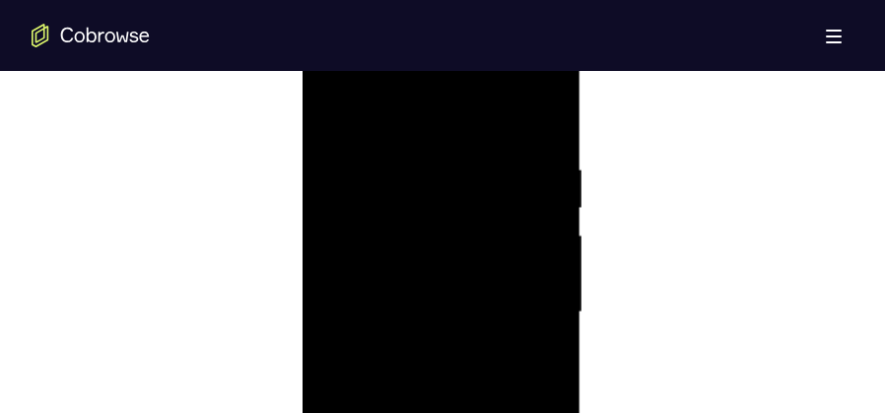
click at [438, 211] on div at bounding box center [440, 312] width 248 height 552
drag, startPoint x: 436, startPoint y: 289, endPoint x: 432, endPoint y: 171, distance: 117.4
click at [432, 171] on div at bounding box center [440, 312] width 248 height 552
drag, startPoint x: 438, startPoint y: 242, endPoint x: 432, endPoint y: 169, distance: 74.2
click at [432, 169] on div at bounding box center [440, 312] width 248 height 552
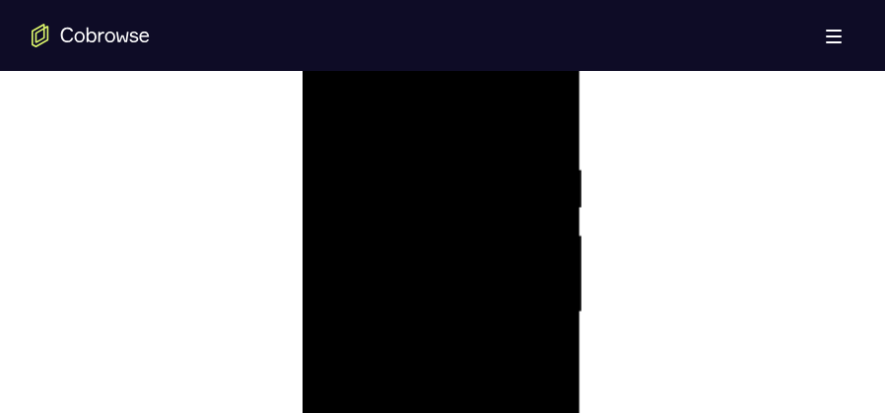
drag, startPoint x: 443, startPoint y: 297, endPoint x: 443, endPoint y: 213, distance: 83.8
click at [443, 213] on div at bounding box center [440, 312] width 248 height 552
drag, startPoint x: 452, startPoint y: 276, endPoint x: 445, endPoint y: 183, distance: 93.0
click at [445, 183] on div at bounding box center [440, 312] width 248 height 552
click at [383, 316] on div at bounding box center [440, 312] width 248 height 552
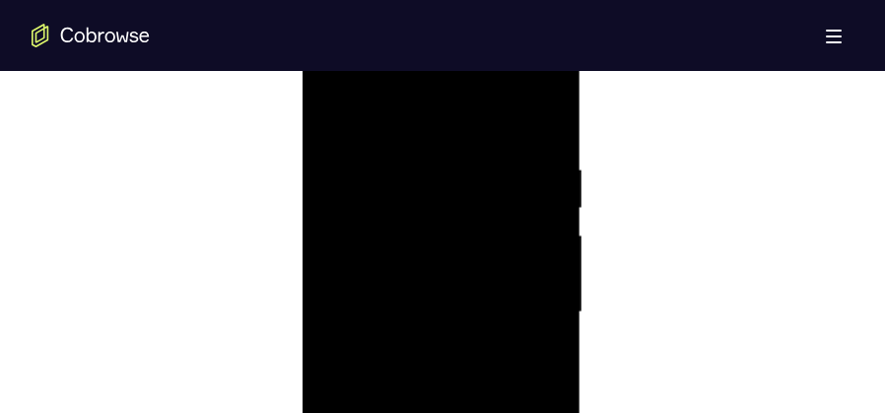
drag, startPoint x: 442, startPoint y: 327, endPoint x: 443, endPoint y: 225, distance: 102.5
click at [443, 225] on div at bounding box center [440, 312] width 248 height 552
drag, startPoint x: 432, startPoint y: 293, endPoint x: 425, endPoint y: 181, distance: 111.6
click at [425, 181] on div at bounding box center [440, 312] width 248 height 552
click at [334, 112] on div at bounding box center [440, 312] width 248 height 552
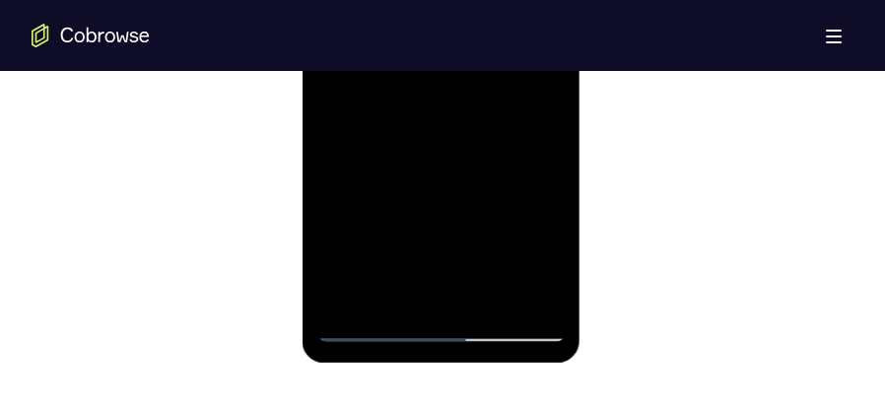
click at [396, 294] on div at bounding box center [440, 66] width 248 height 552
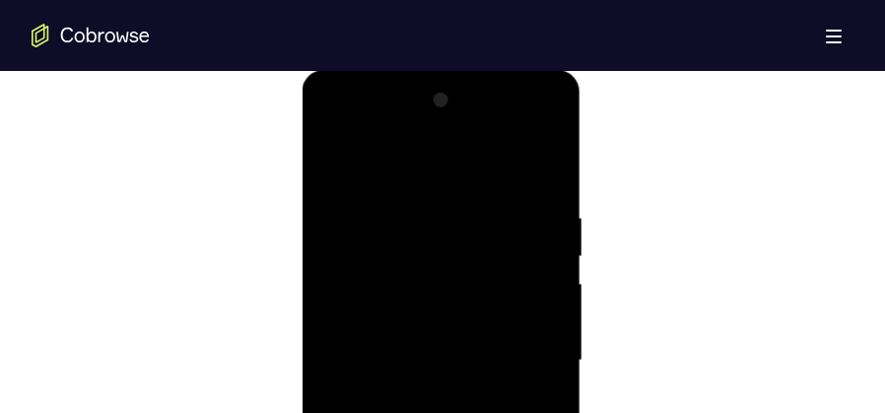
scroll to position [1046, 0]
click at [400, 161] on div at bounding box center [440, 362] width 248 height 552
drag, startPoint x: 449, startPoint y: 308, endPoint x: 445, endPoint y: 392, distance: 84.9
click at [445, 392] on div at bounding box center [440, 362] width 248 height 552
click at [540, 162] on div at bounding box center [440, 362] width 248 height 552
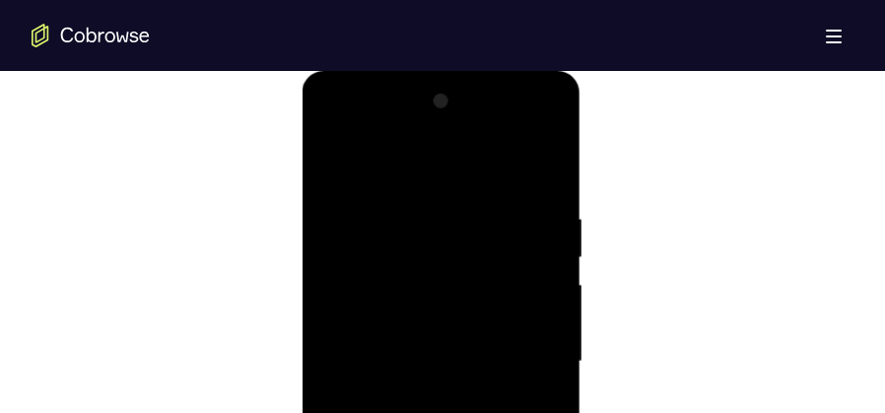
scroll to position [1292, 0]
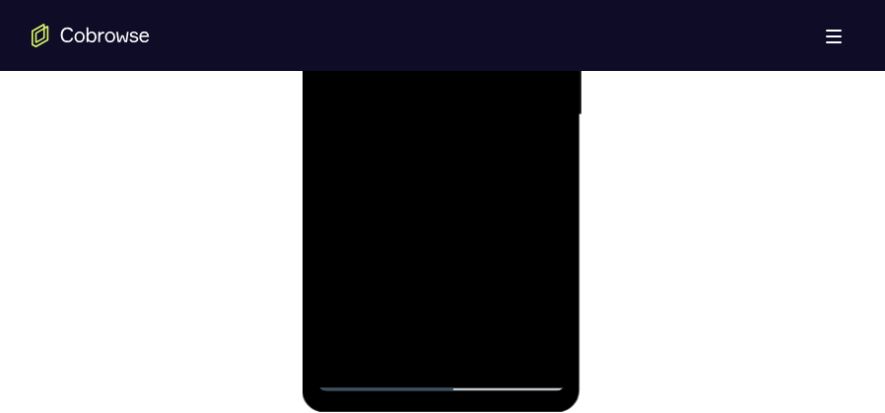
click at [342, 349] on div at bounding box center [440, 115] width 248 height 552
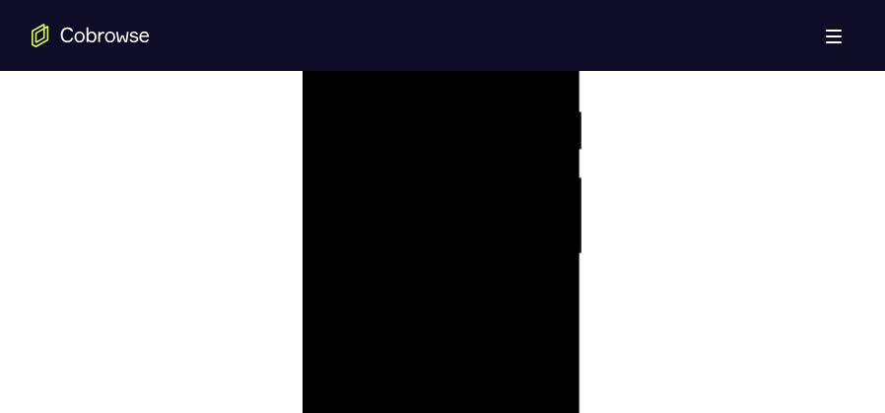
scroll to position [1144, 0]
drag, startPoint x: 443, startPoint y: 159, endPoint x: 446, endPoint y: 335, distance: 176.5
click at [446, 335] on div at bounding box center [440, 263] width 248 height 552
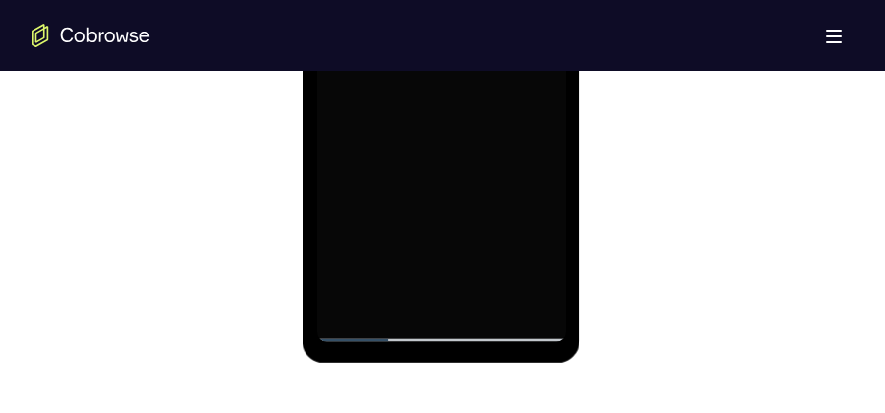
click at [391, 217] on div at bounding box center [440, 66] width 248 height 552
